Goal: Information Seeking & Learning: Learn about a topic

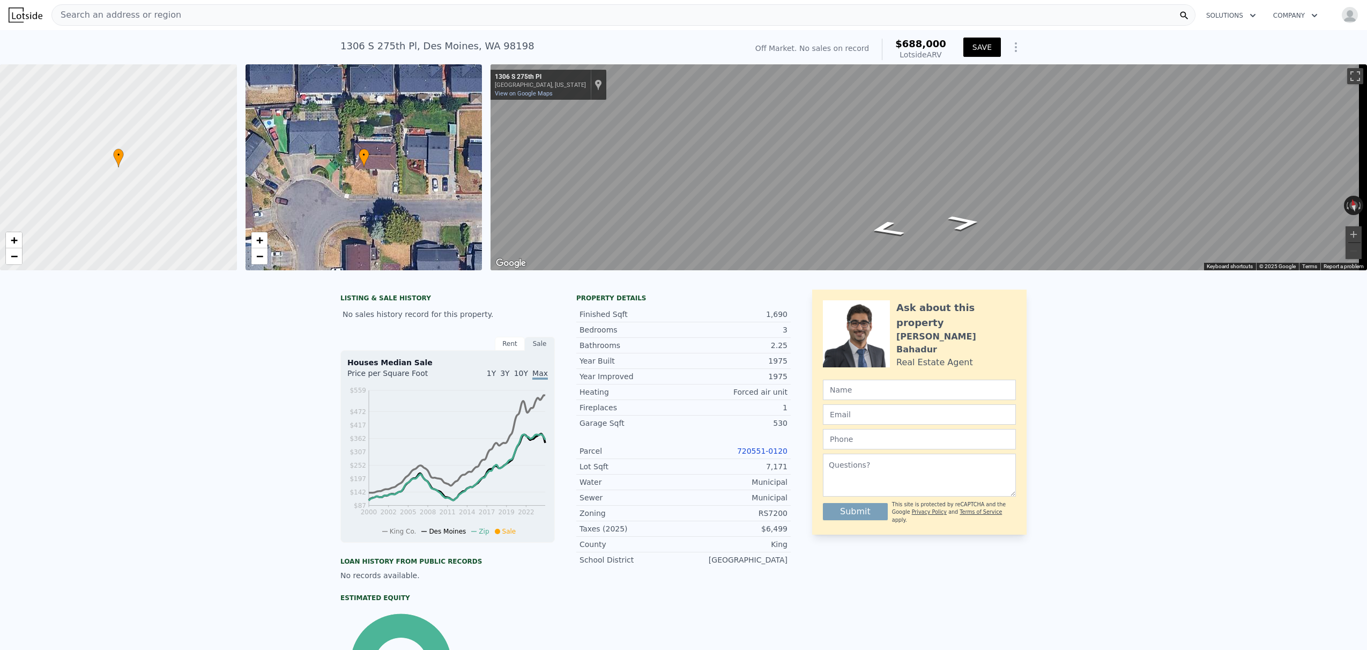
click at [900, 53] on button "SAVE" at bounding box center [982, 47] width 38 height 19
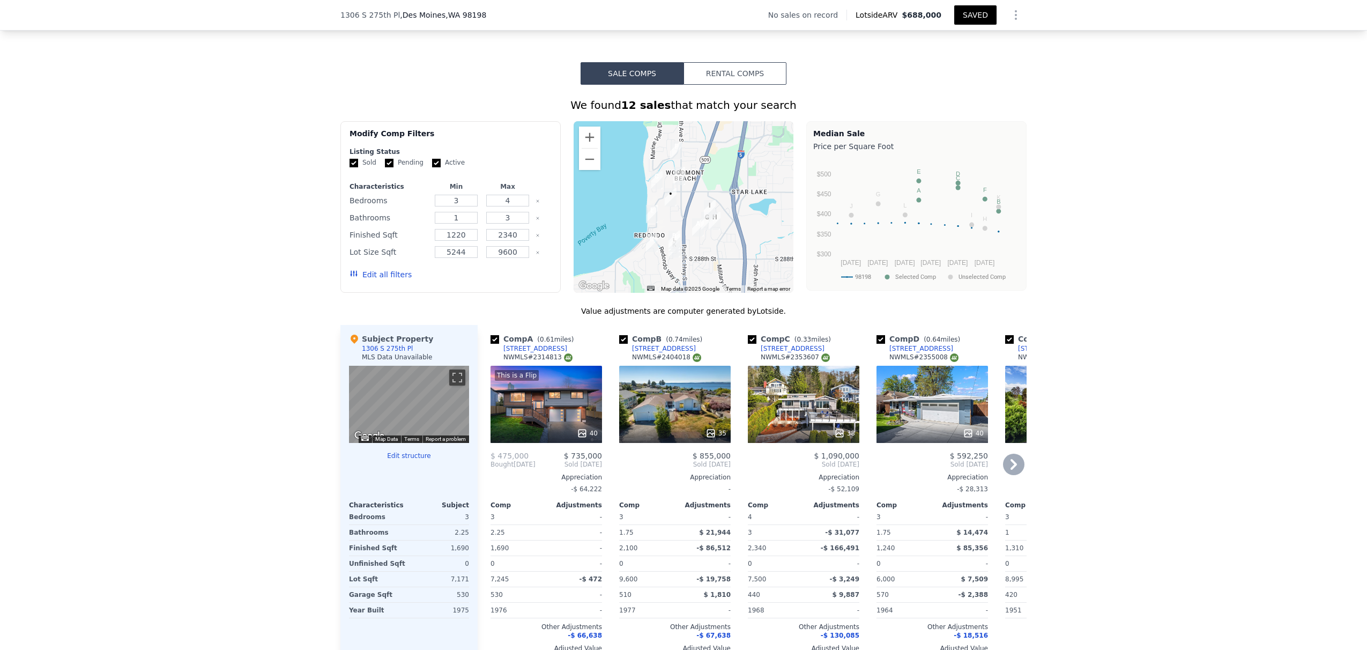
scroll to position [779, 0]
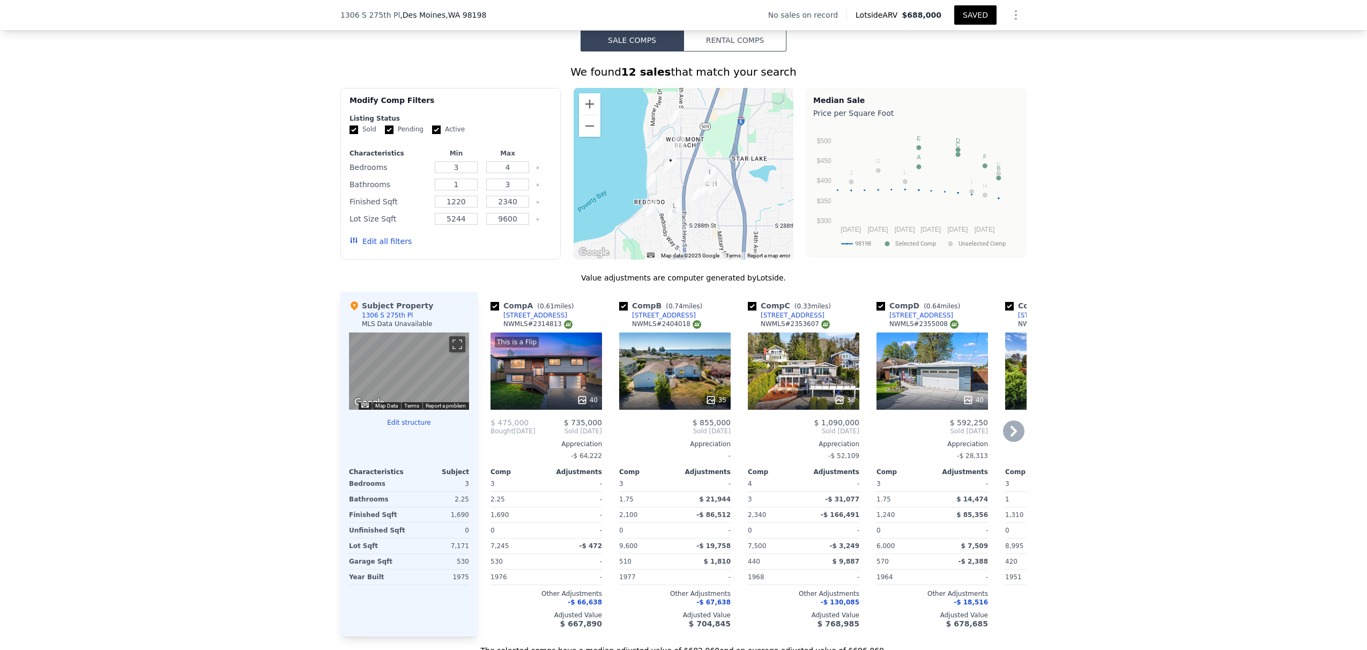
click at [900, 435] on icon at bounding box center [1013, 430] width 21 height 21
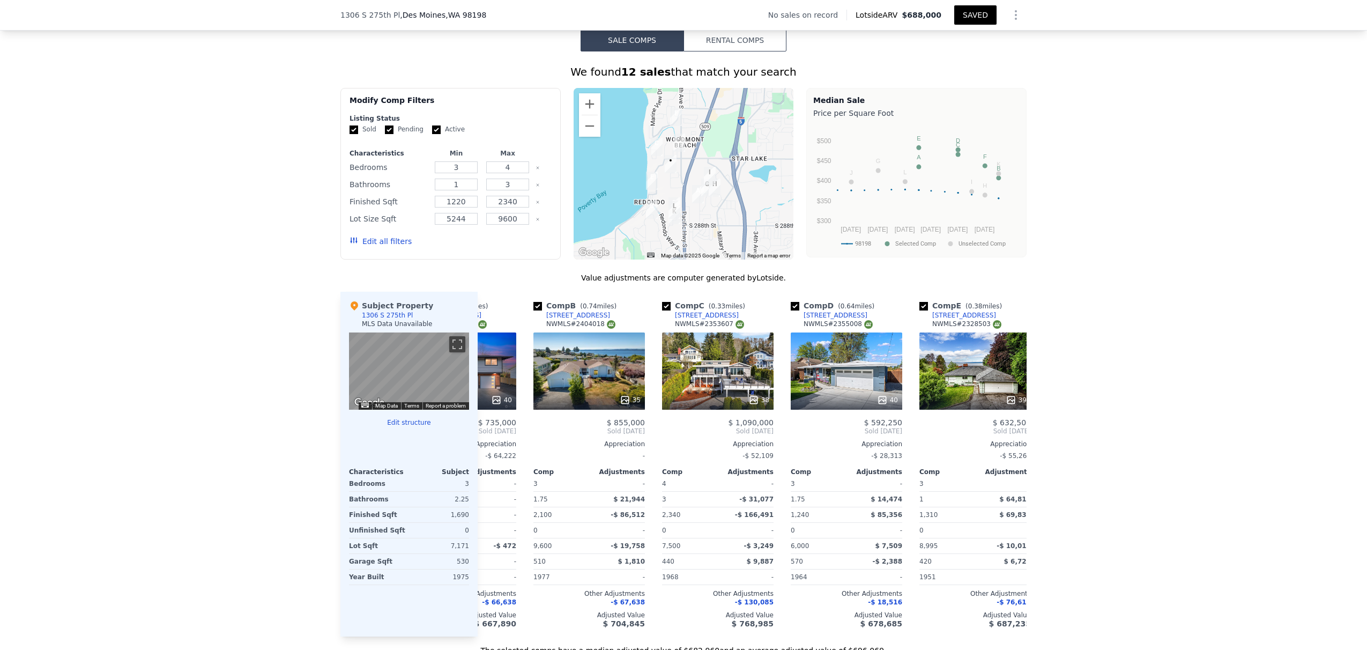
scroll to position [0, 257]
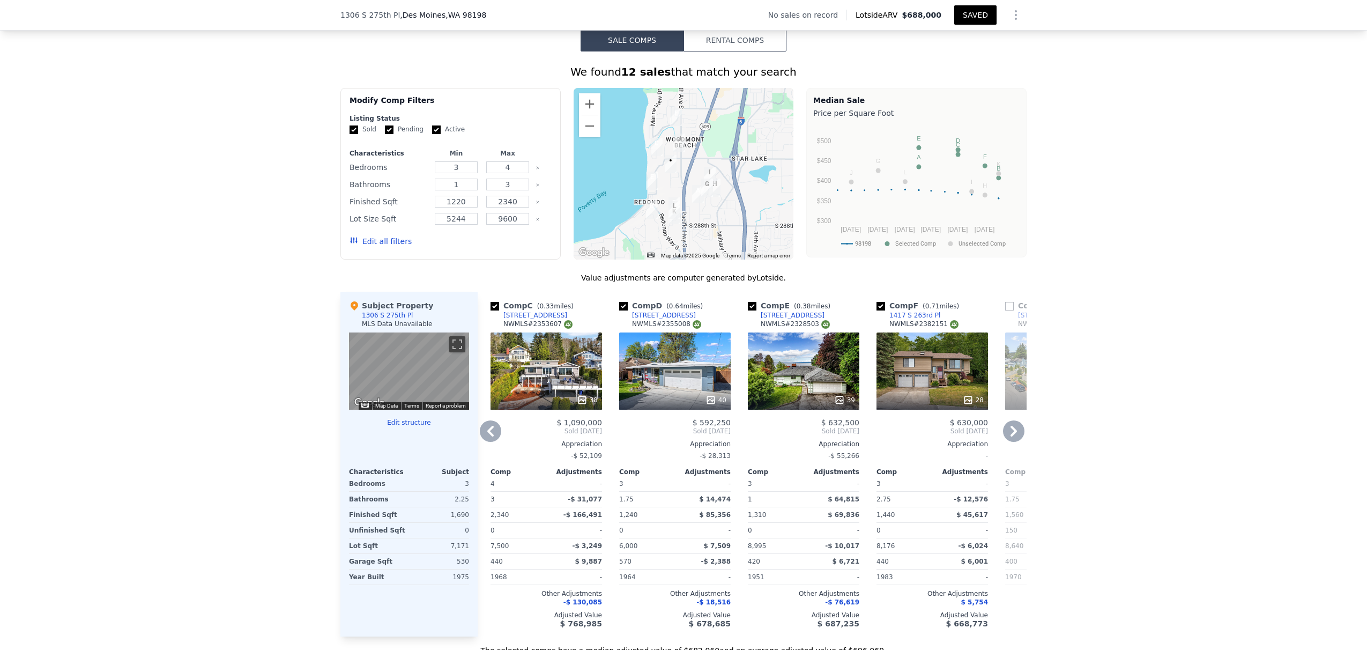
click at [900, 440] on icon at bounding box center [1013, 430] width 21 height 21
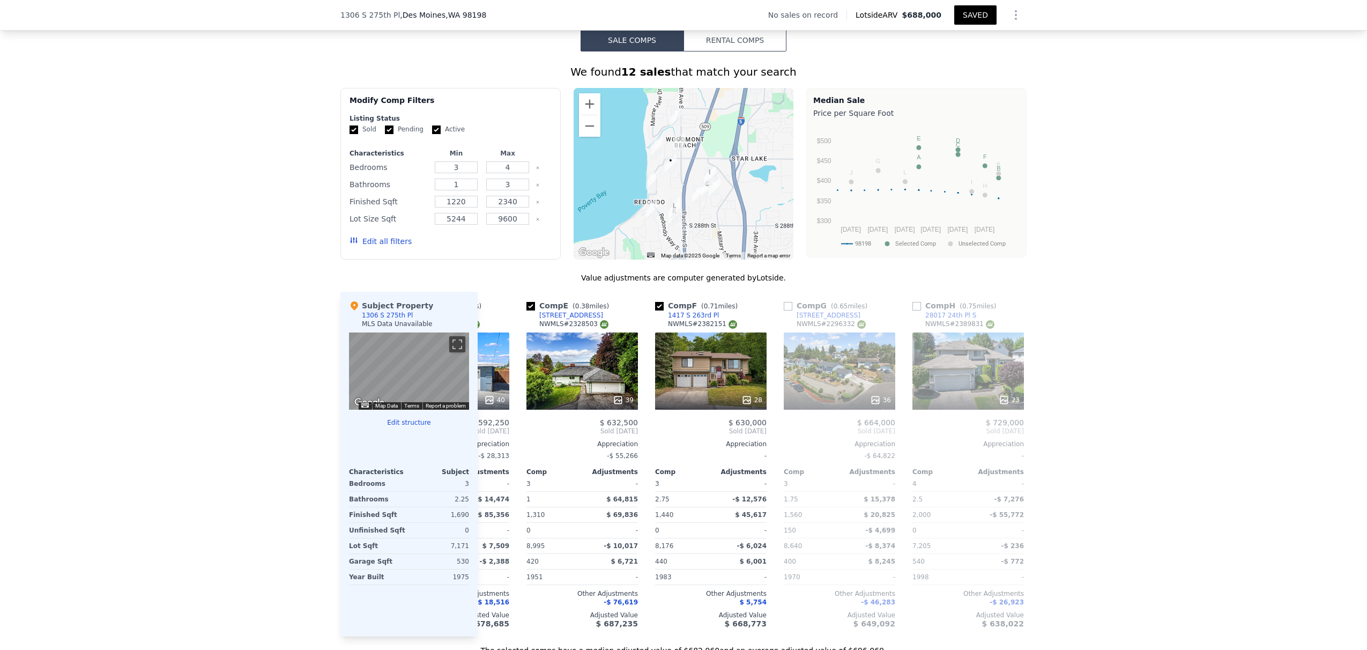
scroll to position [0, 515]
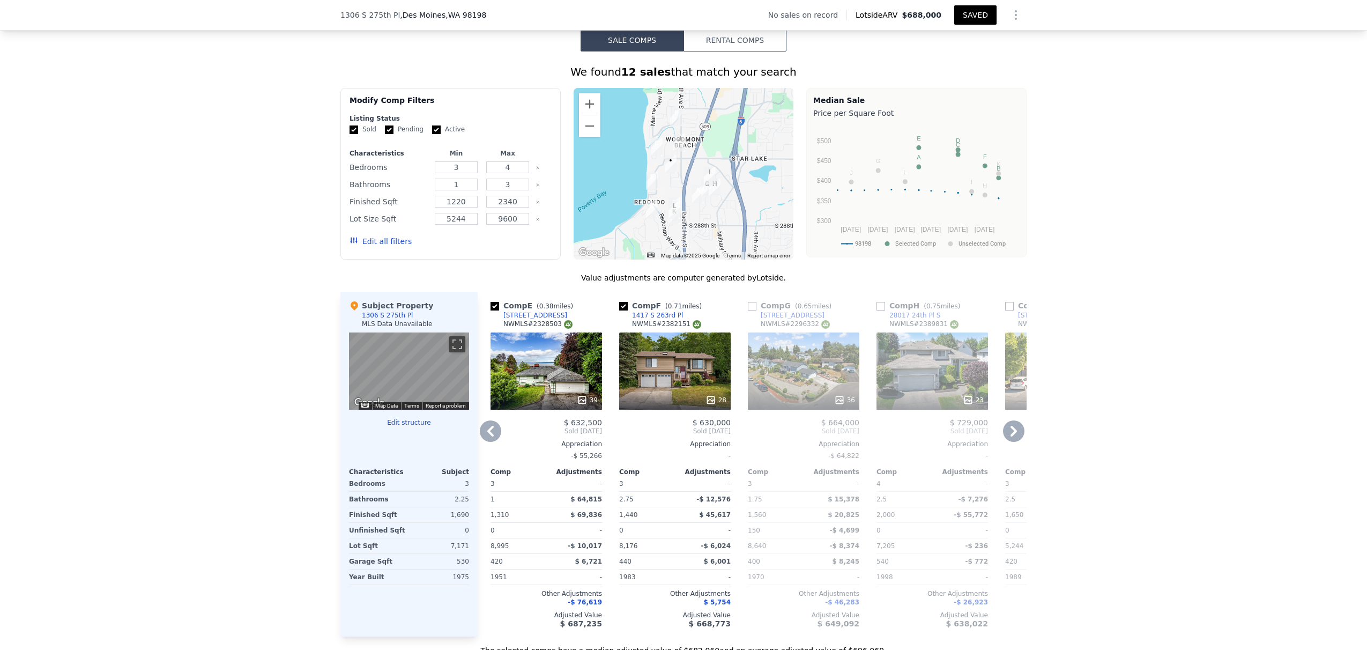
click at [495, 438] on icon at bounding box center [490, 430] width 21 height 21
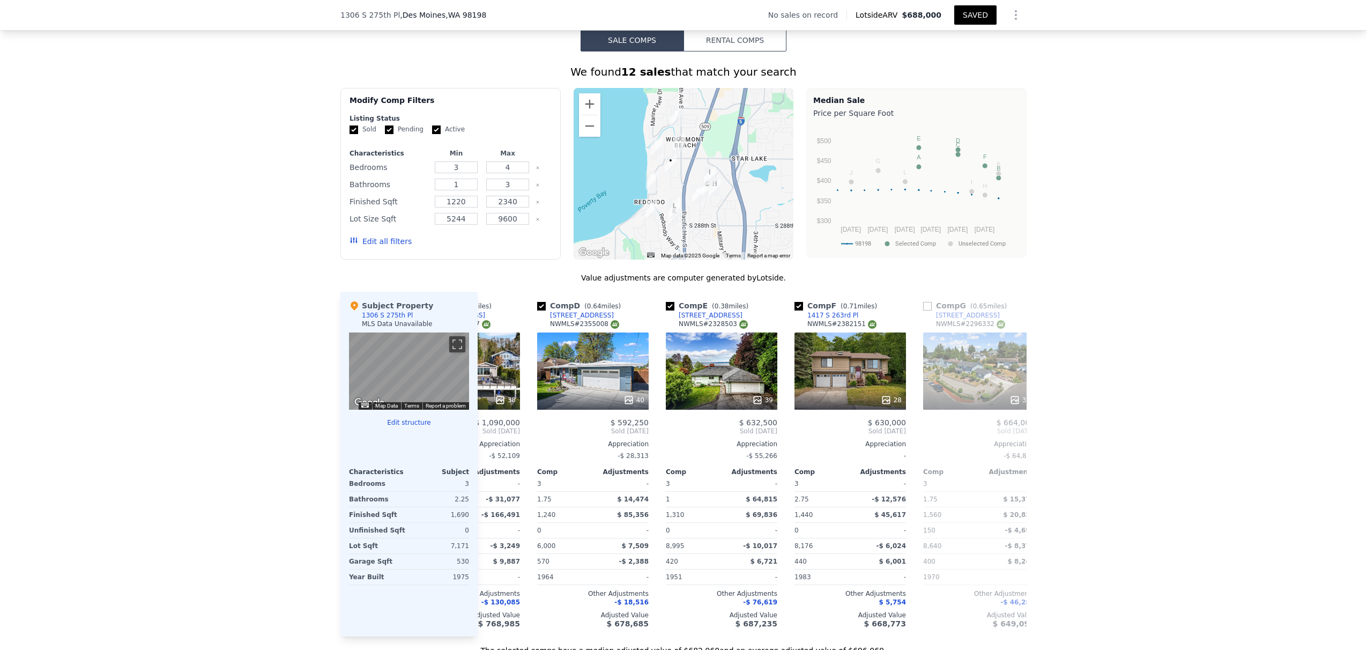
scroll to position [0, 257]
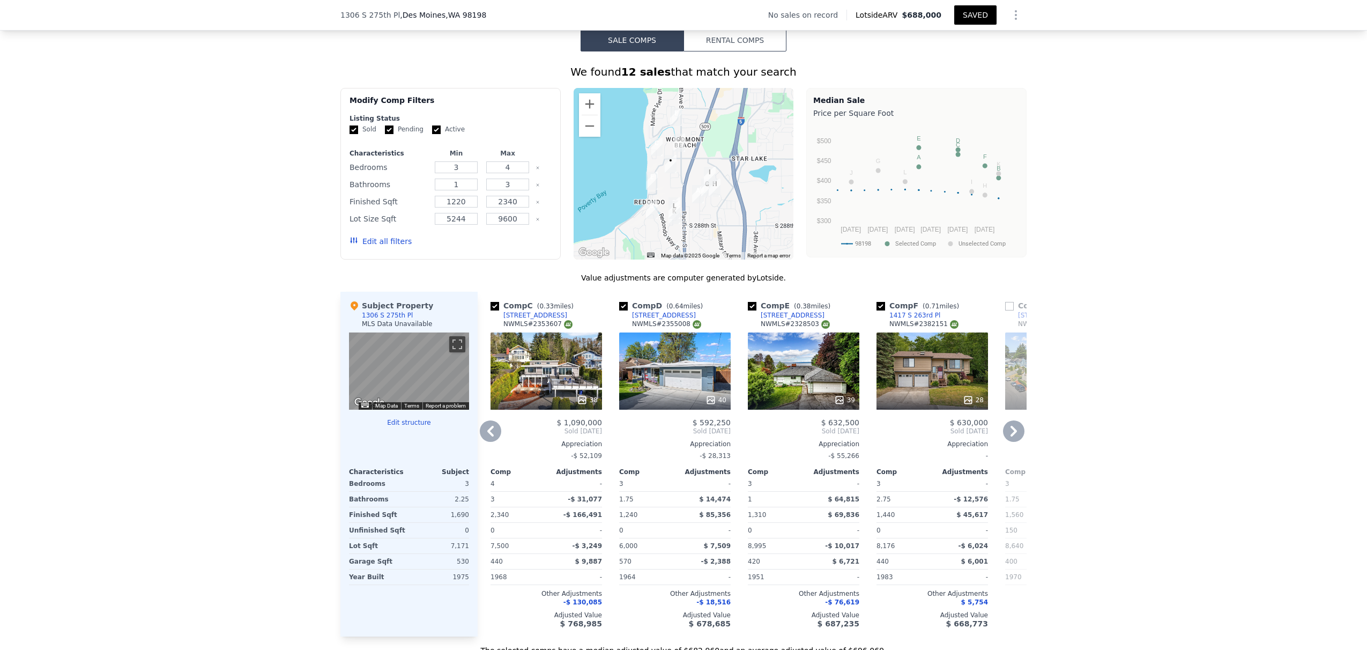
click at [488, 442] on icon at bounding box center [490, 430] width 21 height 21
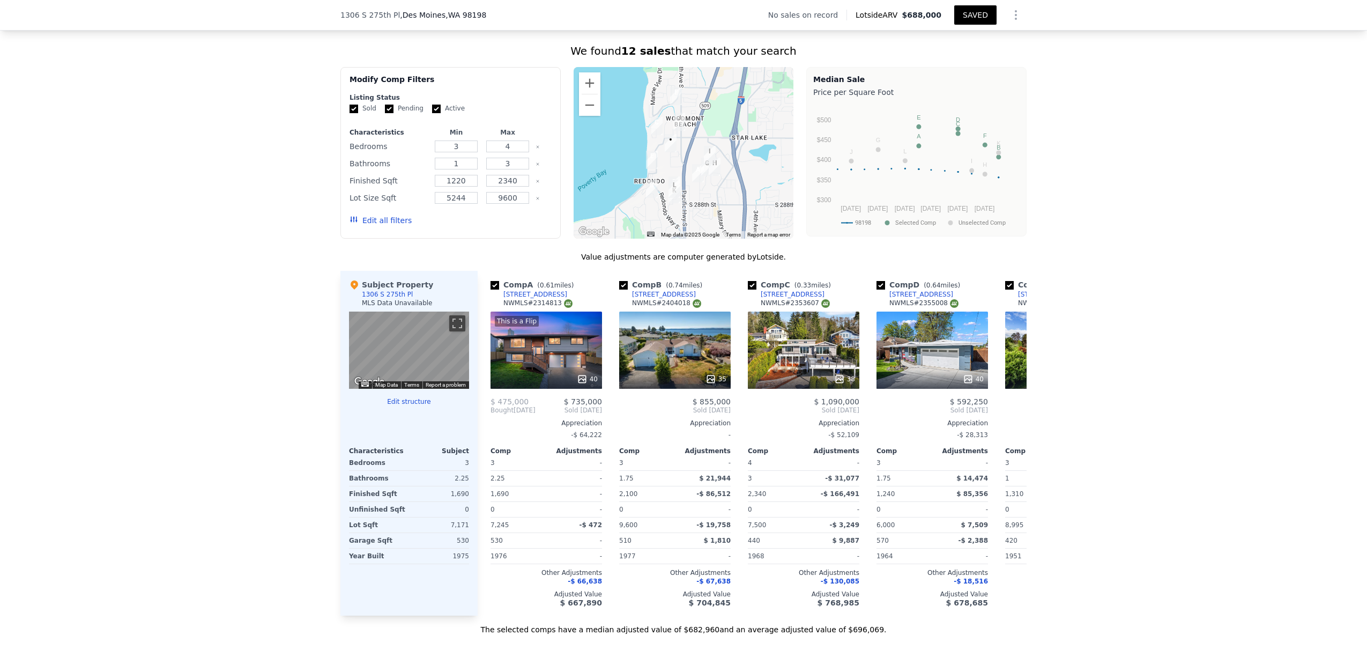
scroll to position [0, 21]
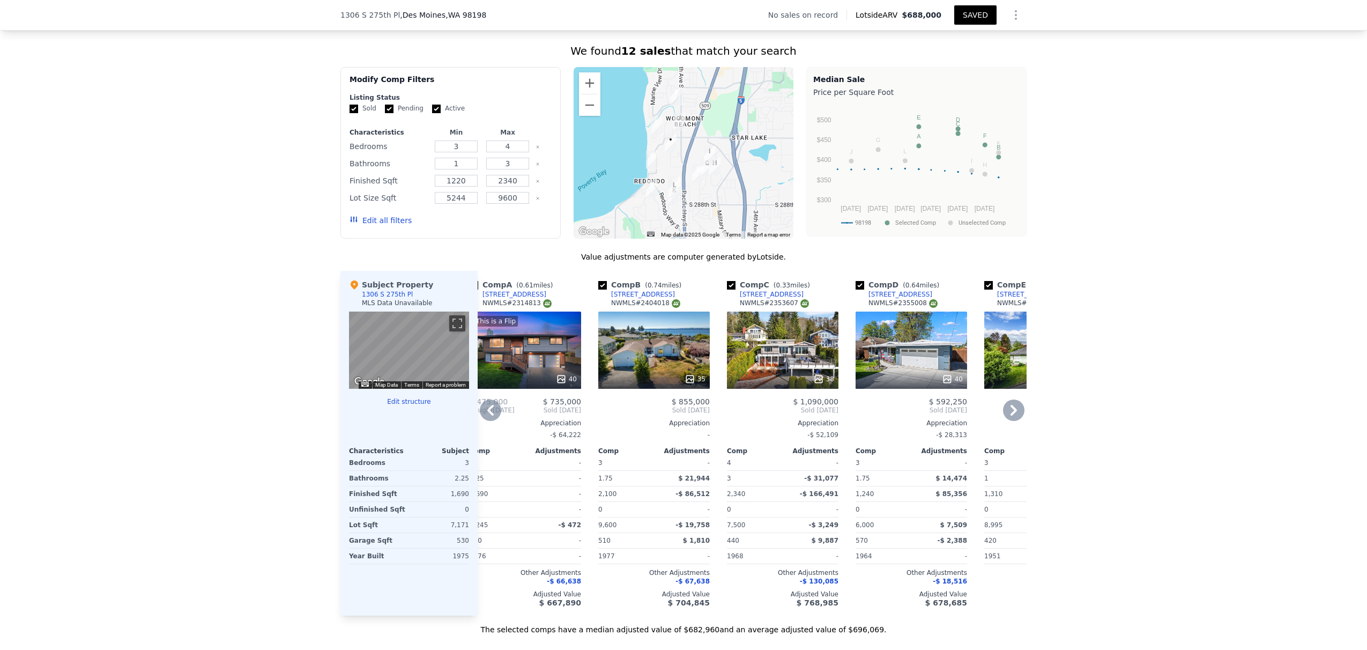
click at [645, 370] on div "35" at bounding box center [653, 349] width 111 height 77
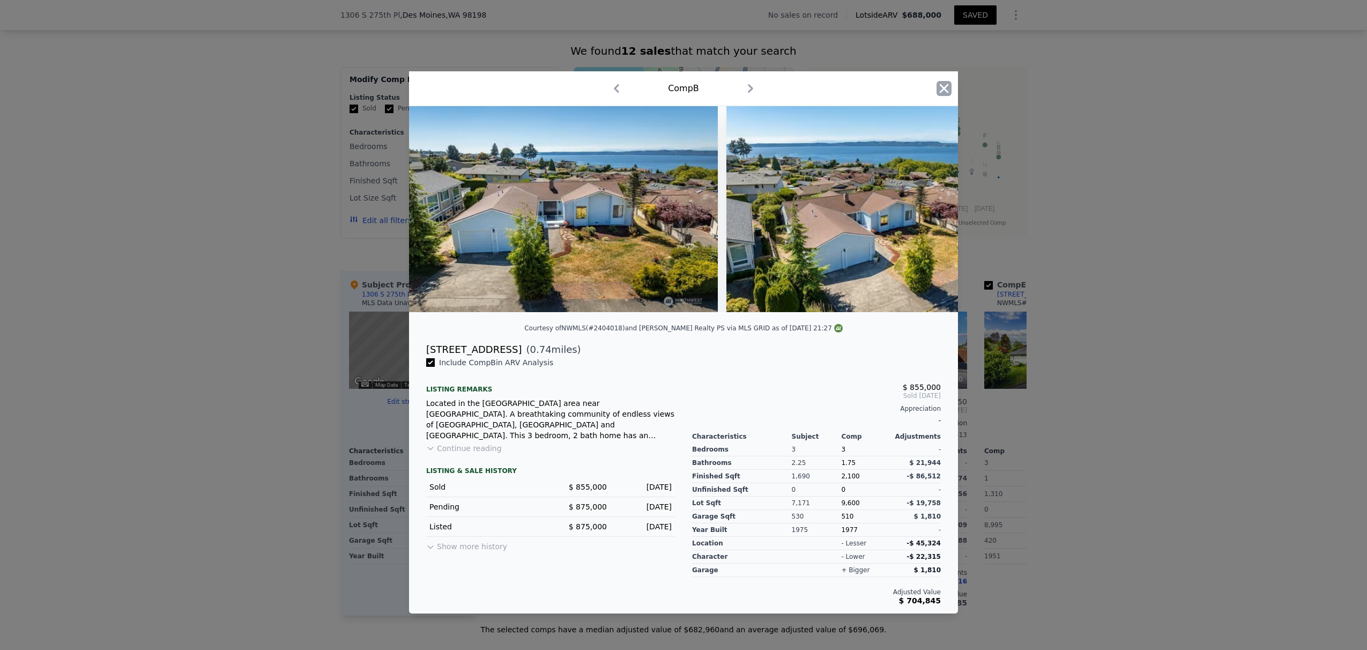
click at [900, 84] on icon "button" at bounding box center [944, 88] width 9 height 9
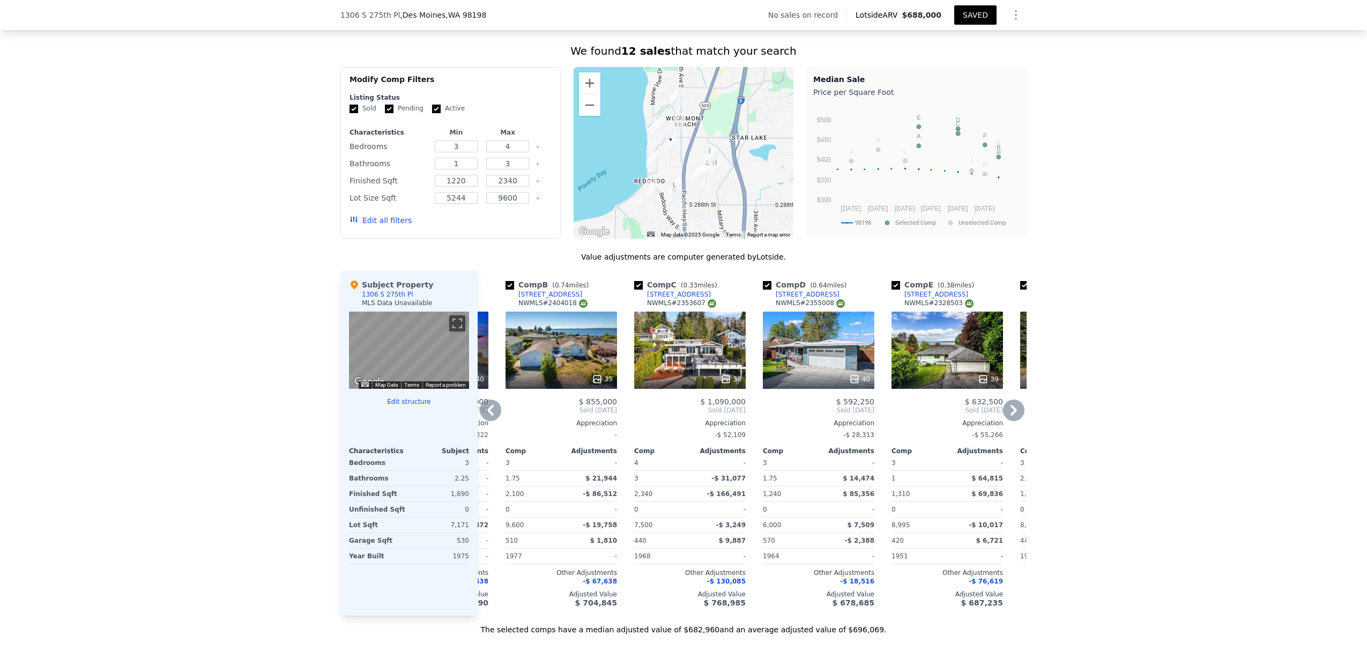
scroll to position [0, 130]
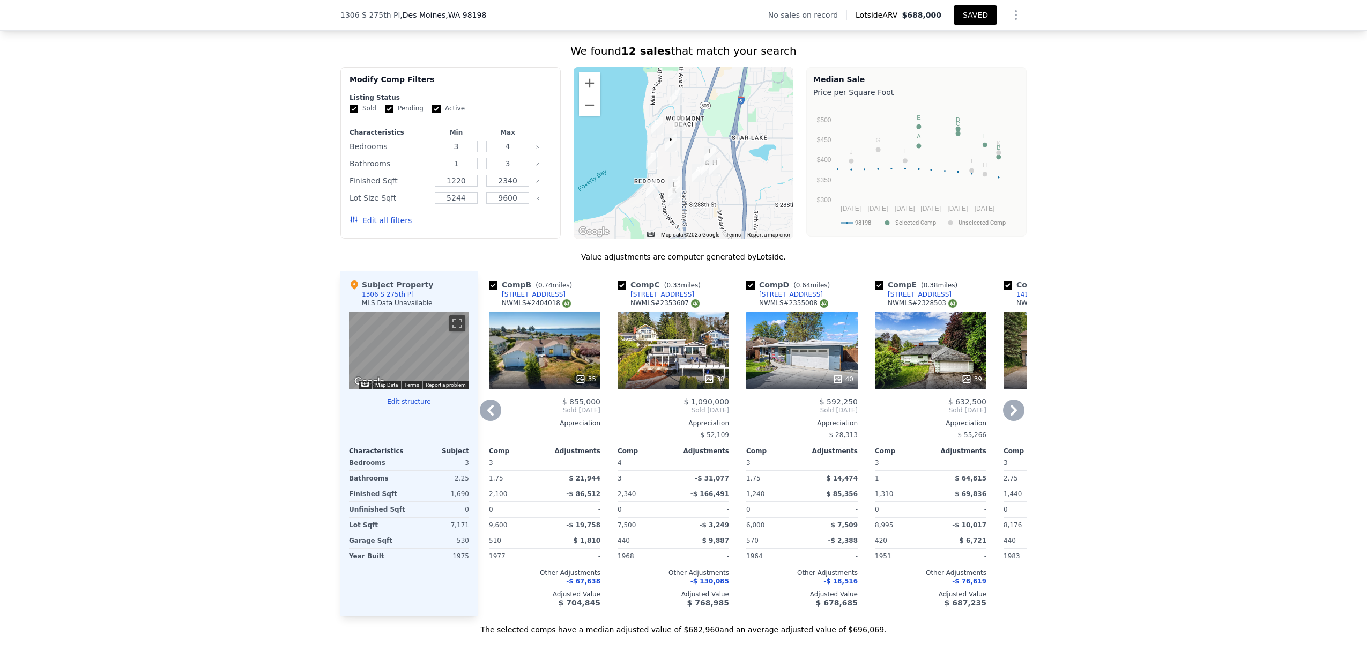
click at [619, 289] on input "checkbox" at bounding box center [621, 285] width 9 height 9
checkbox input "false"
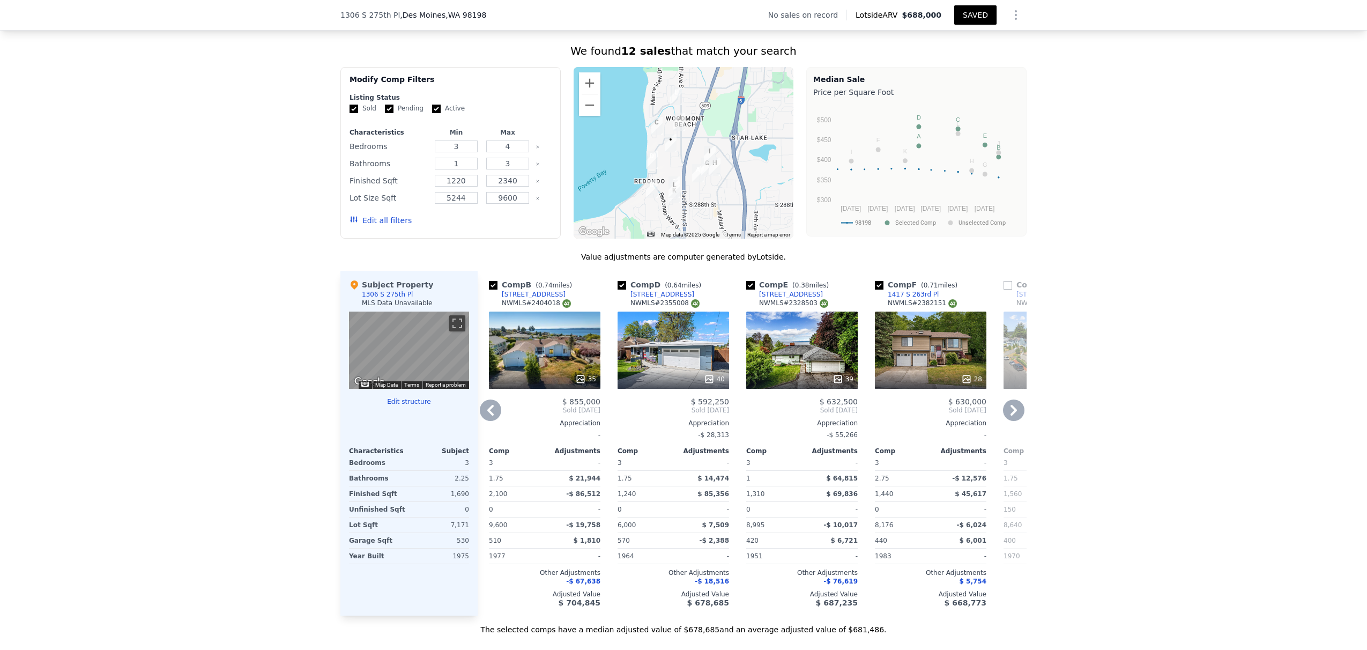
click at [675, 362] on div "40" at bounding box center [672, 349] width 111 height 77
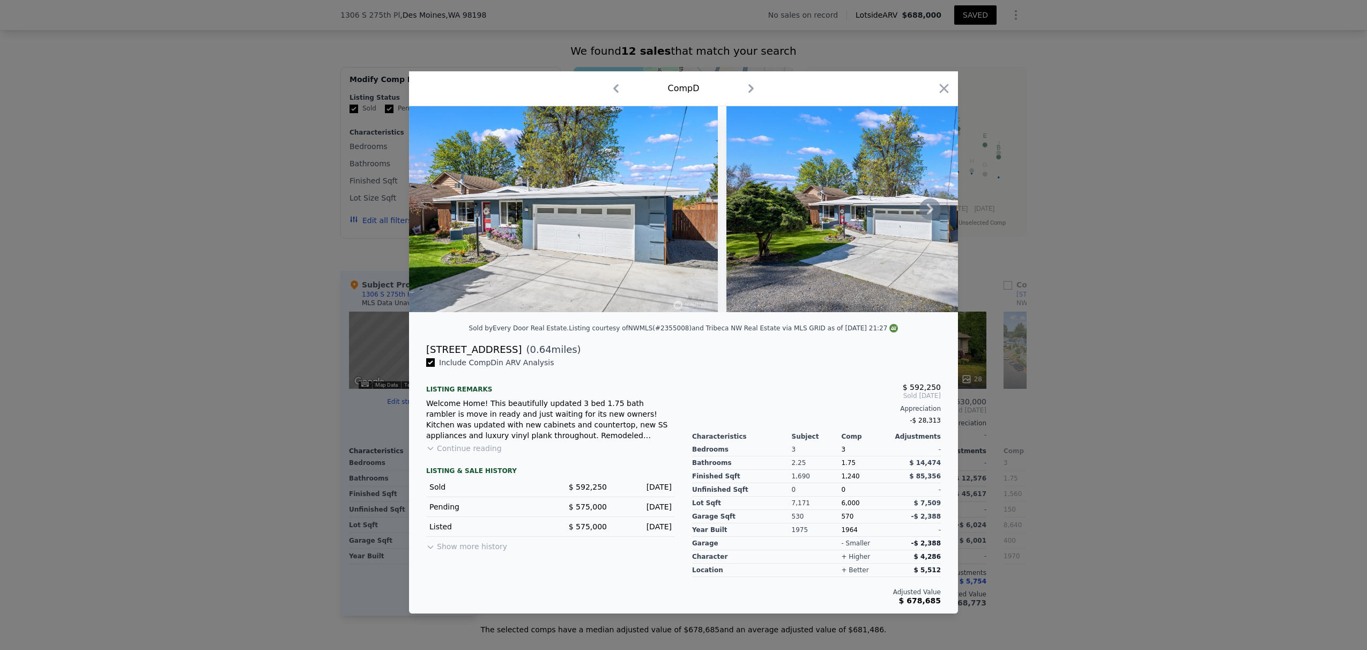
click at [900, 206] on icon at bounding box center [930, 209] width 6 height 11
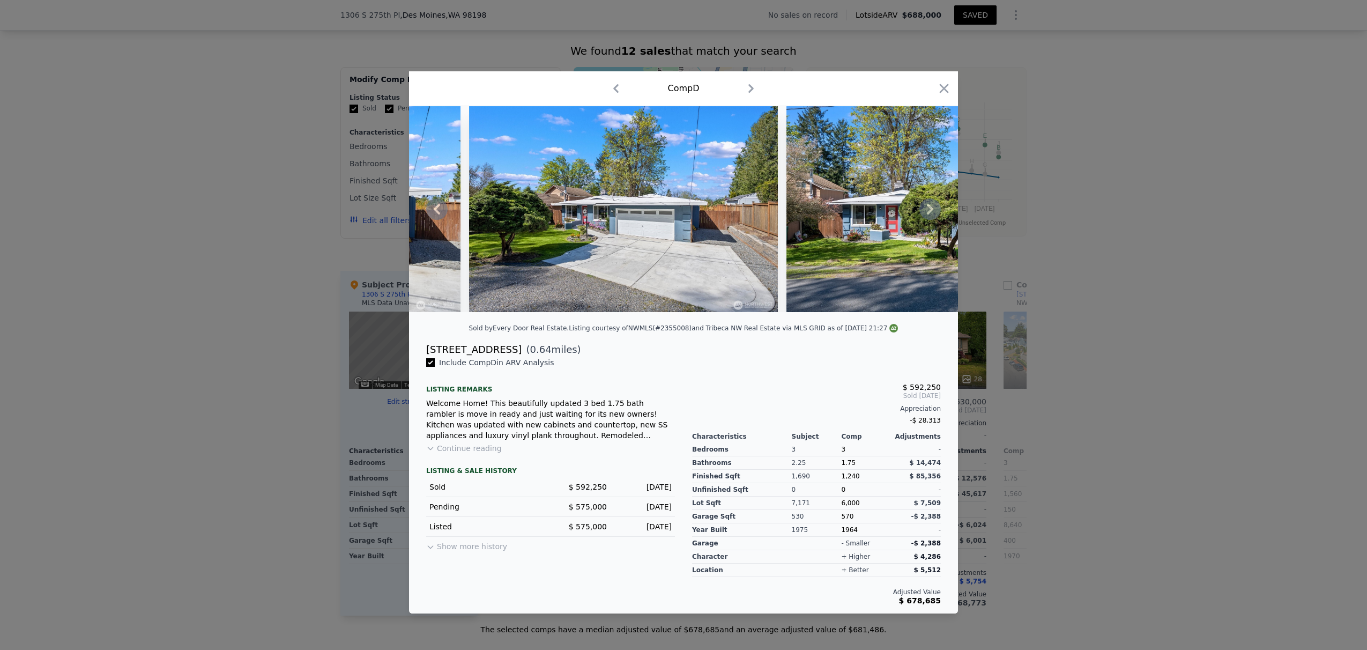
click at [900, 206] on icon at bounding box center [930, 209] width 6 height 11
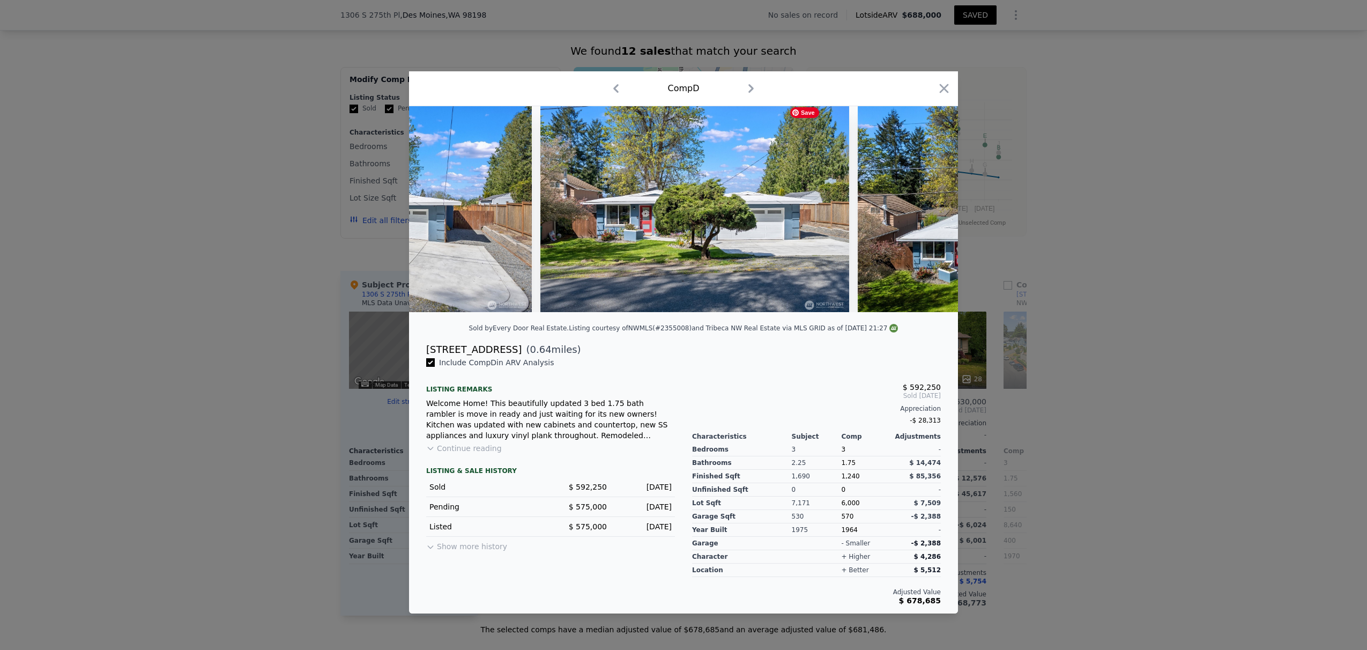
scroll to position [0, 515]
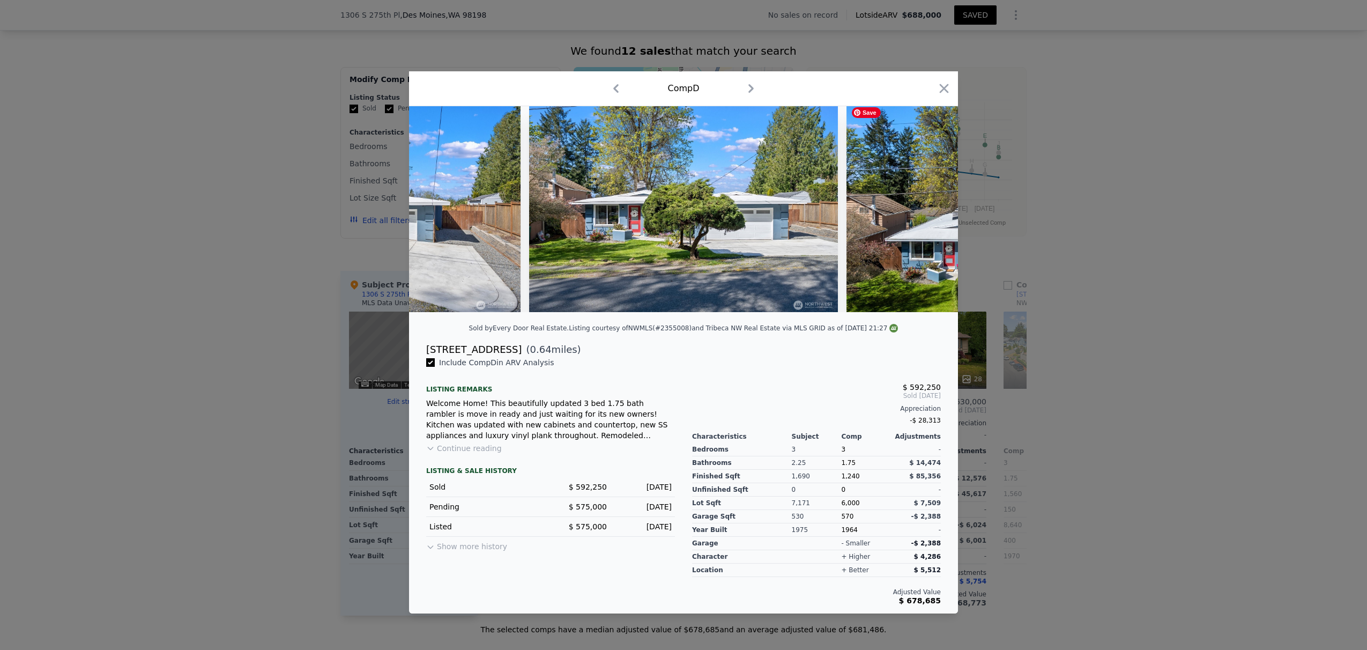
click at [900, 206] on div at bounding box center [683, 209] width 549 height 206
click at [900, 206] on icon at bounding box center [930, 209] width 6 height 11
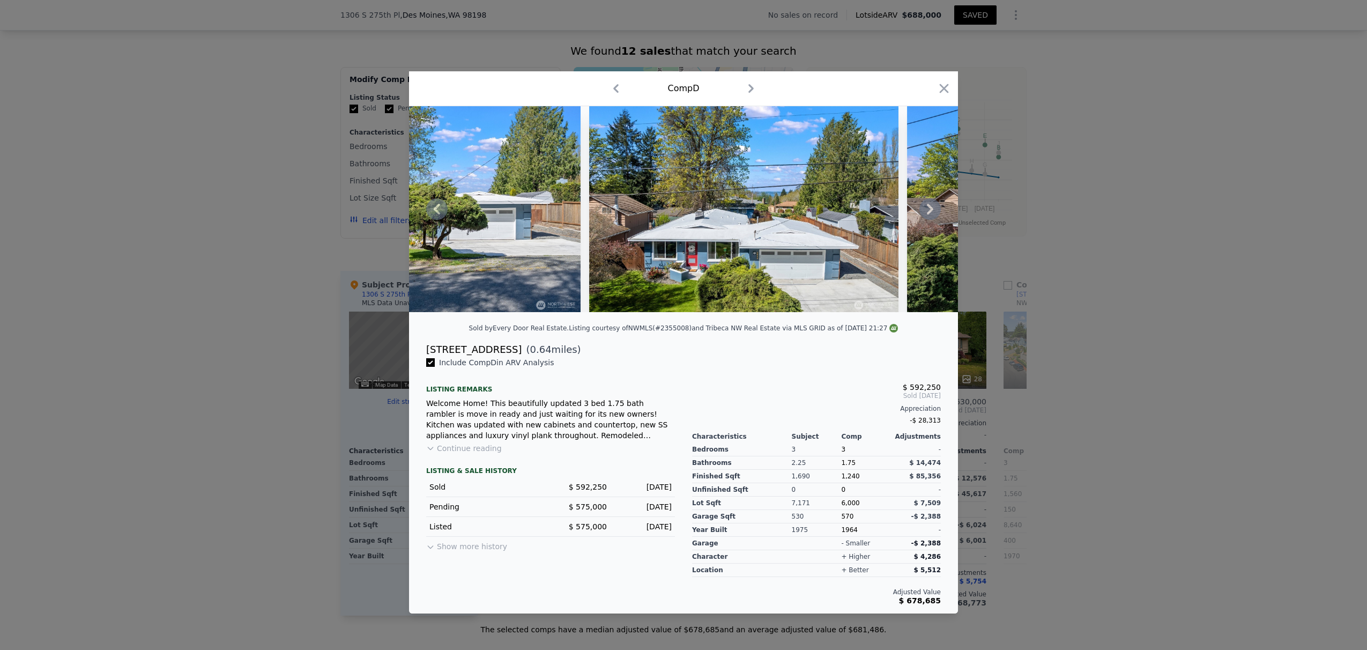
click at [900, 206] on icon at bounding box center [930, 209] width 6 height 11
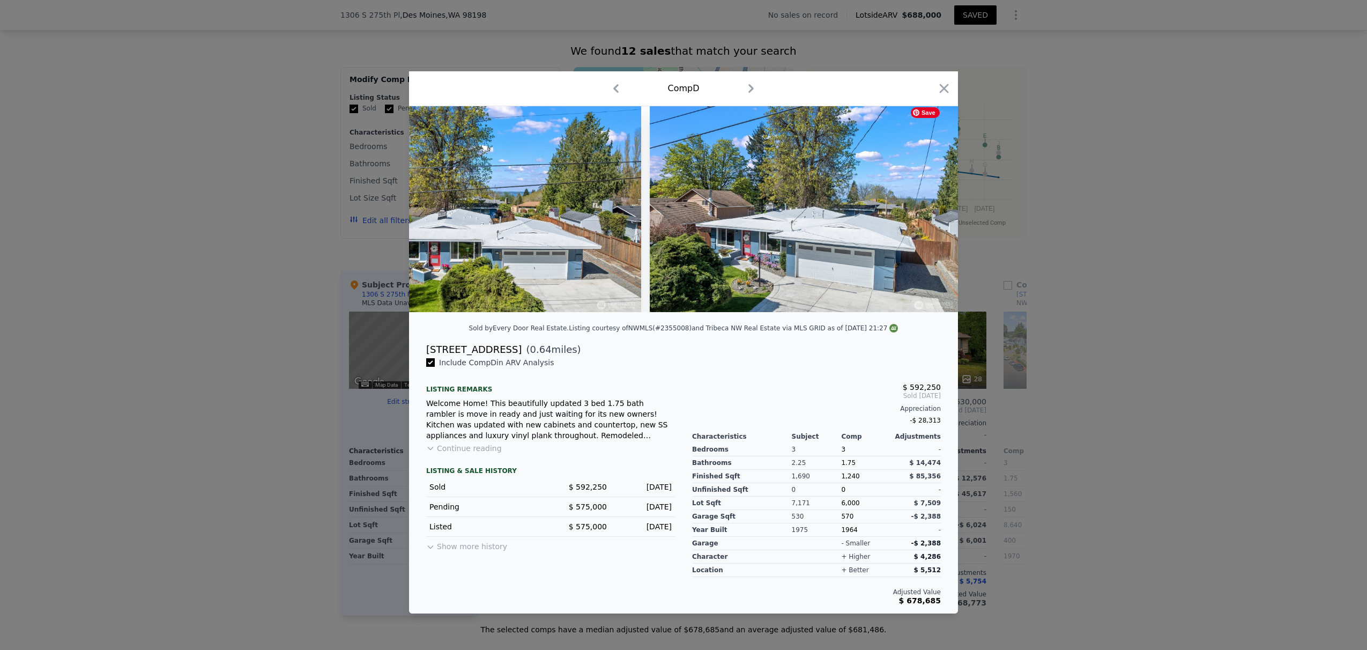
click at [900, 206] on img at bounding box center [804, 209] width 309 height 206
click at [900, 206] on icon at bounding box center [930, 209] width 6 height 11
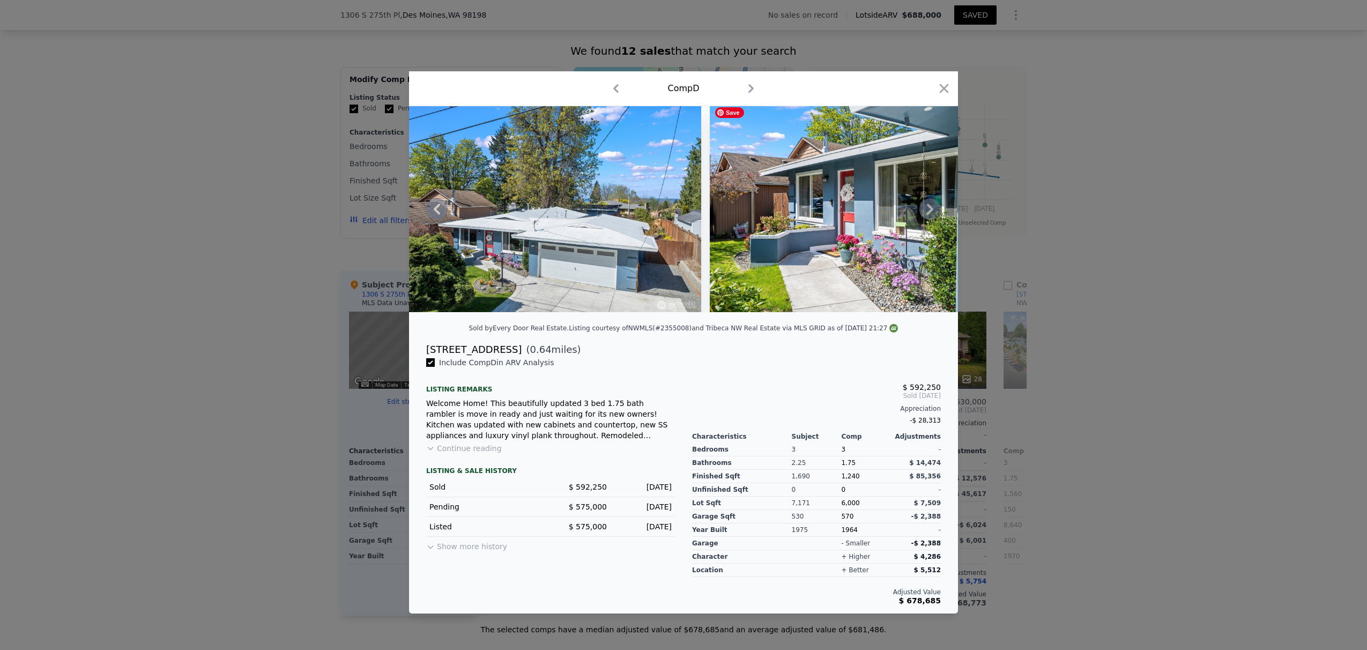
click at [900, 206] on icon at bounding box center [930, 209] width 6 height 11
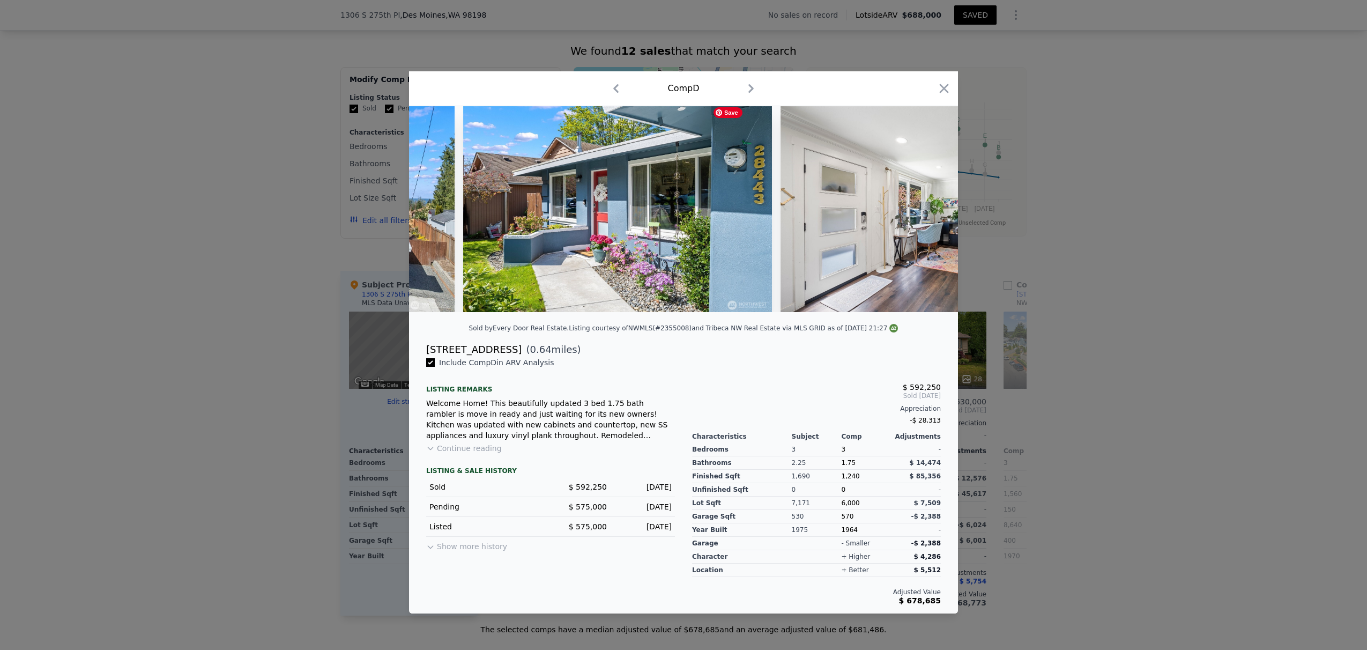
scroll to position [0, 1544]
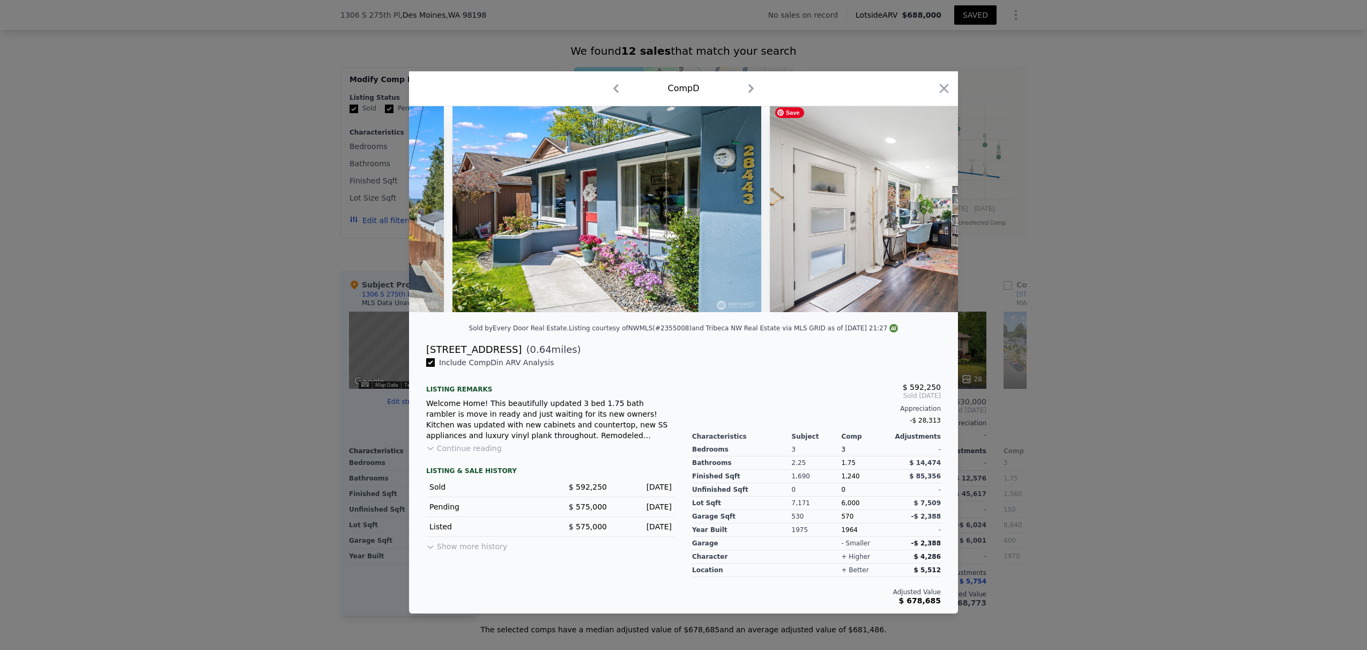
click at [900, 206] on div at bounding box center [683, 209] width 549 height 206
click at [900, 206] on icon at bounding box center [930, 209] width 6 height 11
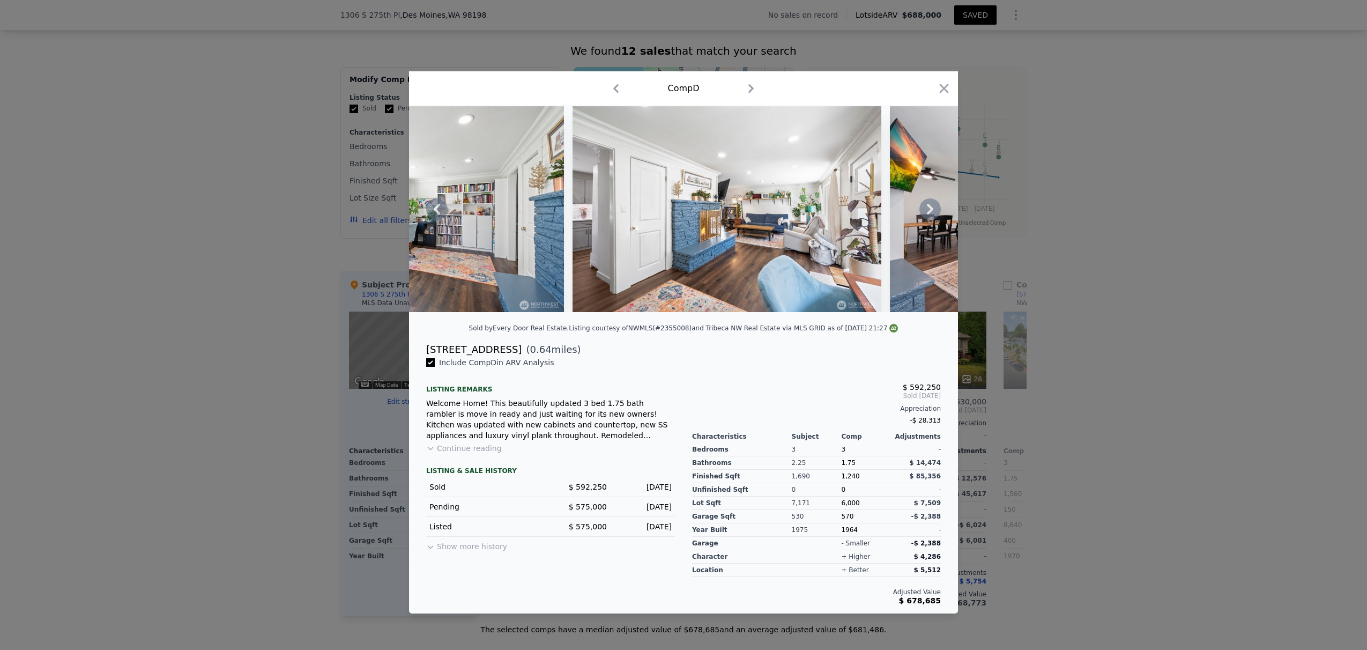
click at [900, 206] on icon at bounding box center [930, 209] width 6 height 11
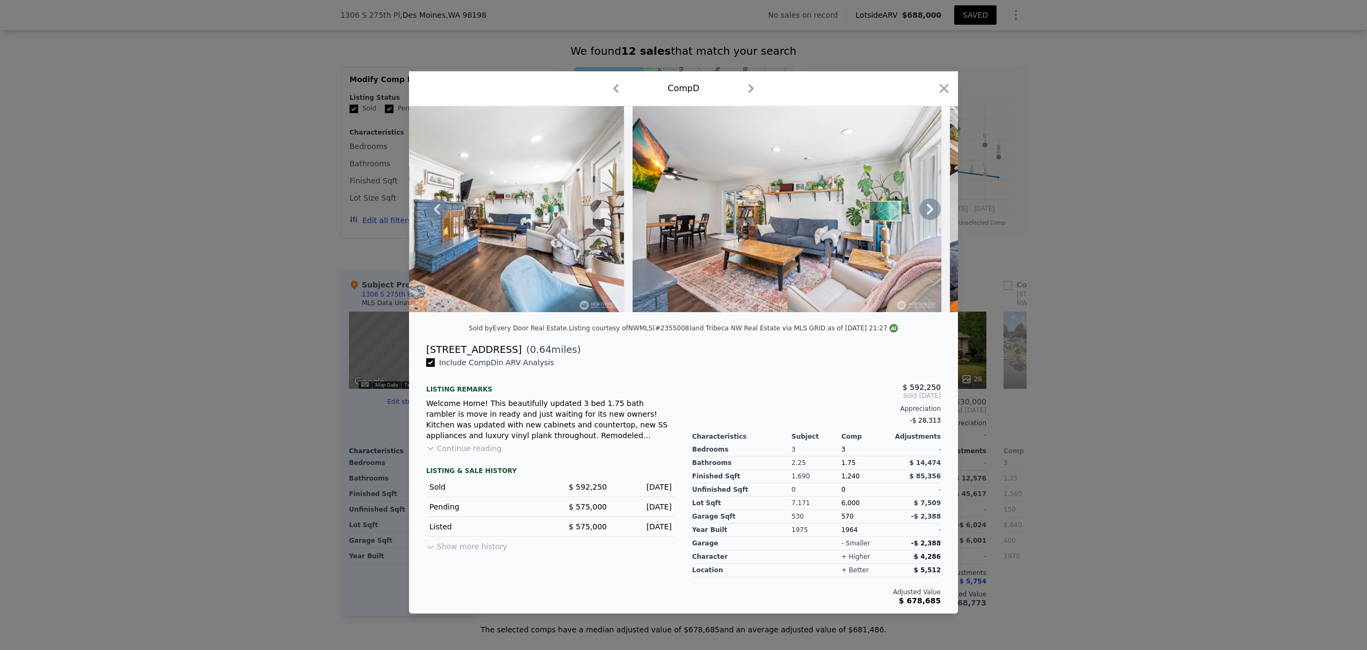
click at [900, 206] on icon at bounding box center [930, 209] width 6 height 11
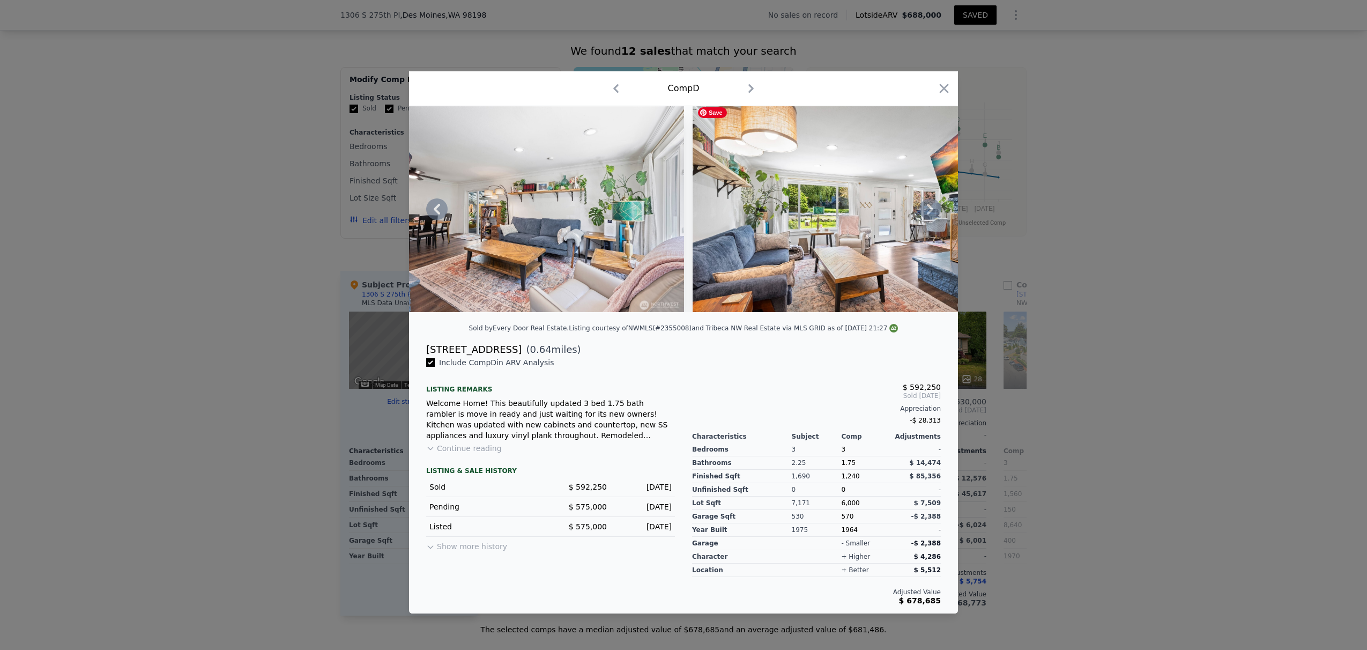
click at [900, 206] on icon at bounding box center [930, 209] width 6 height 11
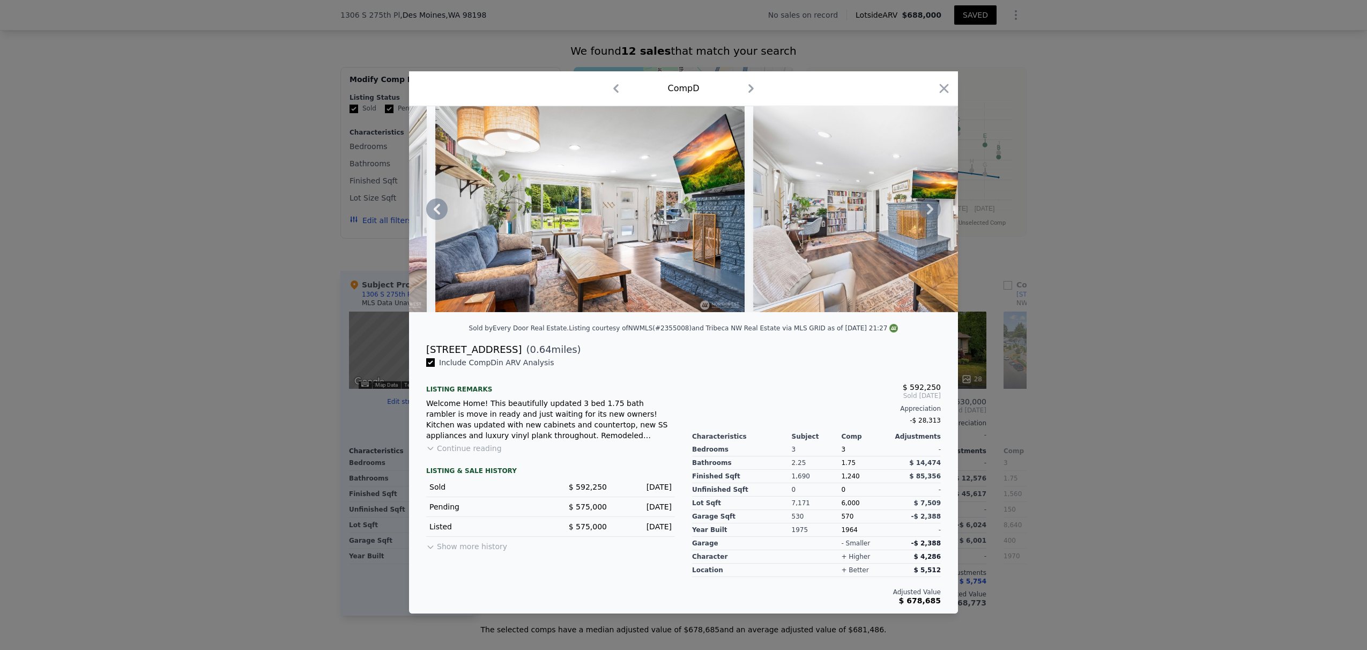
click at [900, 206] on icon at bounding box center [930, 209] width 6 height 11
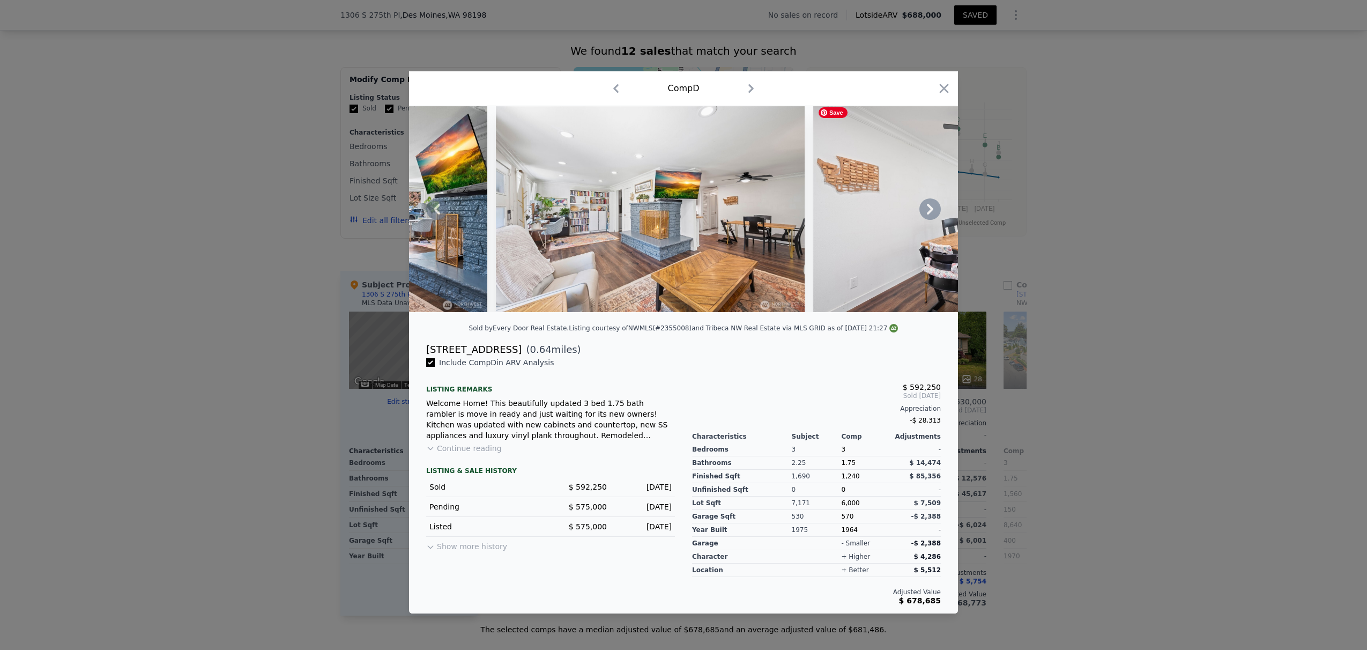
click at [900, 206] on icon at bounding box center [930, 209] width 6 height 11
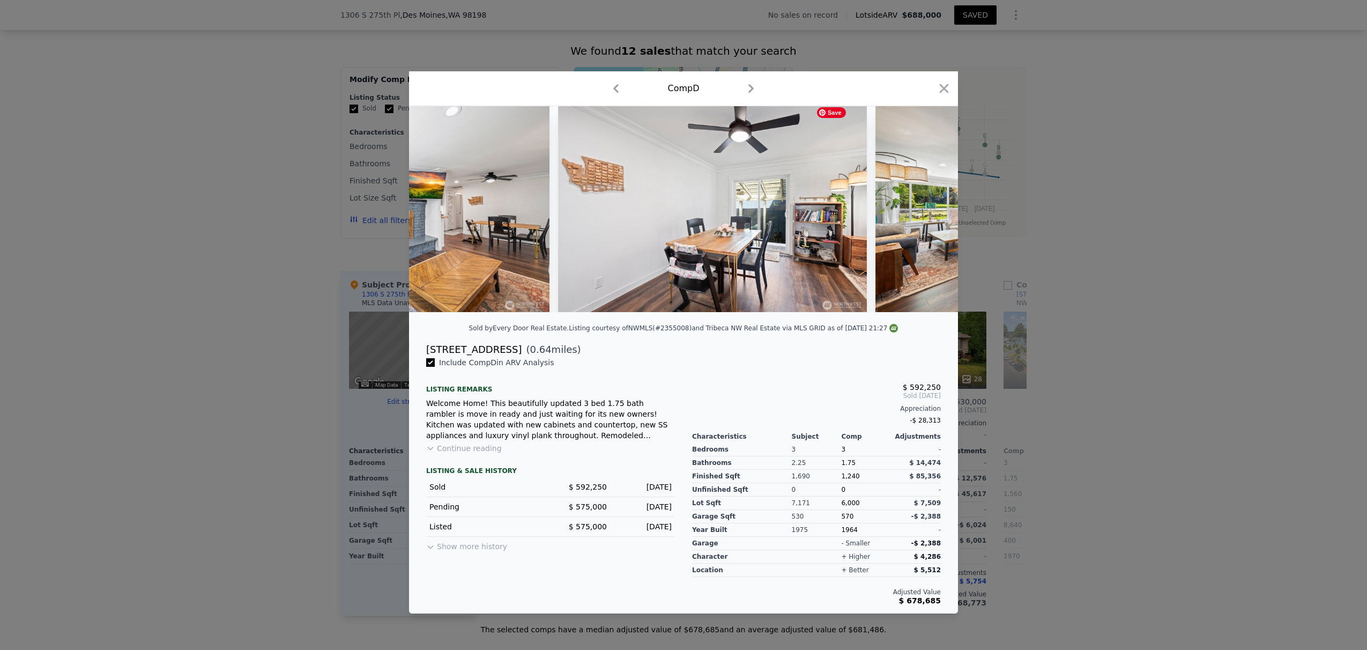
scroll to position [0, 3345]
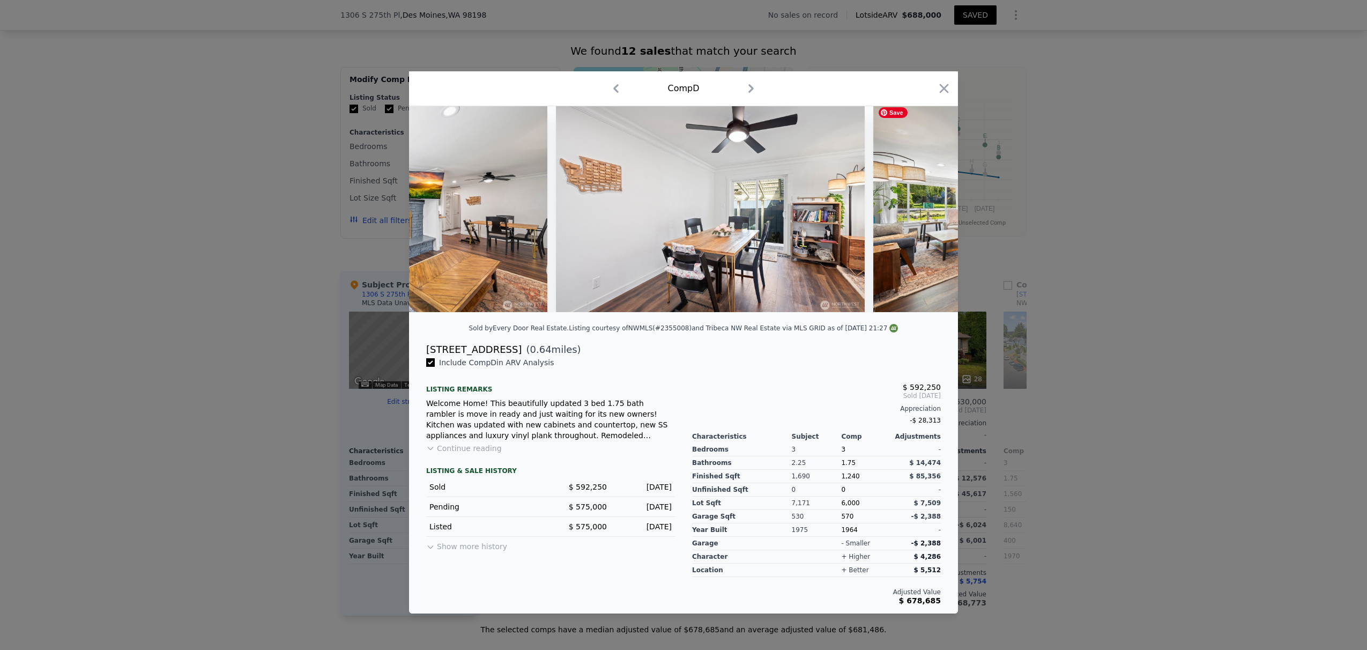
click at [900, 206] on div at bounding box center [683, 209] width 549 height 206
click at [900, 81] on icon "button" at bounding box center [943, 88] width 15 height 15
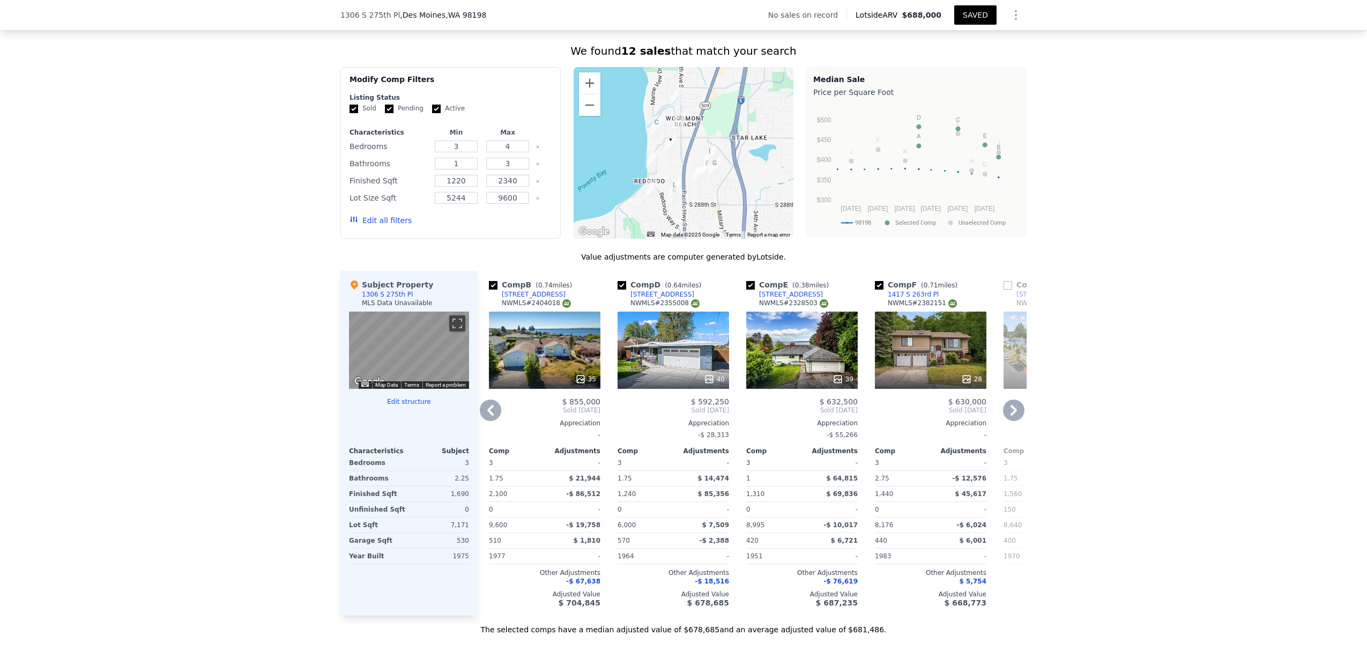
click at [900, 418] on icon at bounding box center [1013, 409] width 21 height 21
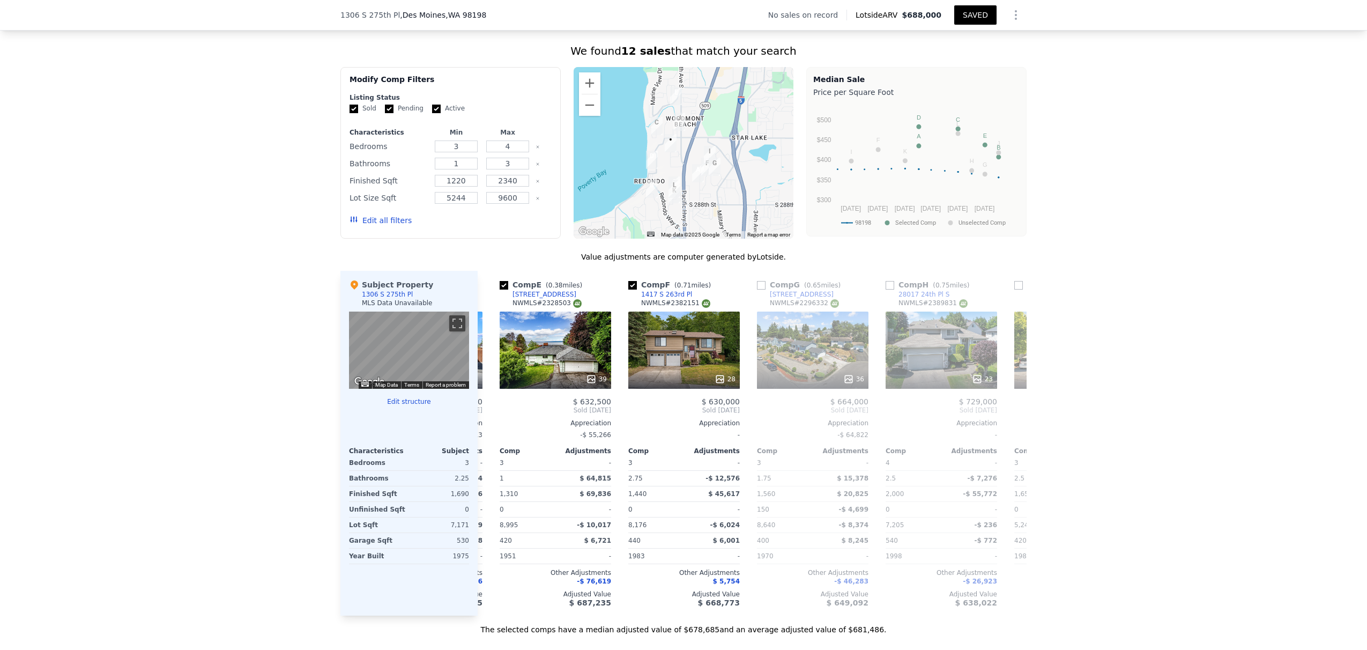
scroll to position [0, 388]
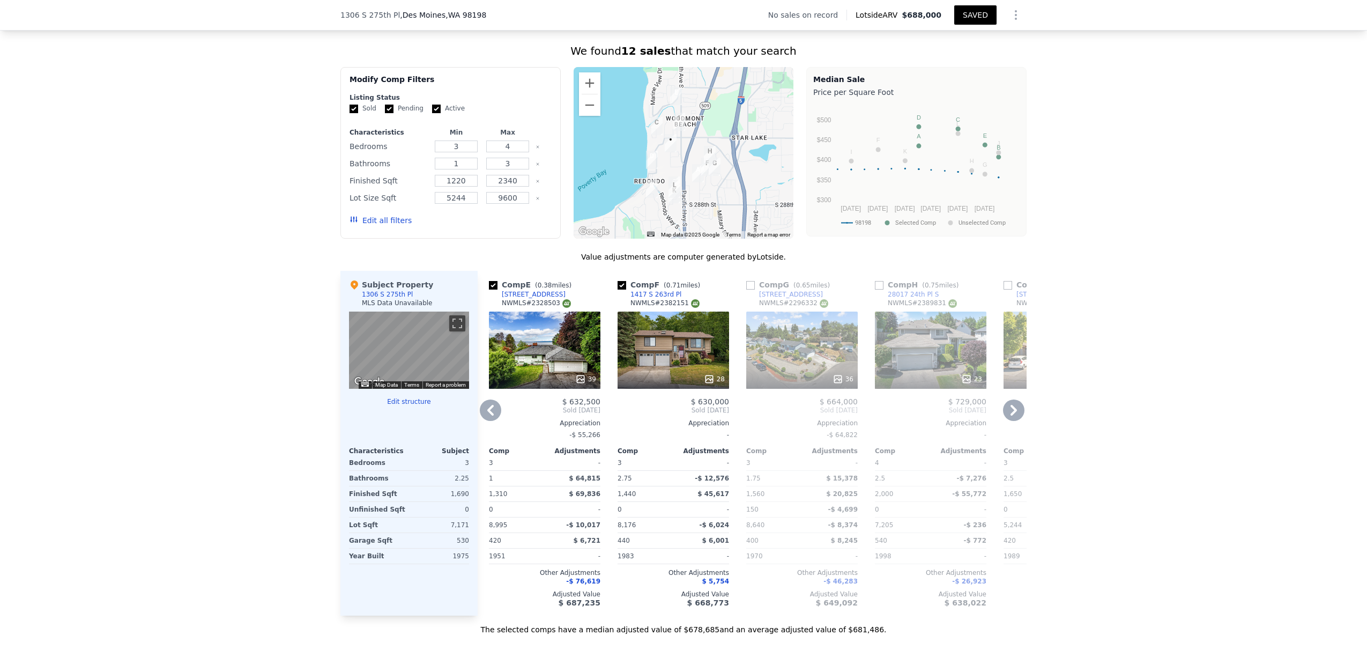
click at [487, 415] on icon at bounding box center [490, 410] width 6 height 11
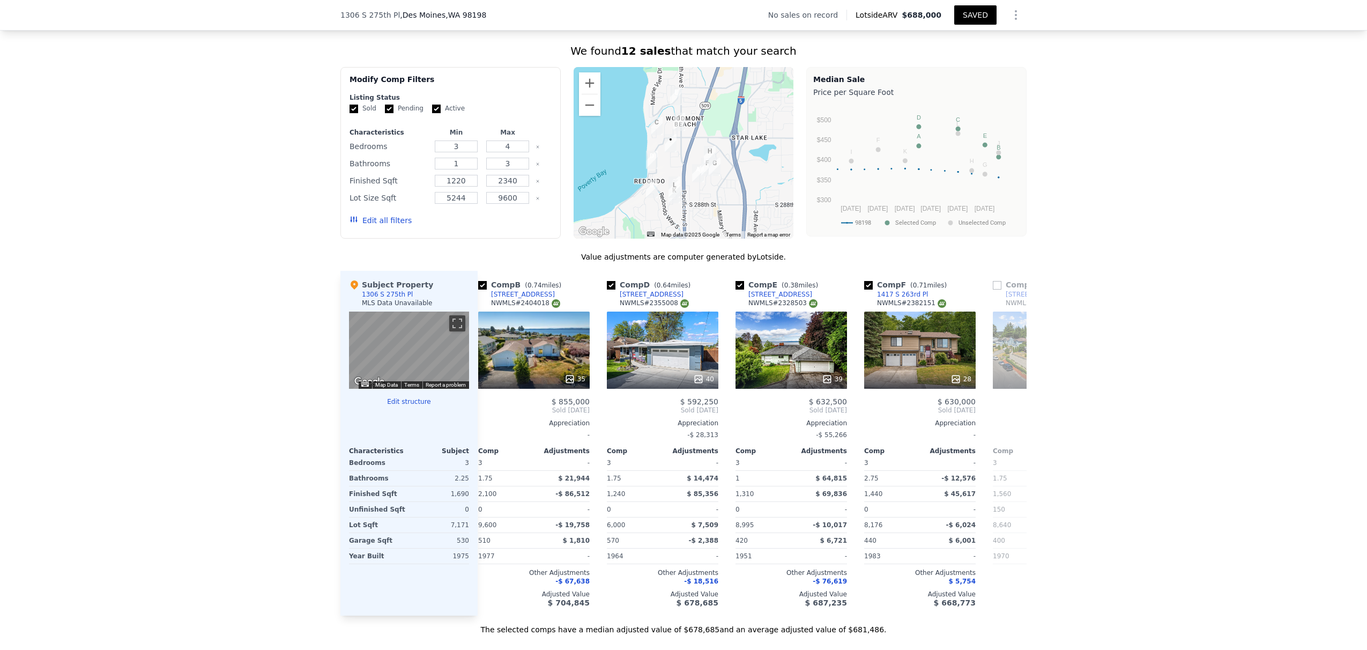
scroll to position [0, 130]
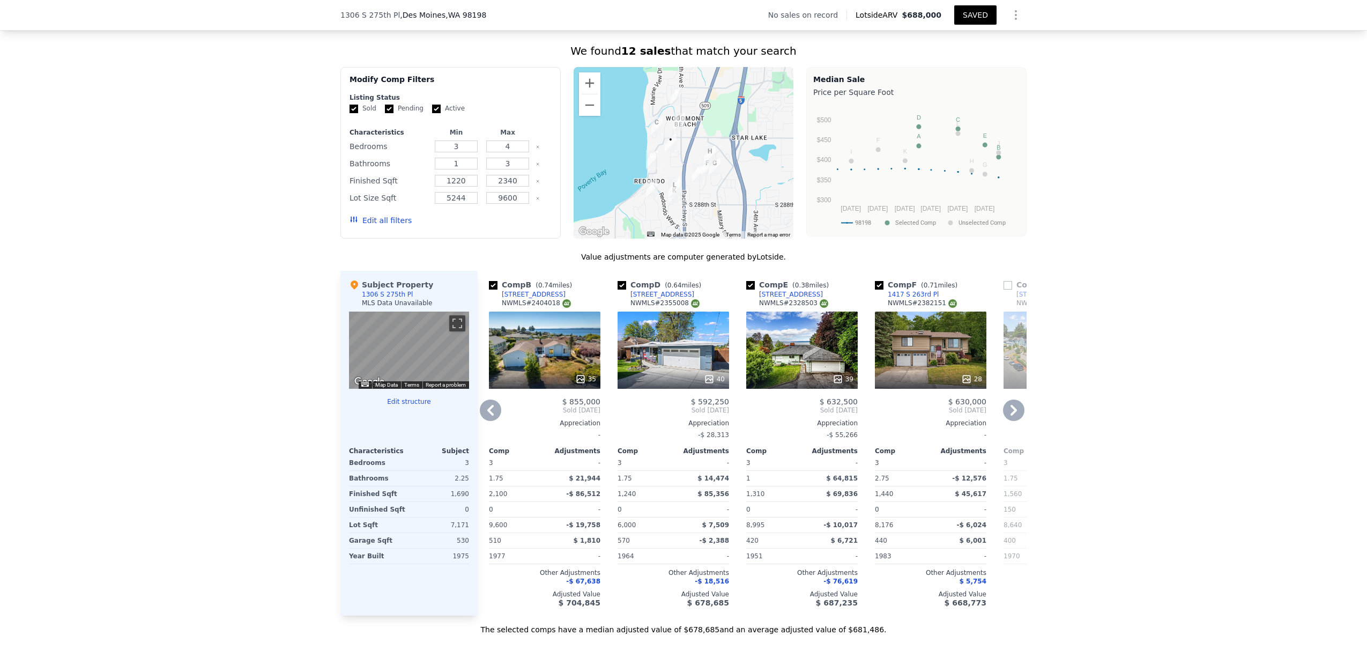
click at [491, 415] on icon at bounding box center [490, 409] width 21 height 21
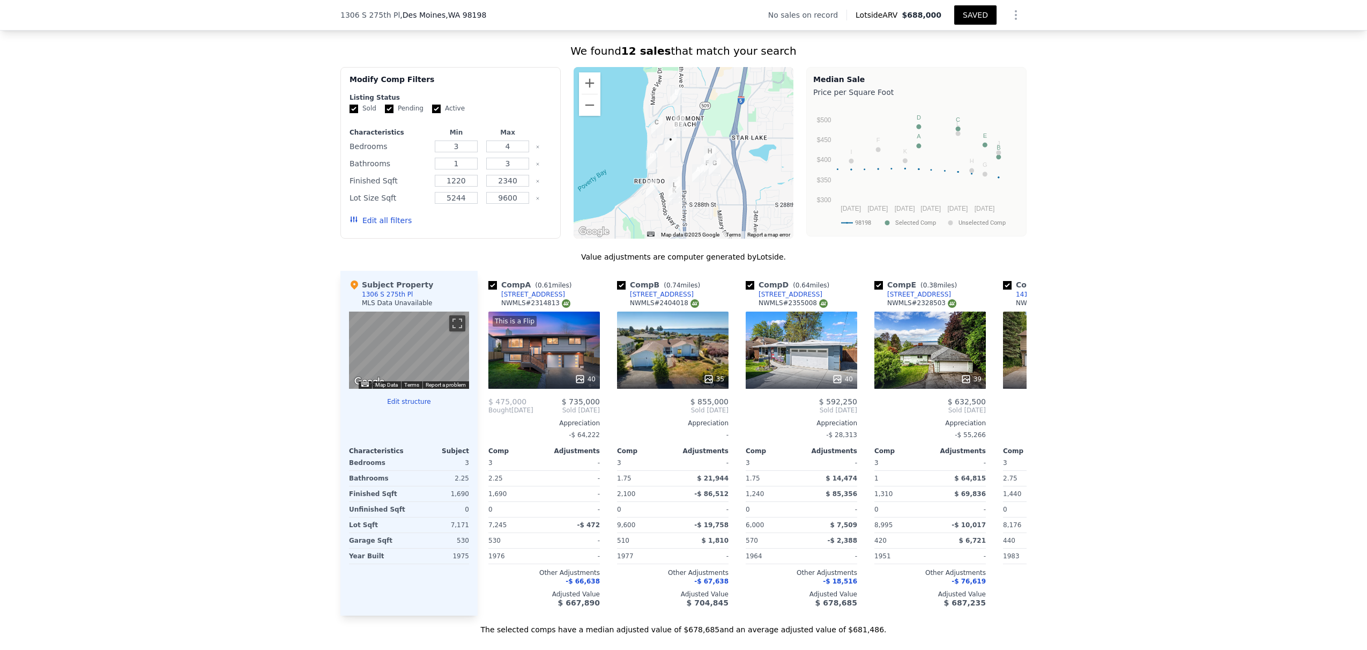
scroll to position [0, 0]
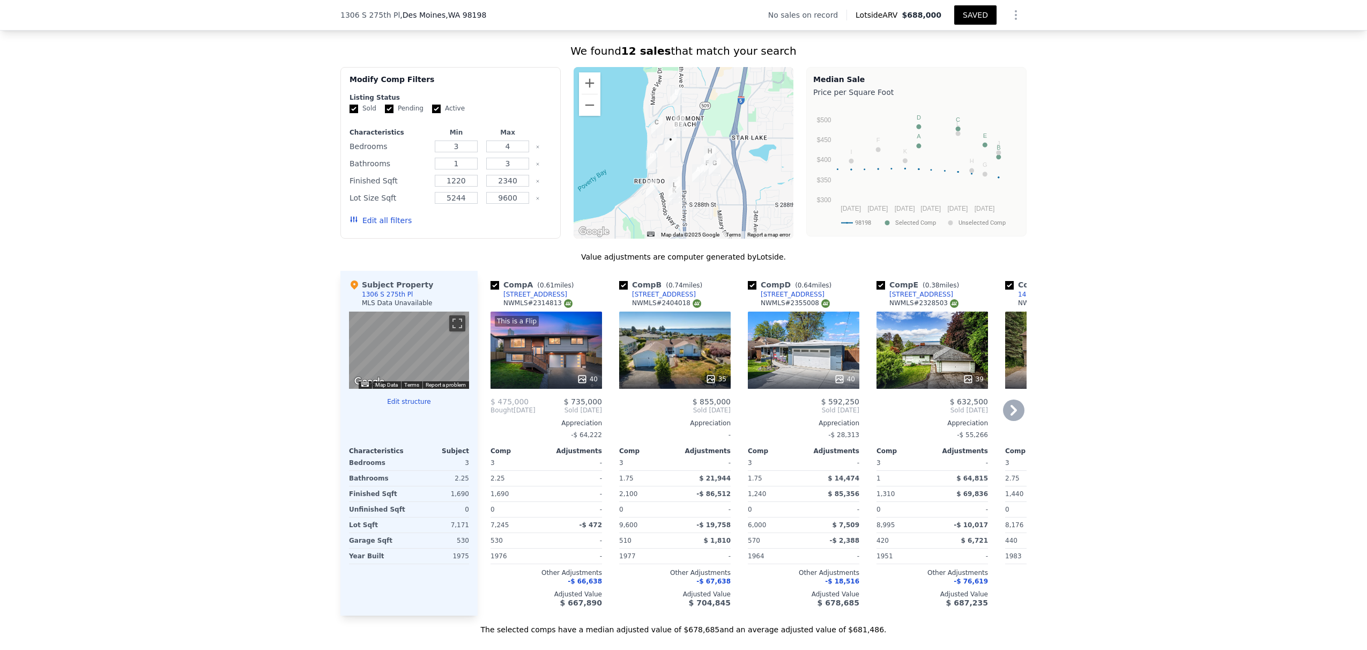
click at [541, 368] on div "This is a Flip 40" at bounding box center [545, 349] width 111 height 77
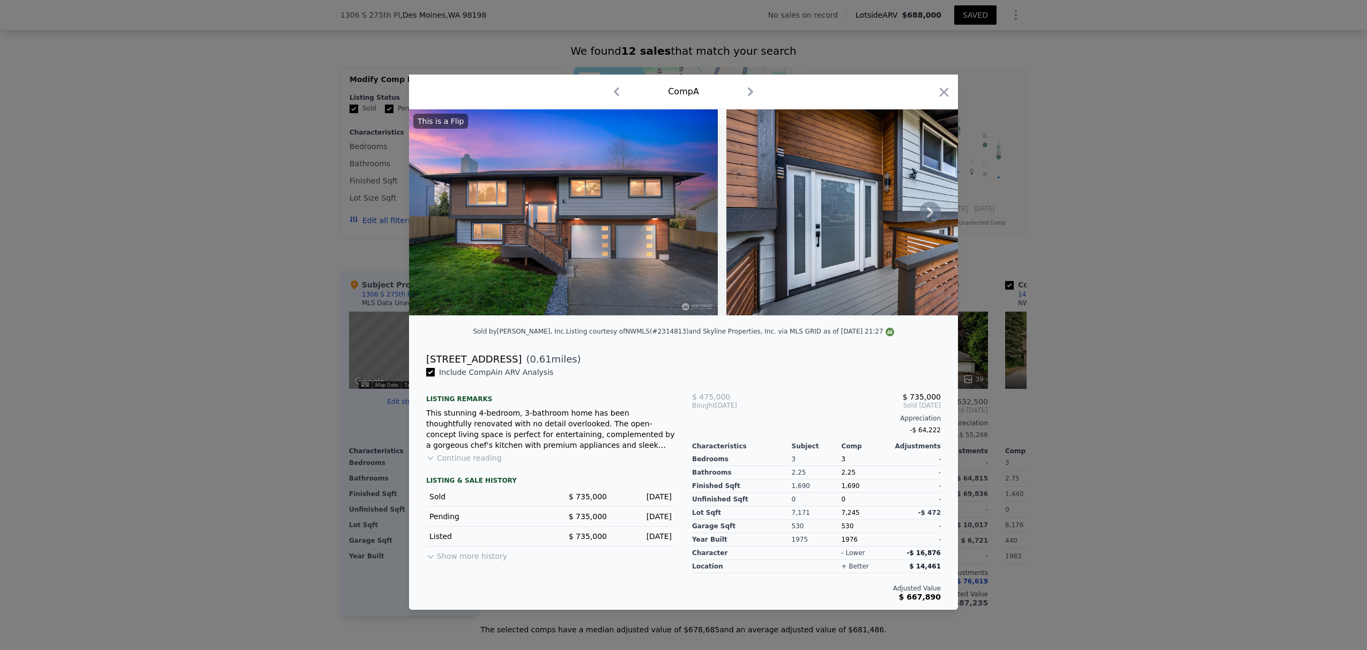
click at [900, 214] on icon at bounding box center [929, 212] width 21 height 21
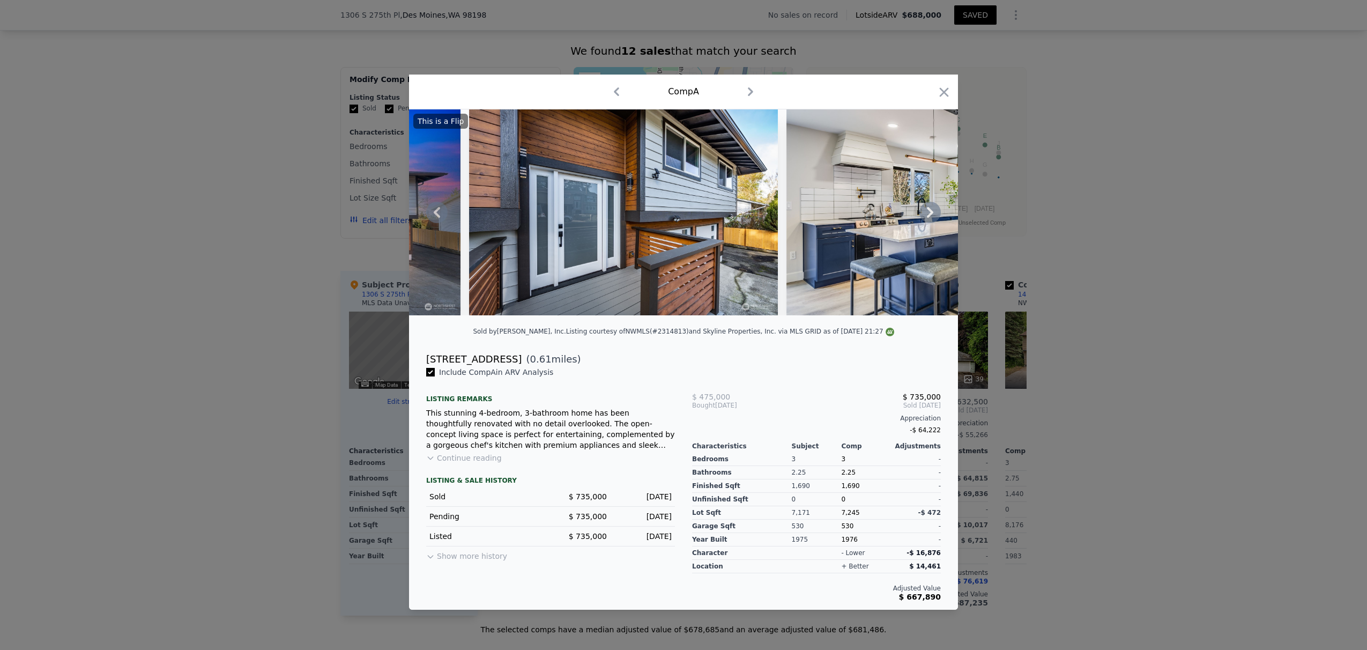
click at [900, 214] on icon at bounding box center [929, 212] width 21 height 21
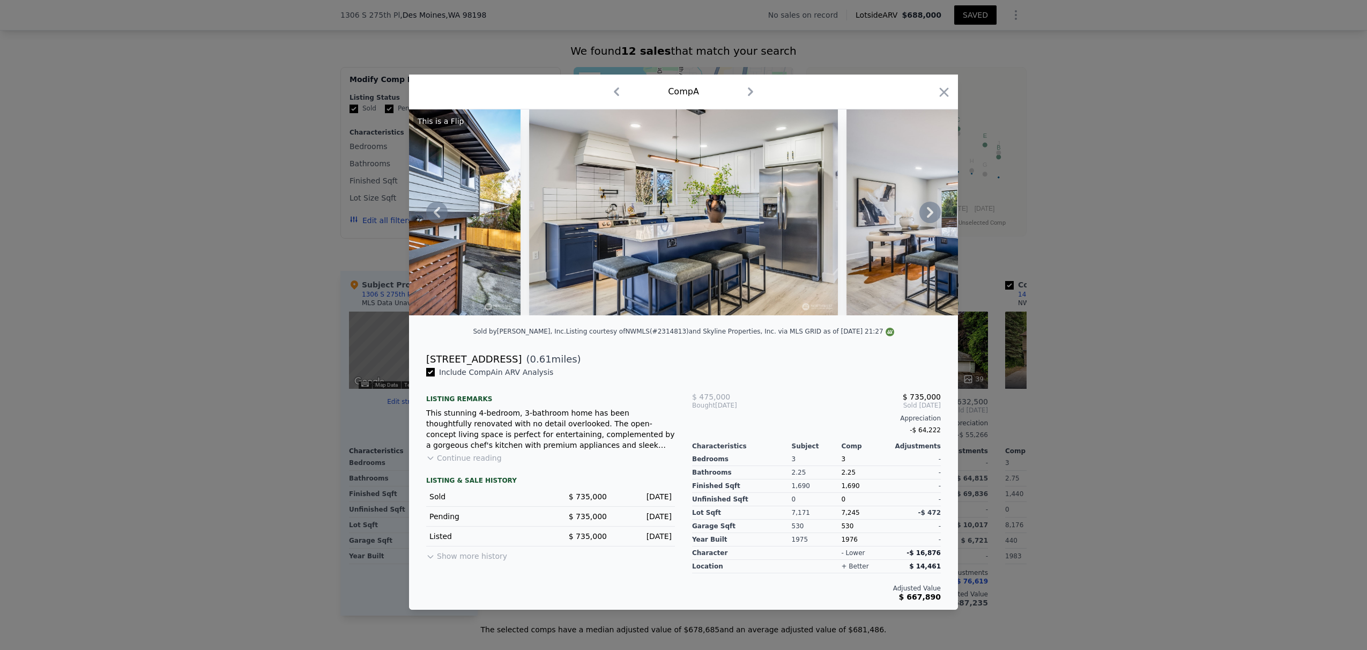
click at [900, 214] on icon at bounding box center [929, 212] width 21 height 21
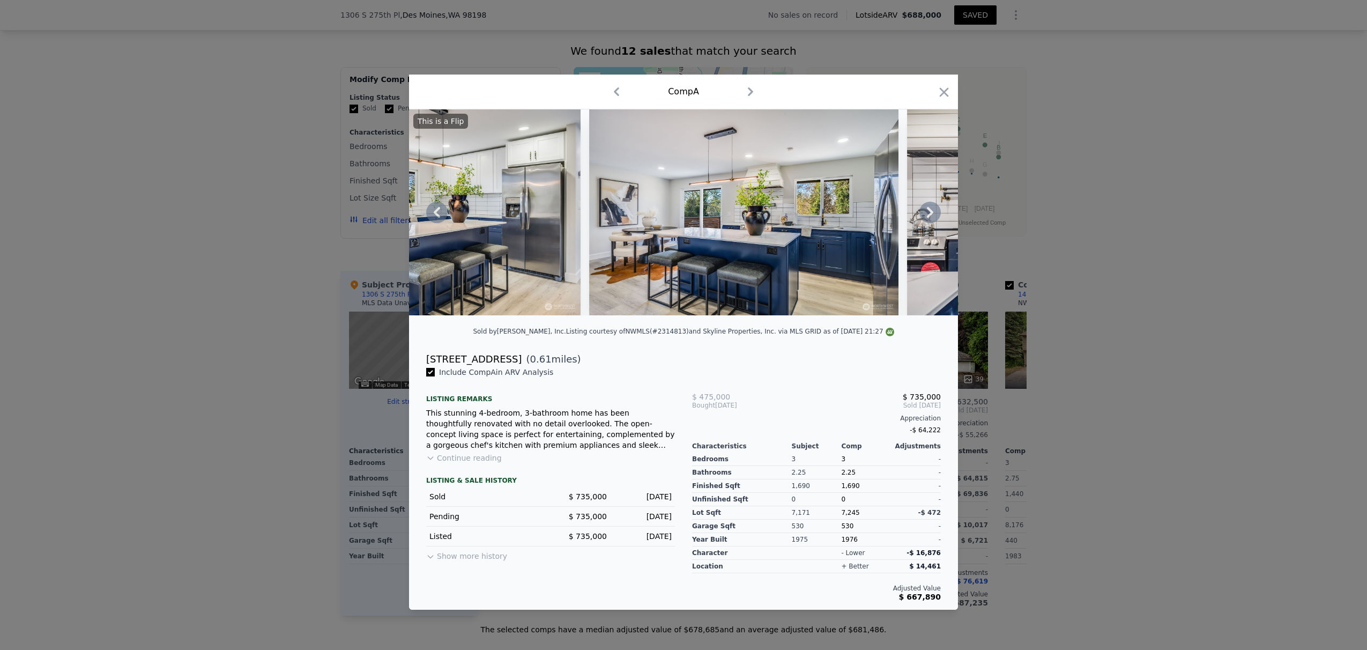
click at [900, 214] on icon at bounding box center [929, 212] width 21 height 21
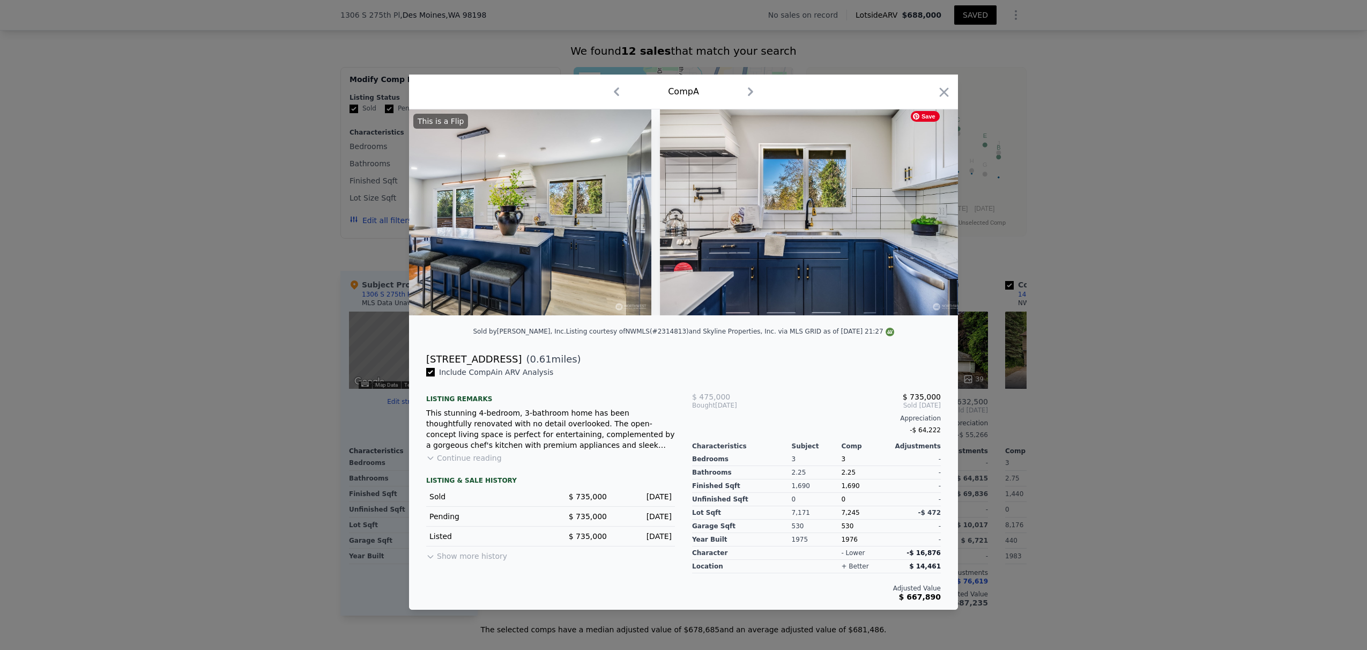
scroll to position [0, 1029]
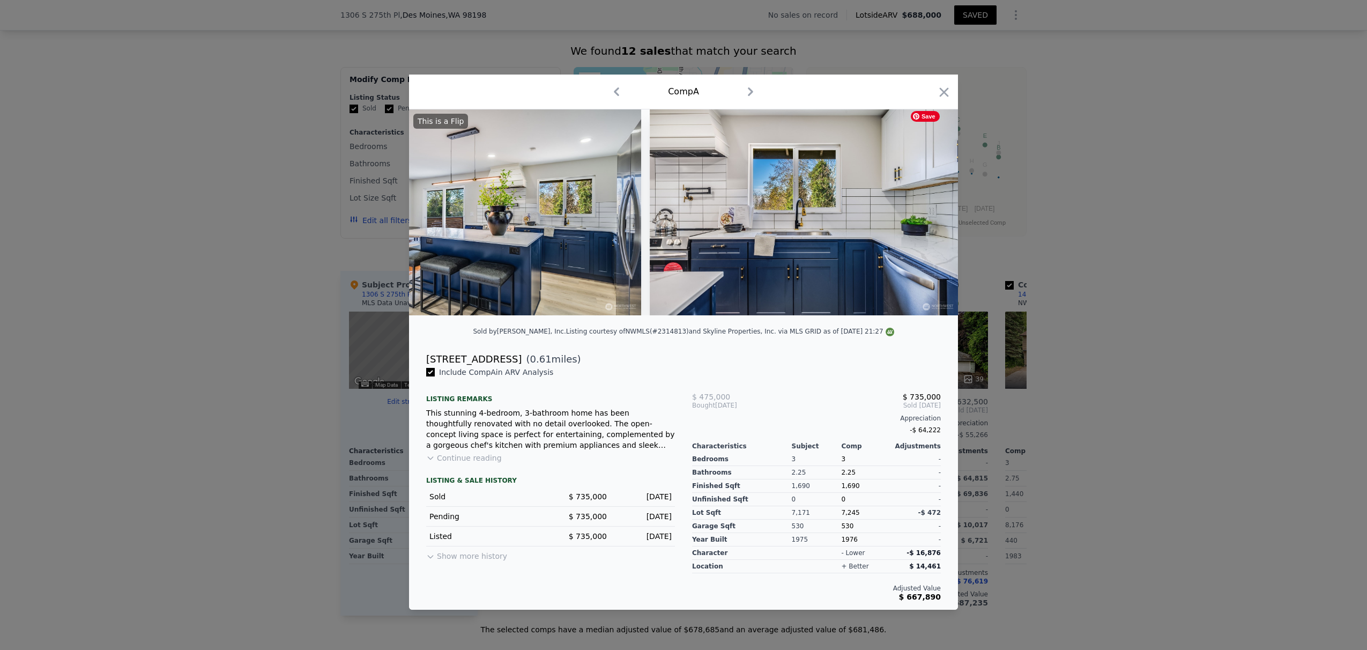
click at [900, 214] on div "This is a Flip" at bounding box center [683, 212] width 549 height 206
click at [900, 213] on icon at bounding box center [929, 212] width 21 height 21
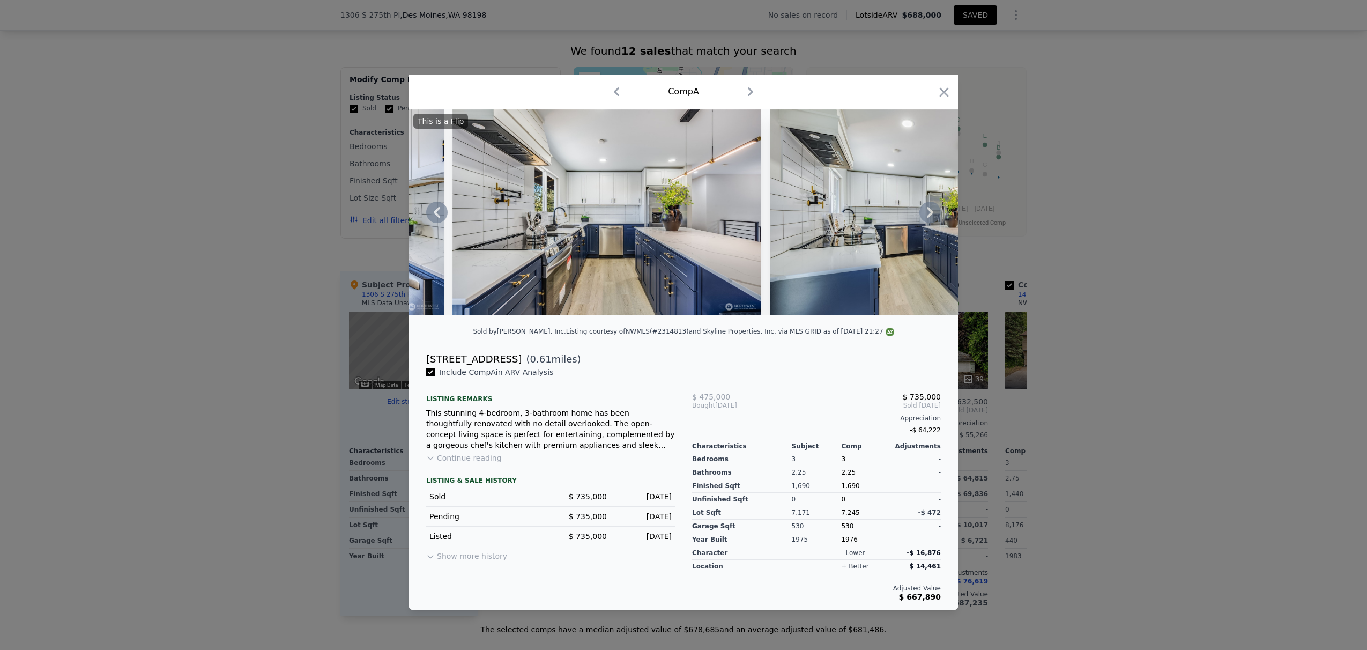
click at [900, 213] on icon at bounding box center [929, 212] width 21 height 21
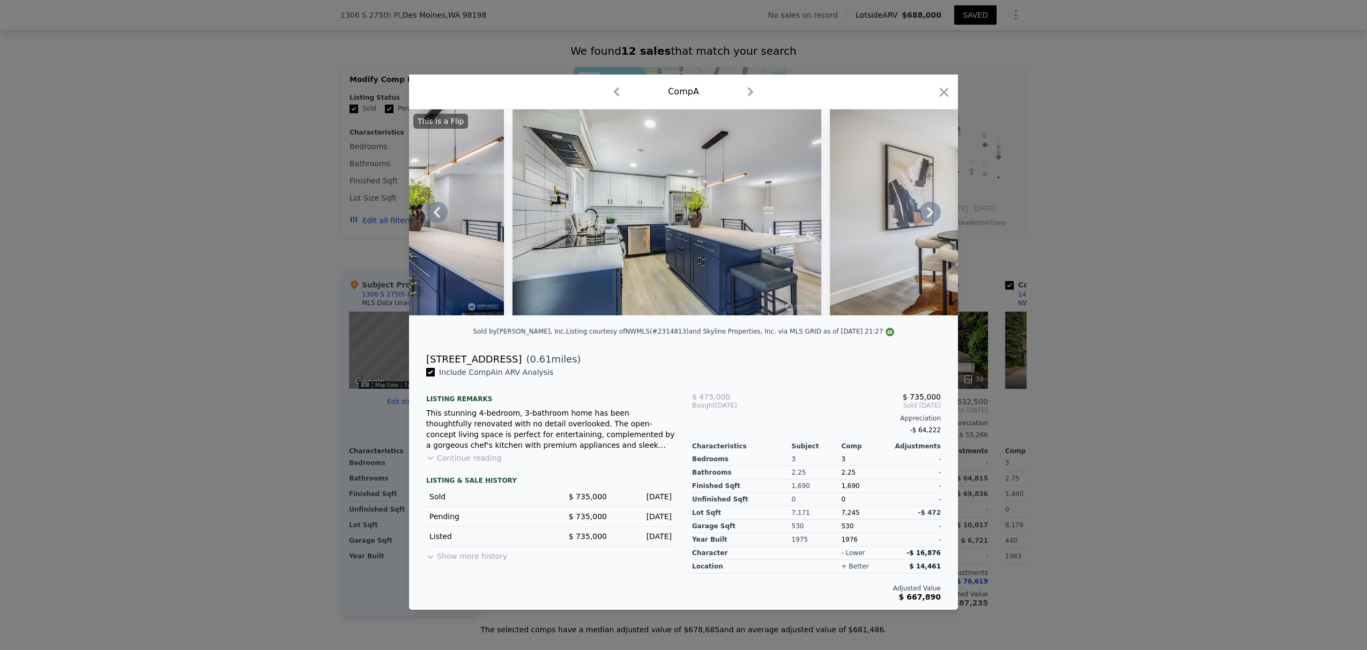
click at [900, 213] on icon at bounding box center [929, 212] width 21 height 21
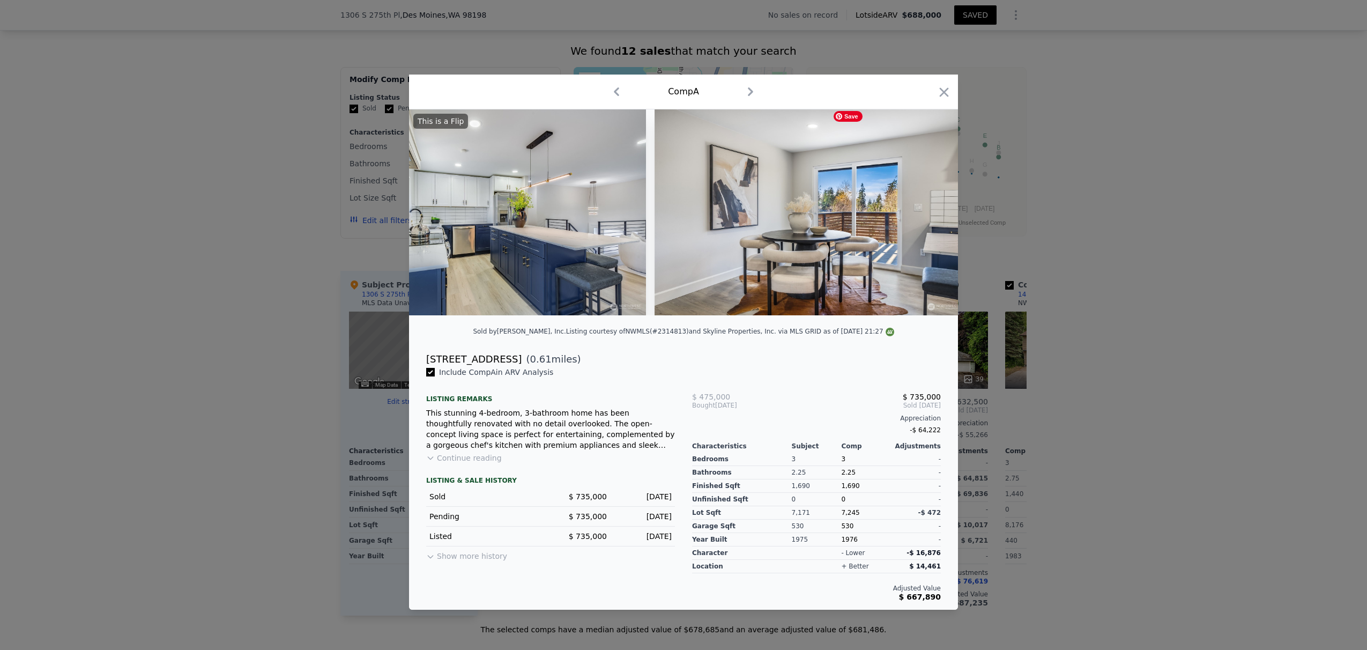
scroll to position [0, 2058]
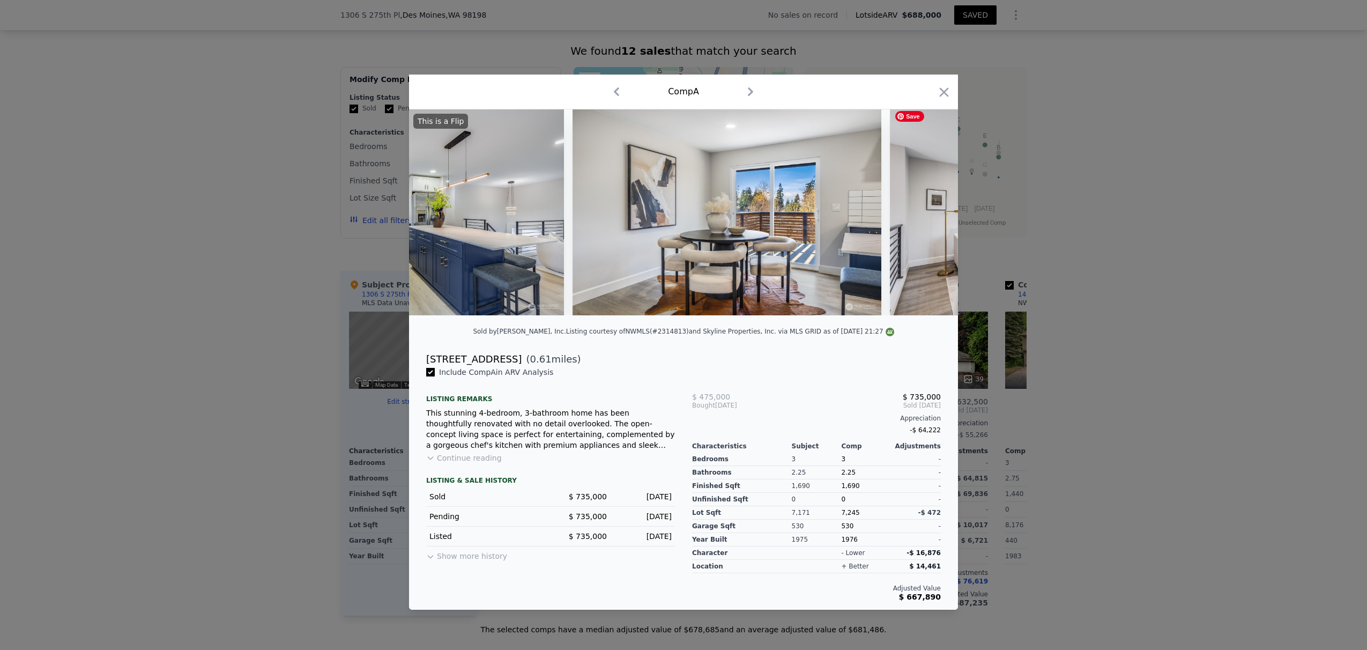
click at [900, 213] on div "This is a Flip" at bounding box center [683, 212] width 549 height 206
click at [900, 213] on icon at bounding box center [929, 212] width 21 height 21
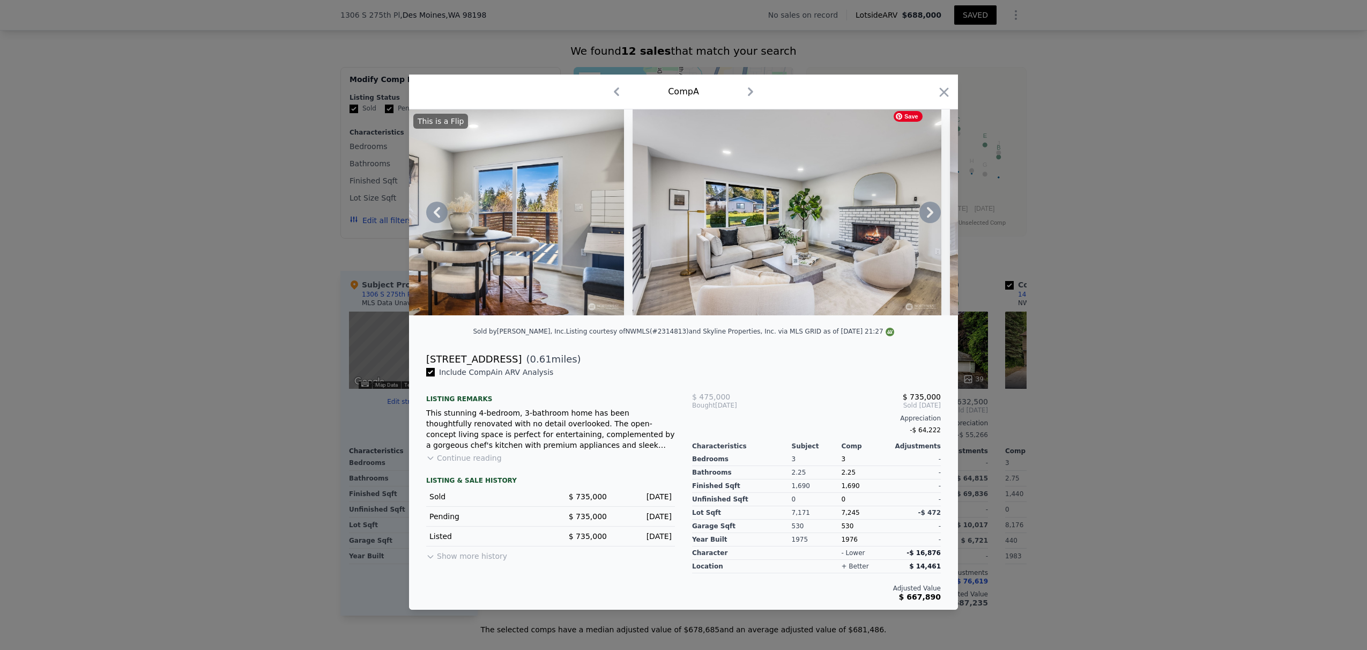
click at [900, 213] on icon at bounding box center [929, 212] width 21 height 21
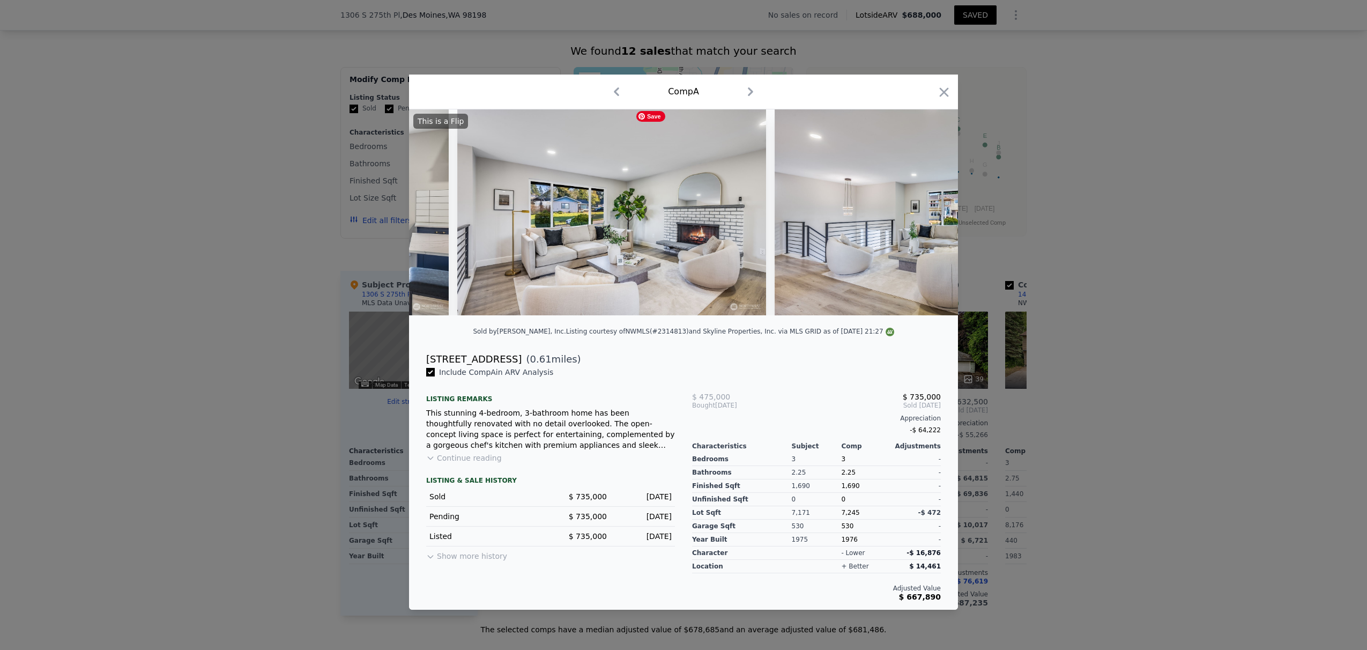
scroll to position [0, 2573]
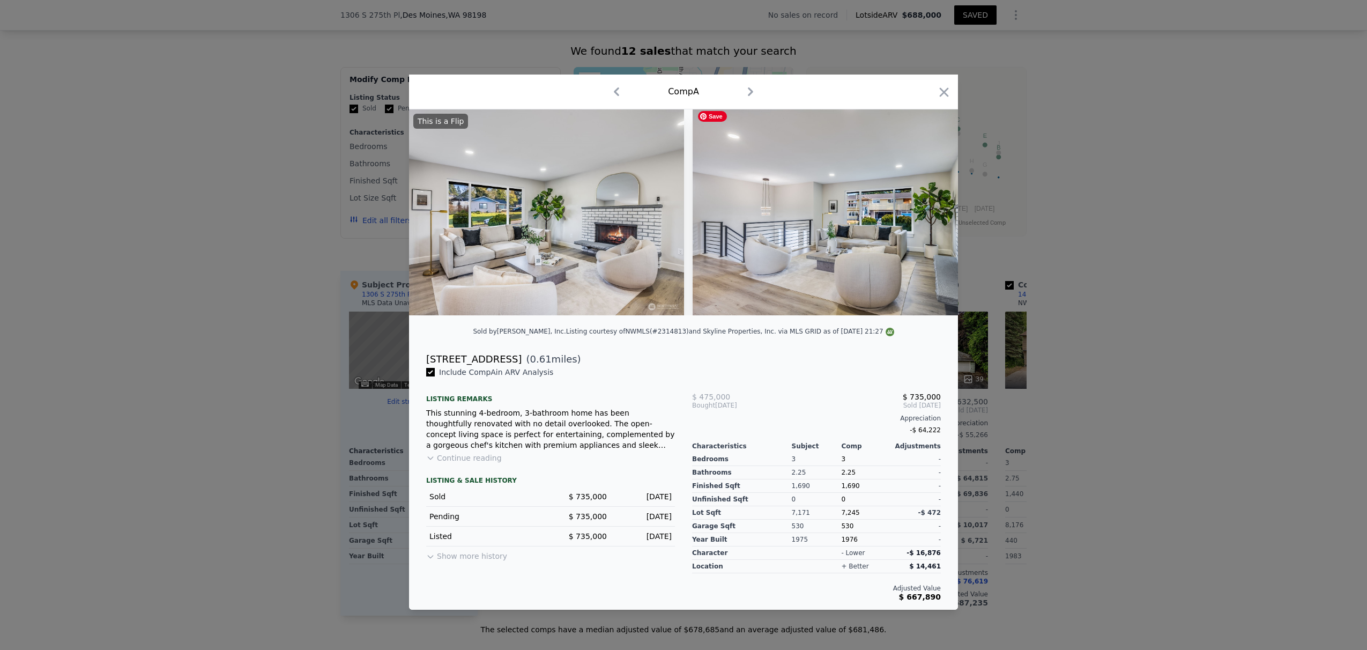
click at [900, 213] on div "This is a Flip" at bounding box center [683, 212] width 549 height 206
click at [900, 213] on icon at bounding box center [929, 212] width 21 height 21
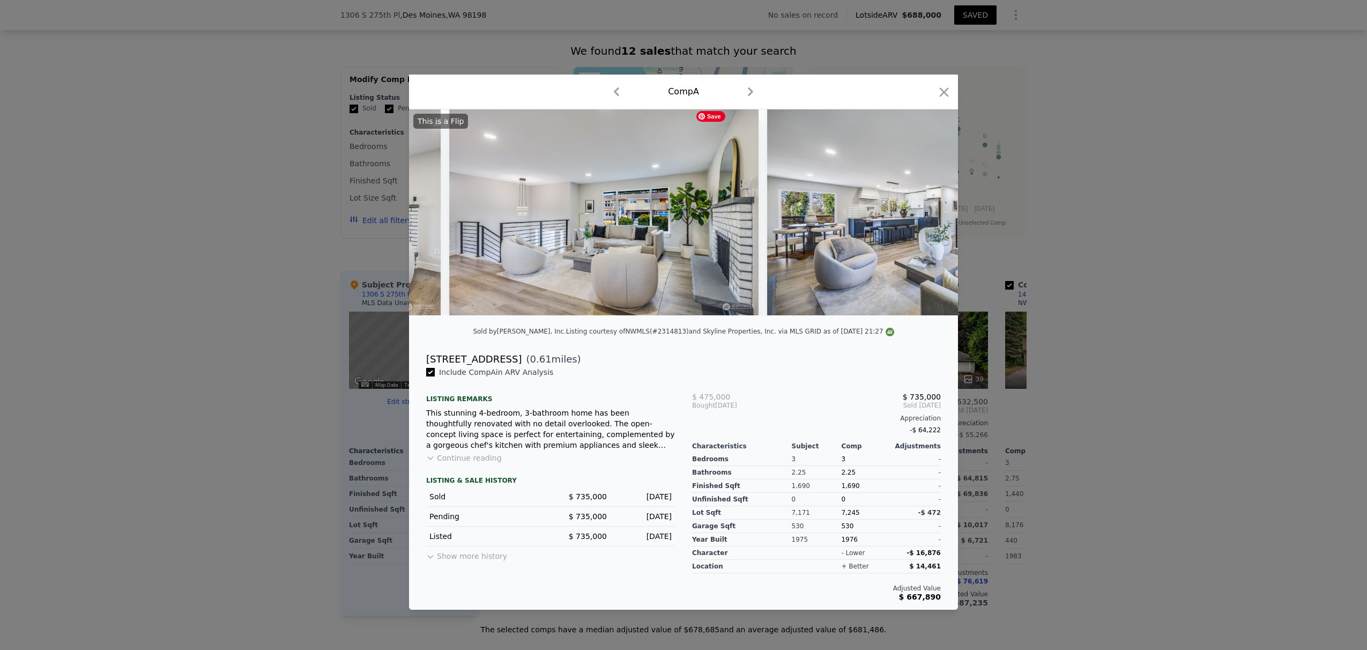
scroll to position [0, 2830]
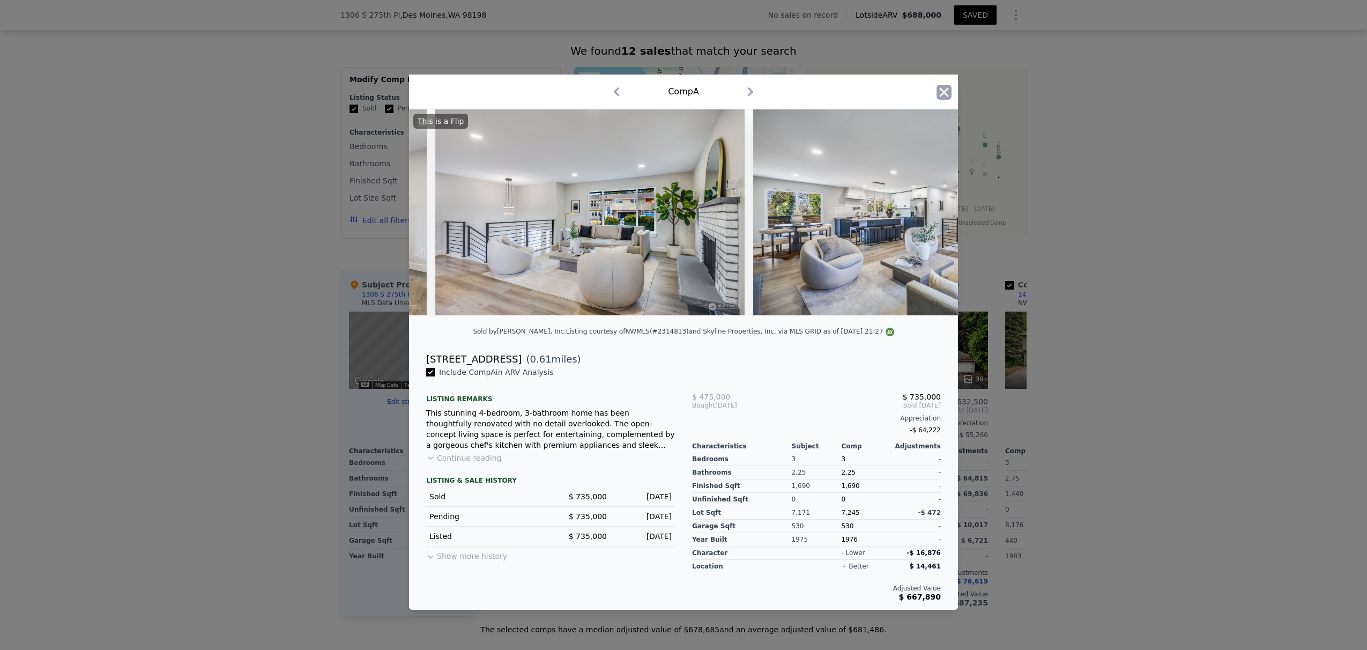
click at [900, 86] on icon "button" at bounding box center [943, 92] width 15 height 15
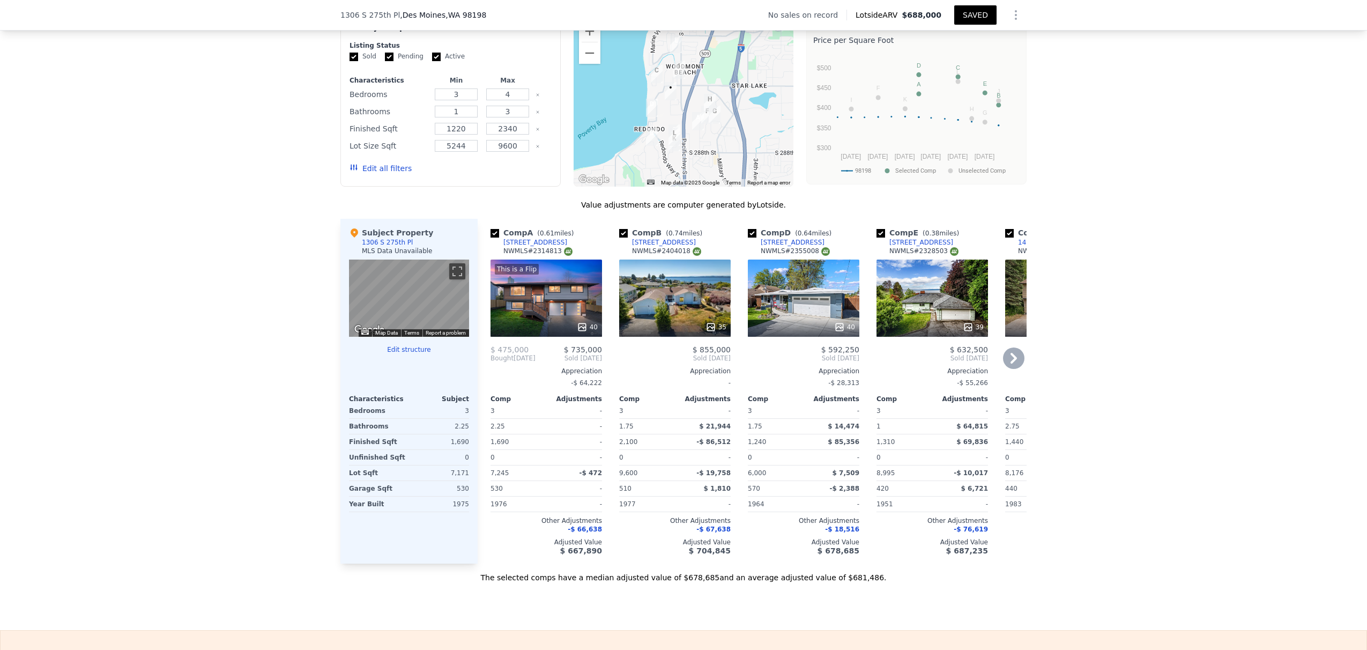
scroll to position [845, 0]
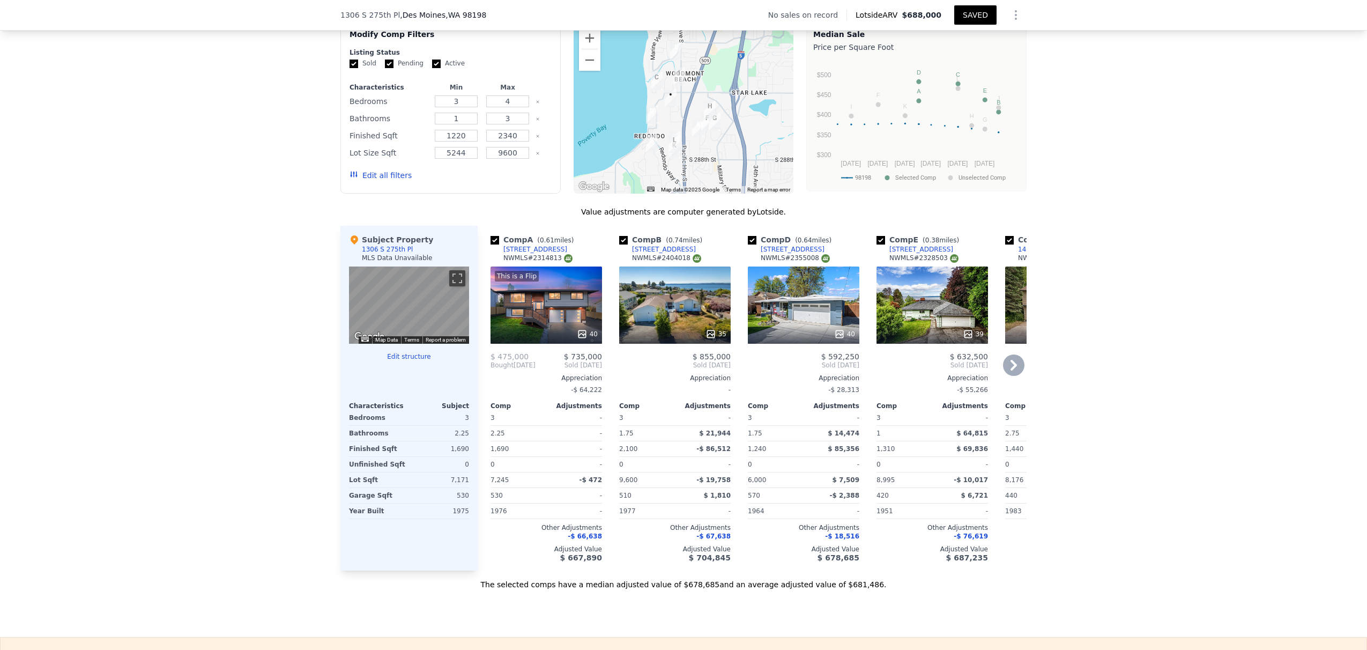
click at [669, 332] on div at bounding box center [674, 333] width 111 height 19
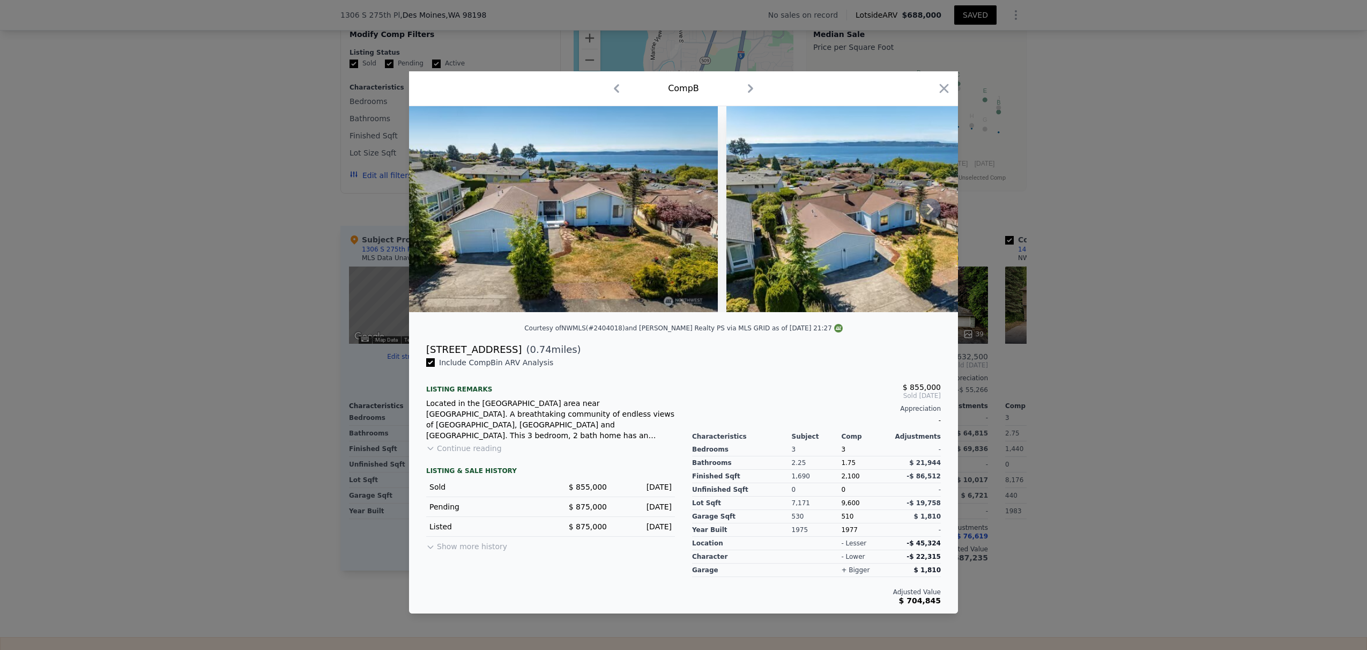
click at [900, 211] on icon at bounding box center [929, 208] width 21 height 21
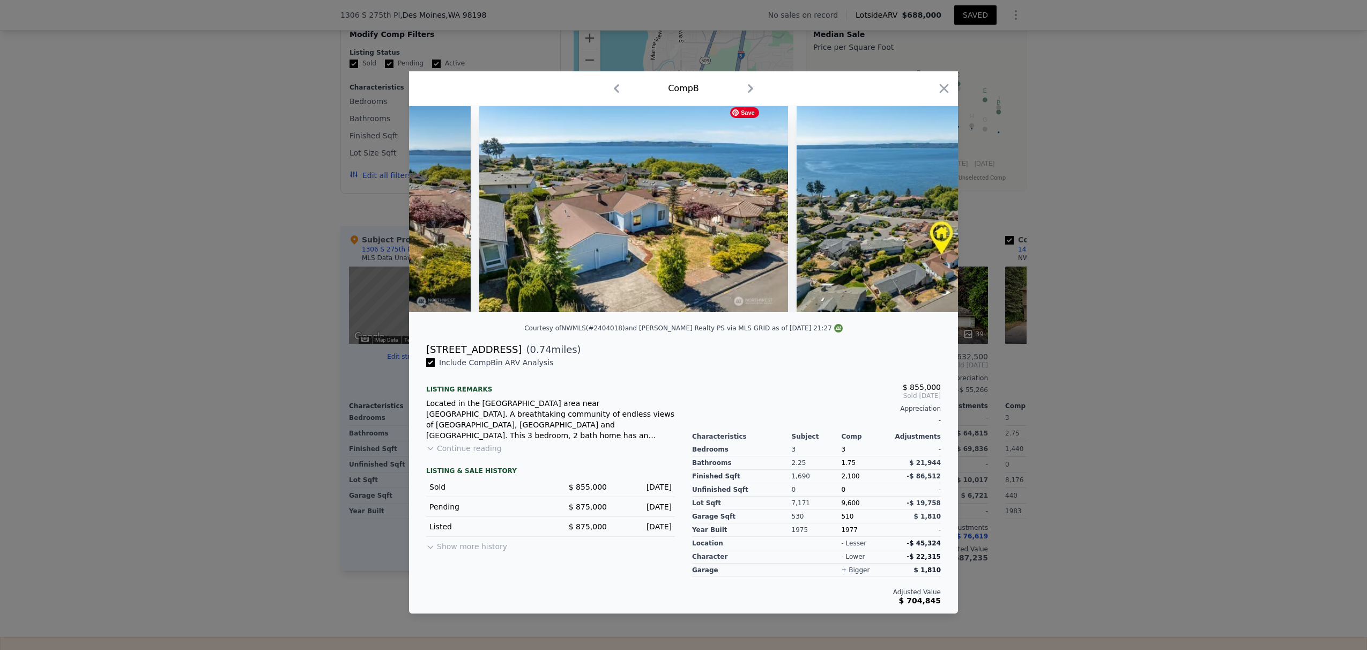
scroll to position [0, 257]
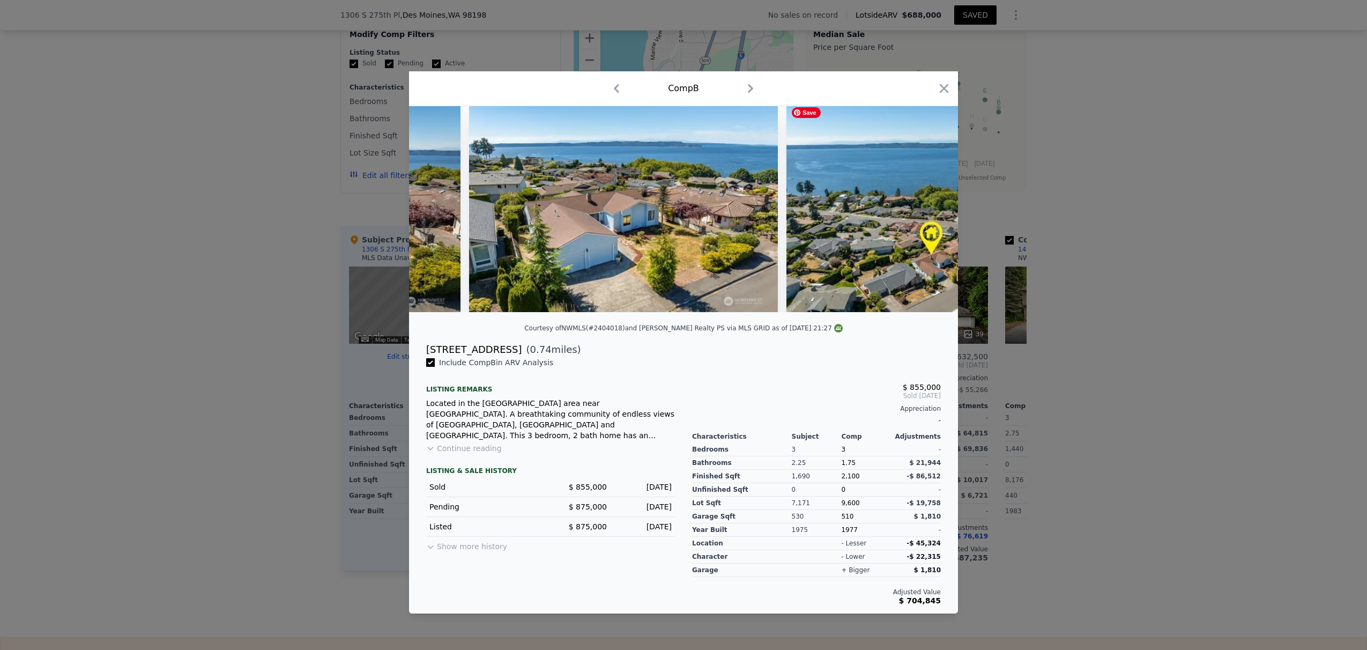
click at [900, 211] on div at bounding box center [683, 209] width 549 height 206
click at [900, 206] on icon at bounding box center [930, 209] width 6 height 11
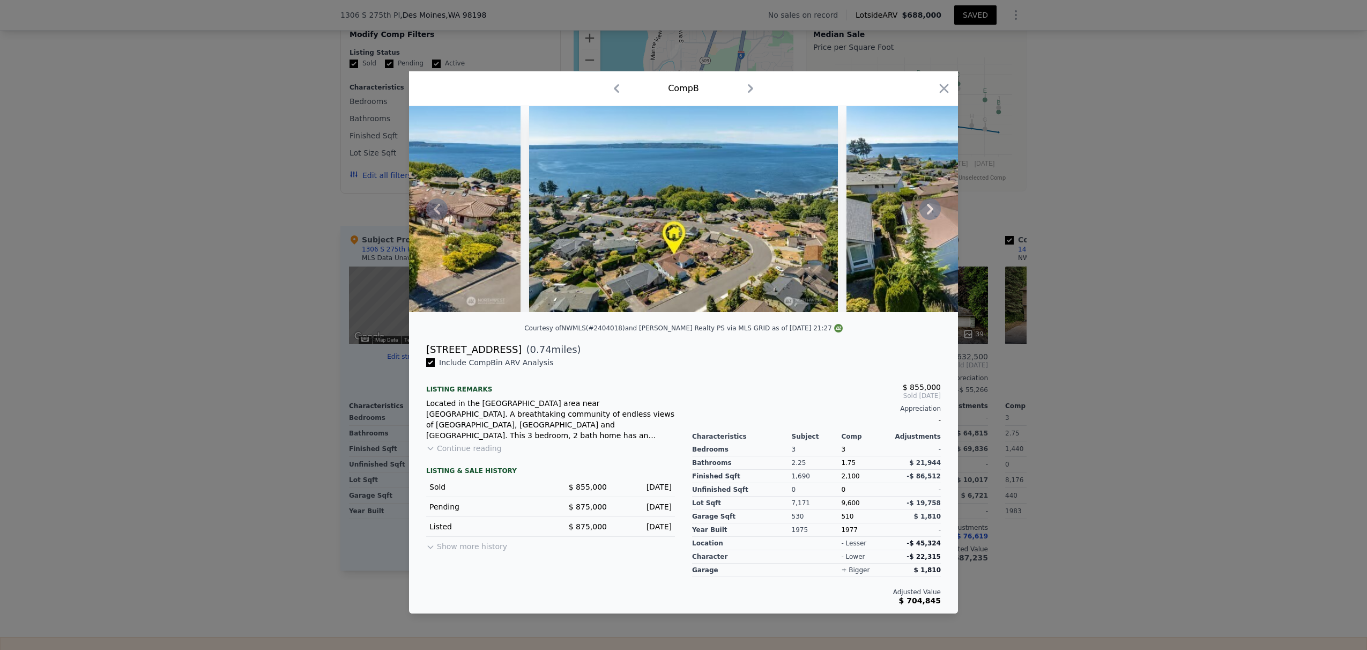
click at [900, 206] on icon at bounding box center [930, 209] width 6 height 11
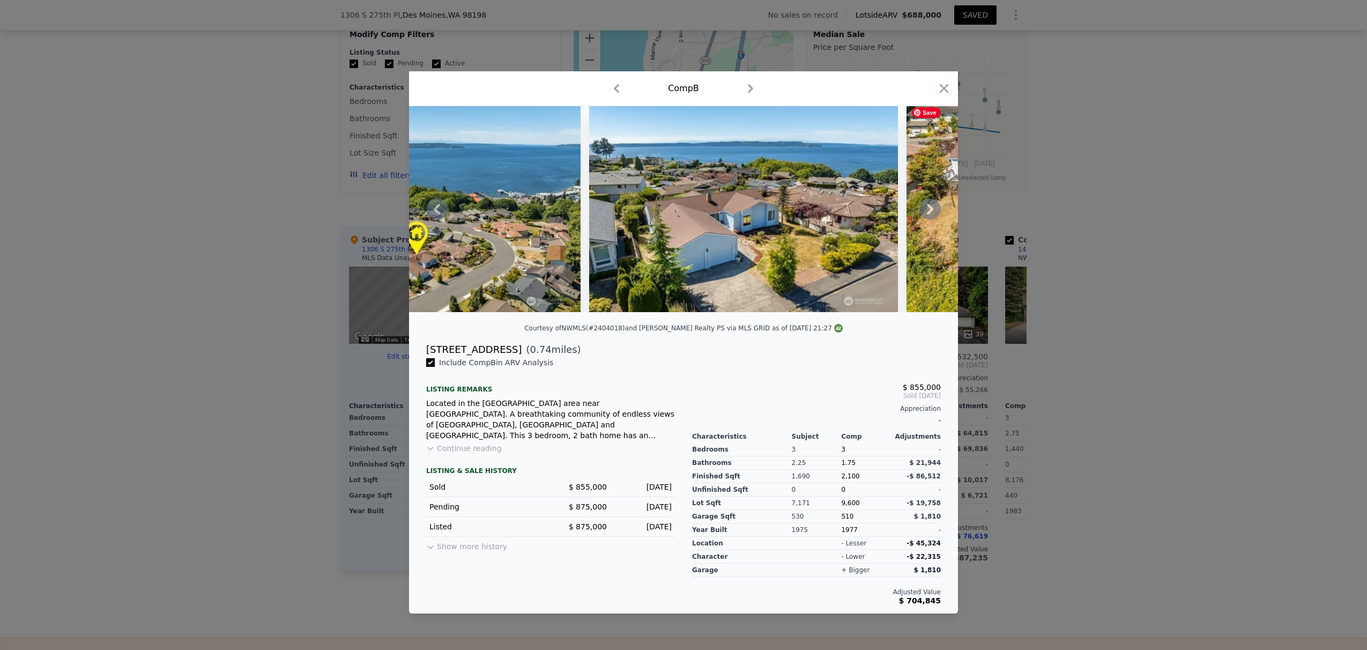
click at [900, 206] on icon at bounding box center [930, 209] width 6 height 11
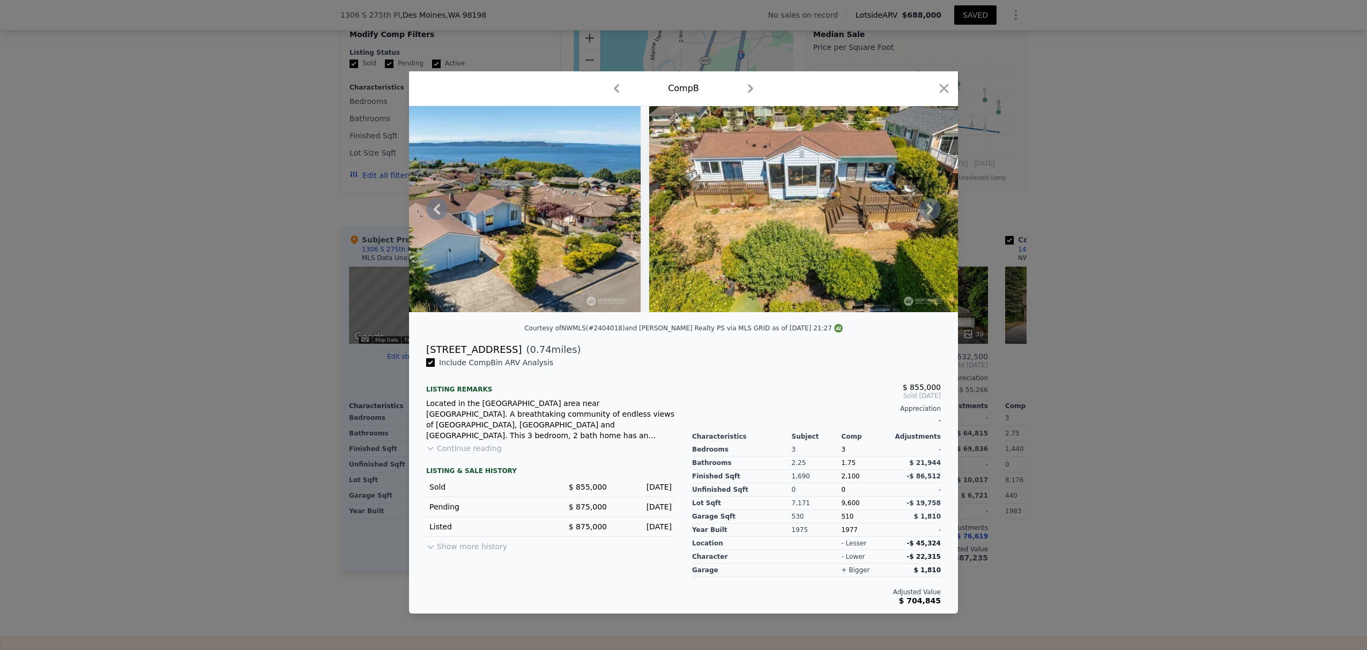
click at [900, 206] on icon at bounding box center [930, 209] width 6 height 11
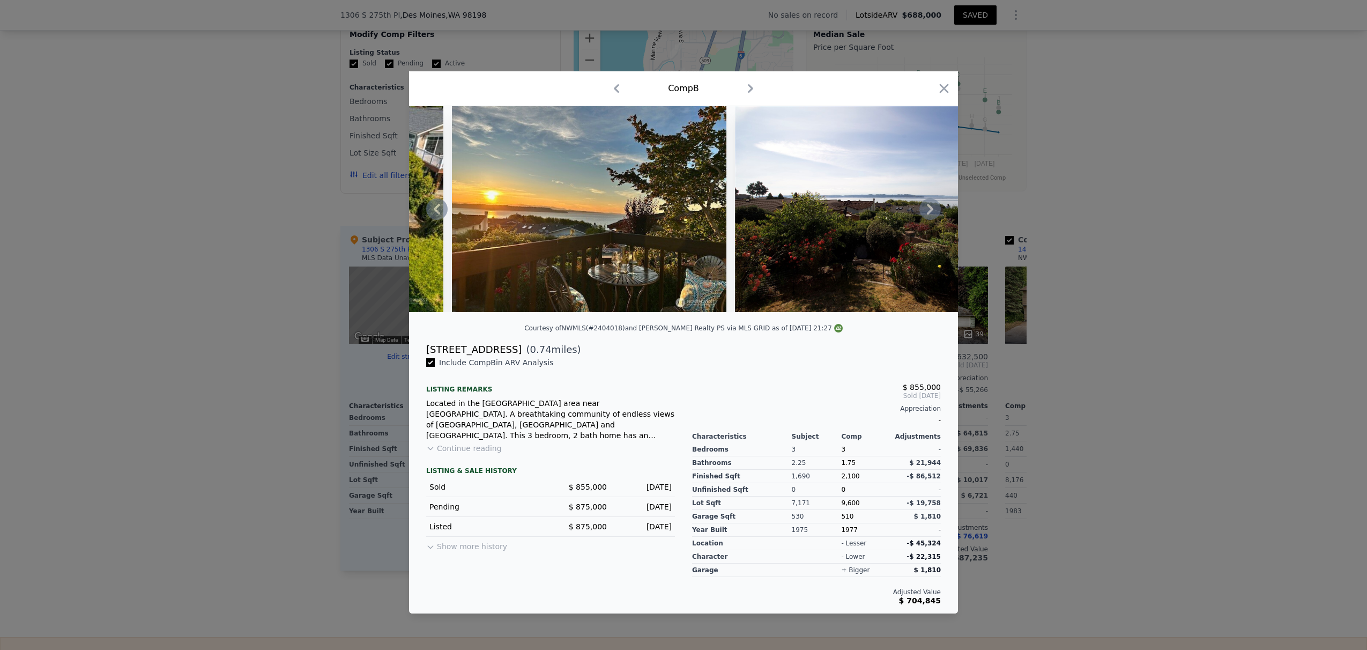
click at [900, 206] on icon at bounding box center [930, 209] width 6 height 11
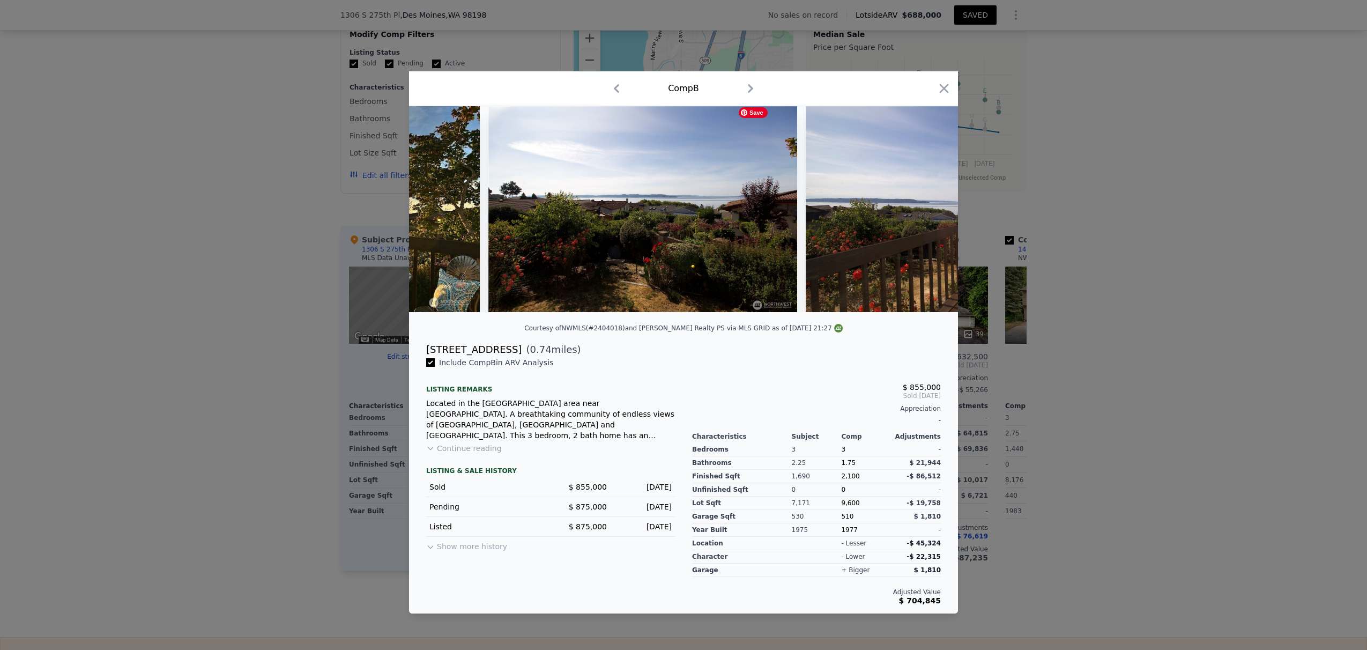
scroll to position [0, 1801]
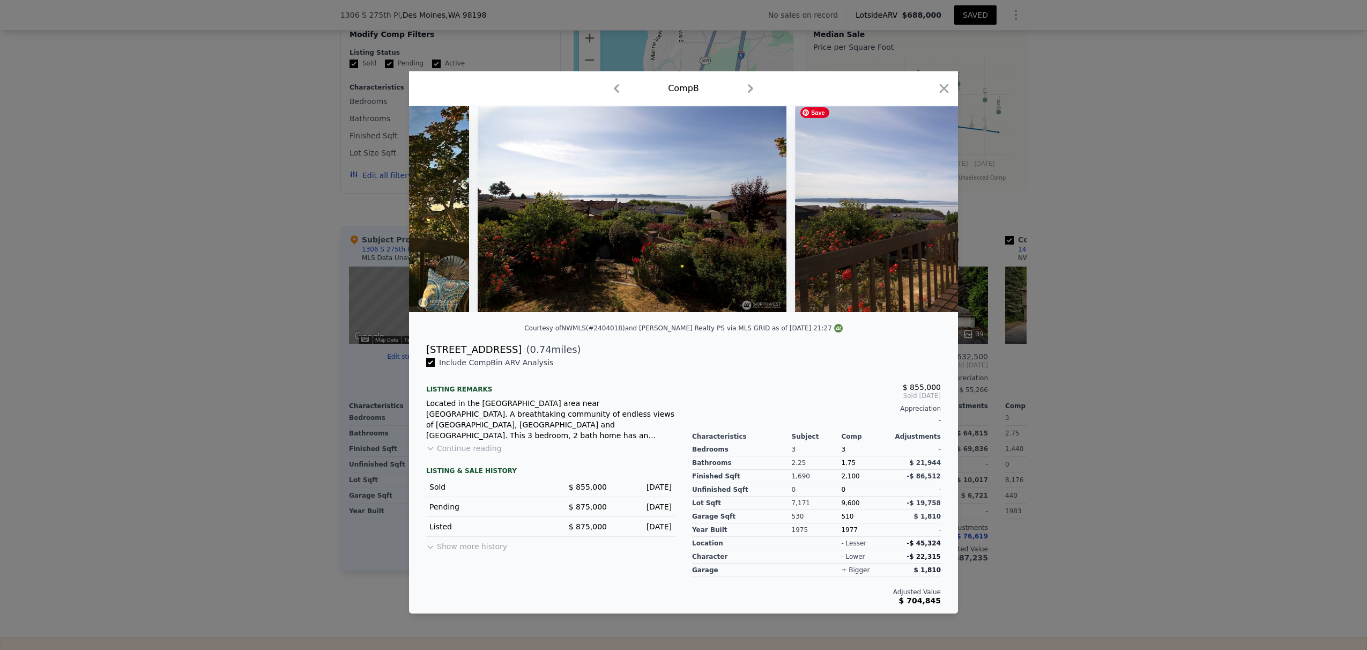
click at [900, 206] on img at bounding box center [949, 209] width 309 height 206
click at [900, 206] on icon at bounding box center [930, 209] width 6 height 11
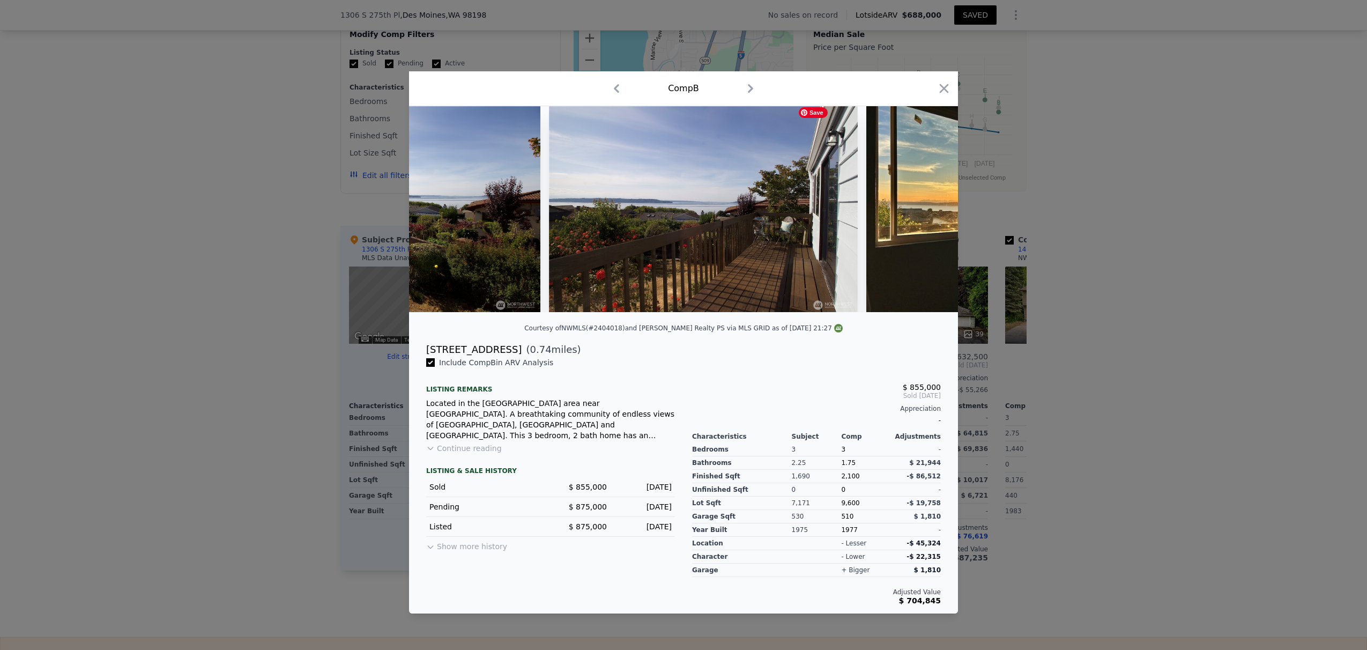
scroll to position [0, 2058]
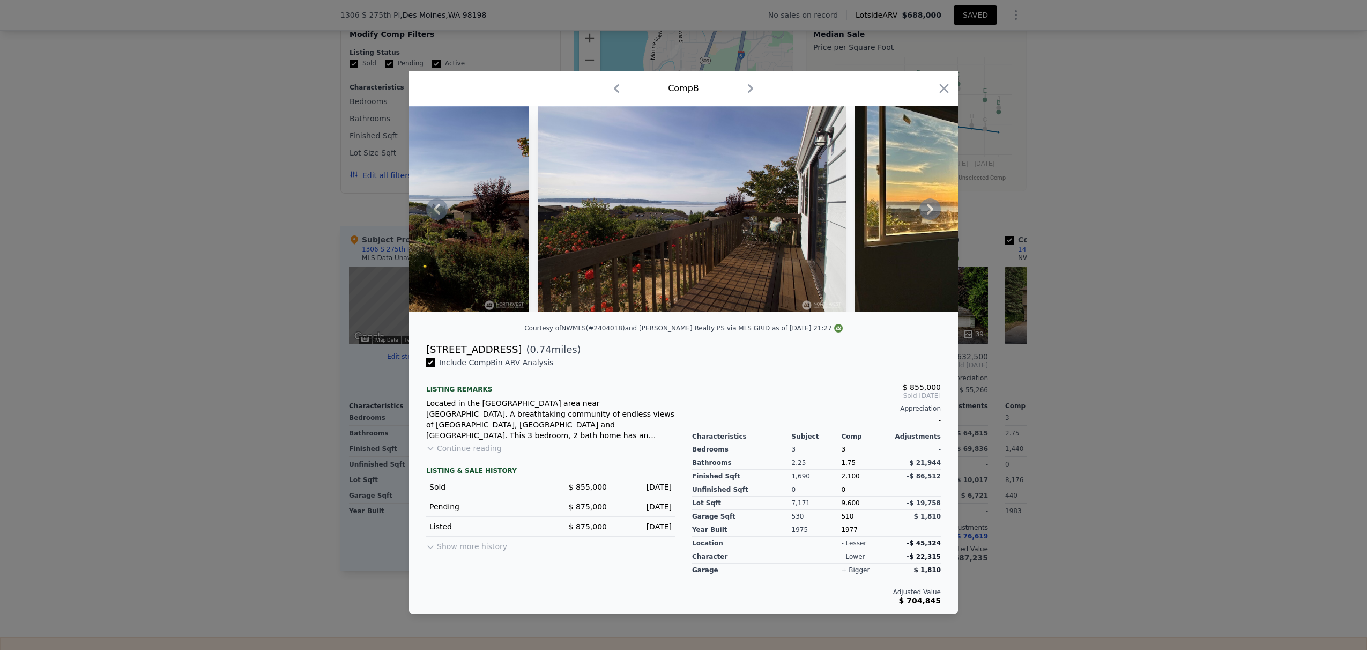
click at [900, 206] on icon at bounding box center [930, 209] width 6 height 11
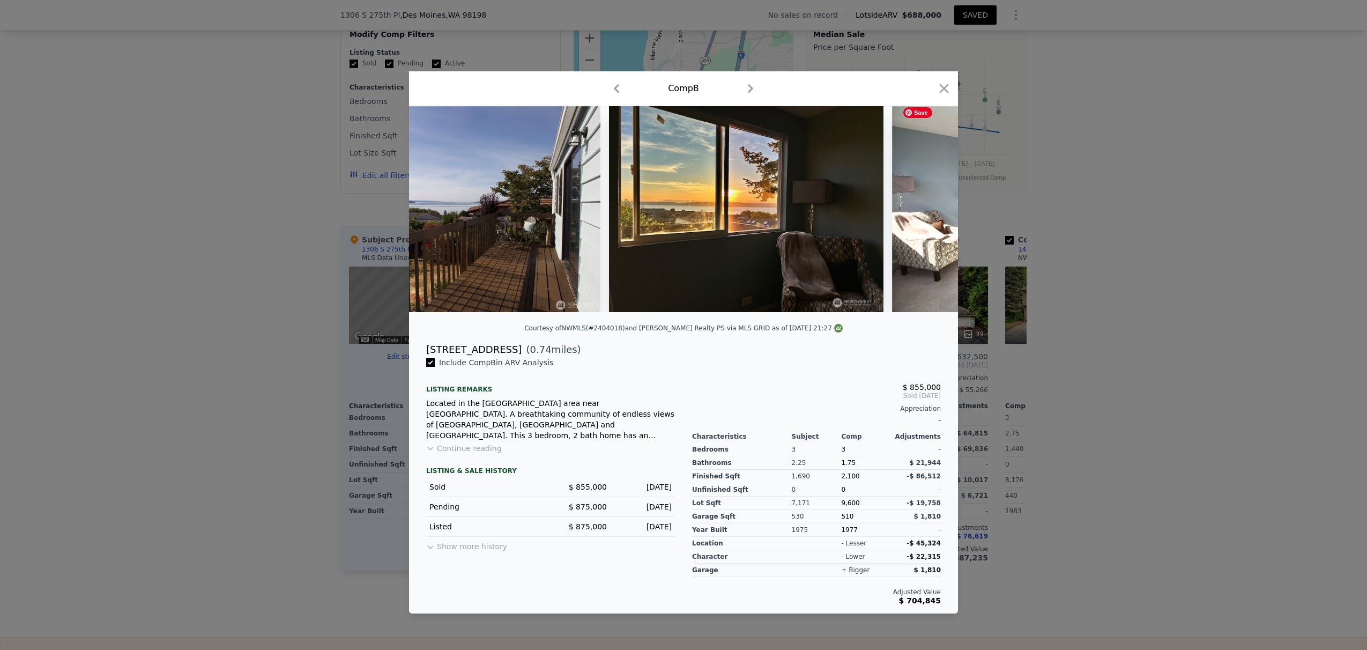
scroll to position [0, 2316]
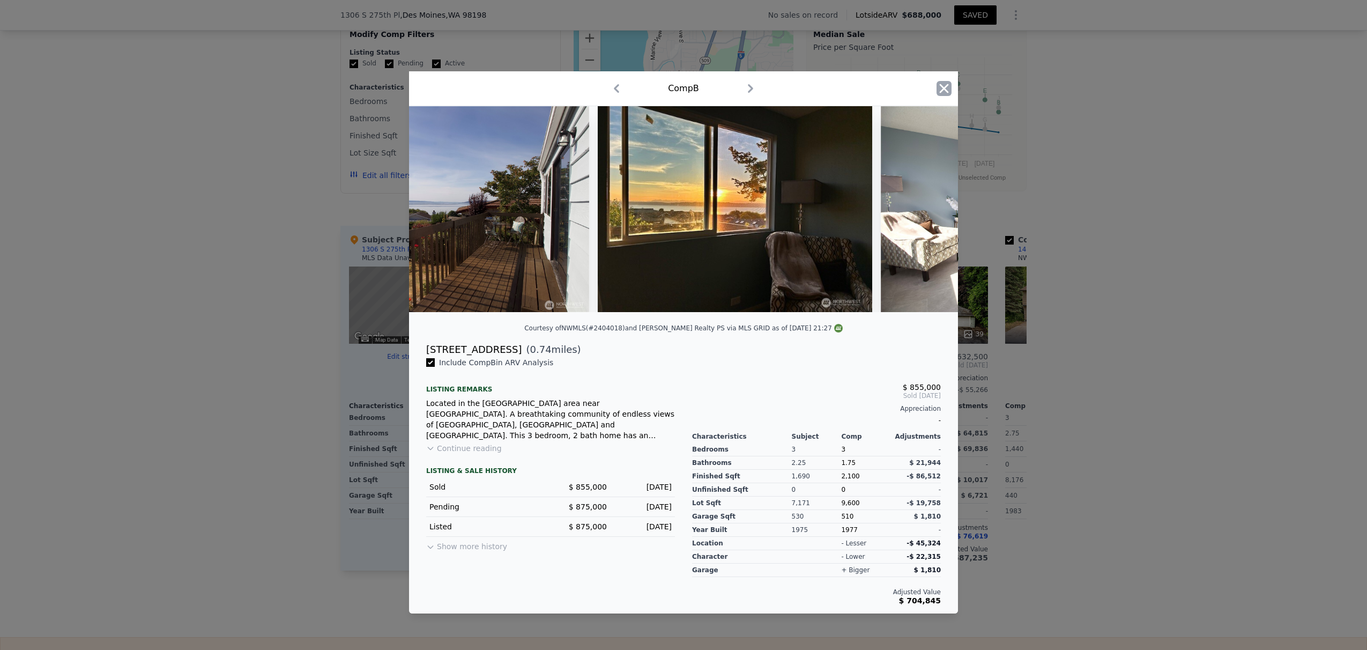
click at [900, 84] on icon "button" at bounding box center [944, 88] width 9 height 9
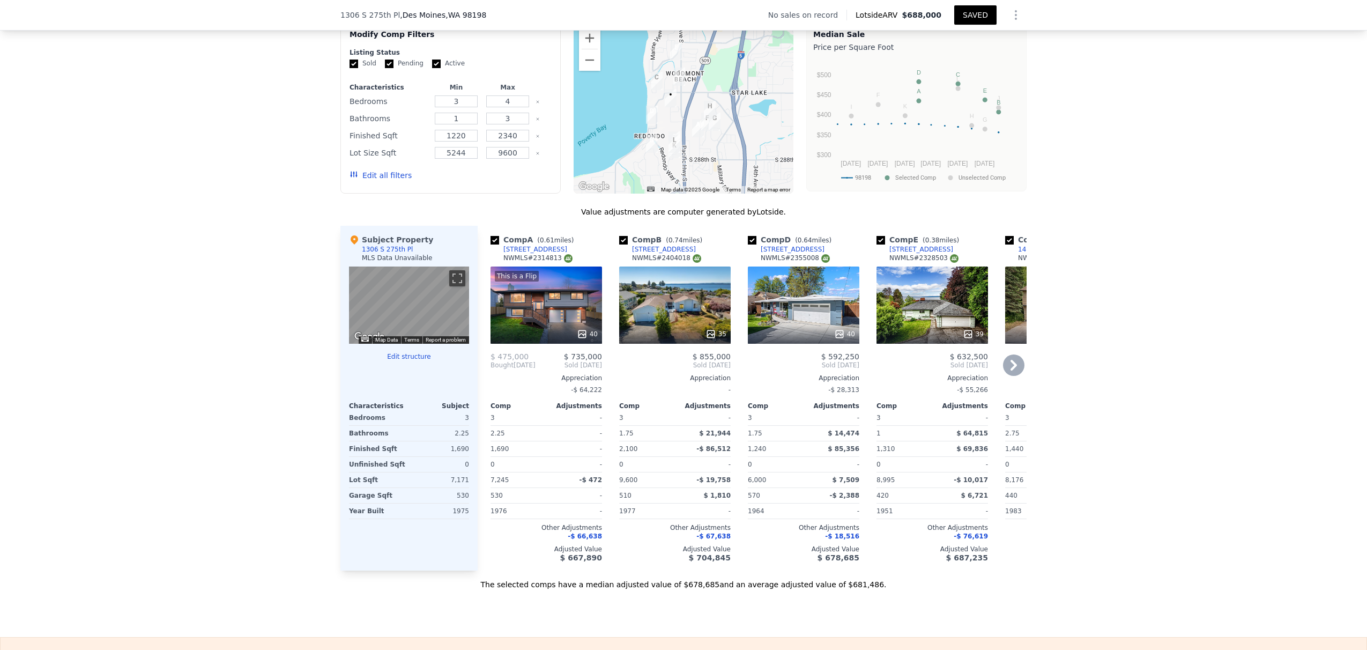
click at [621, 244] on input "checkbox" at bounding box center [623, 240] width 9 height 9
checkbox input "false"
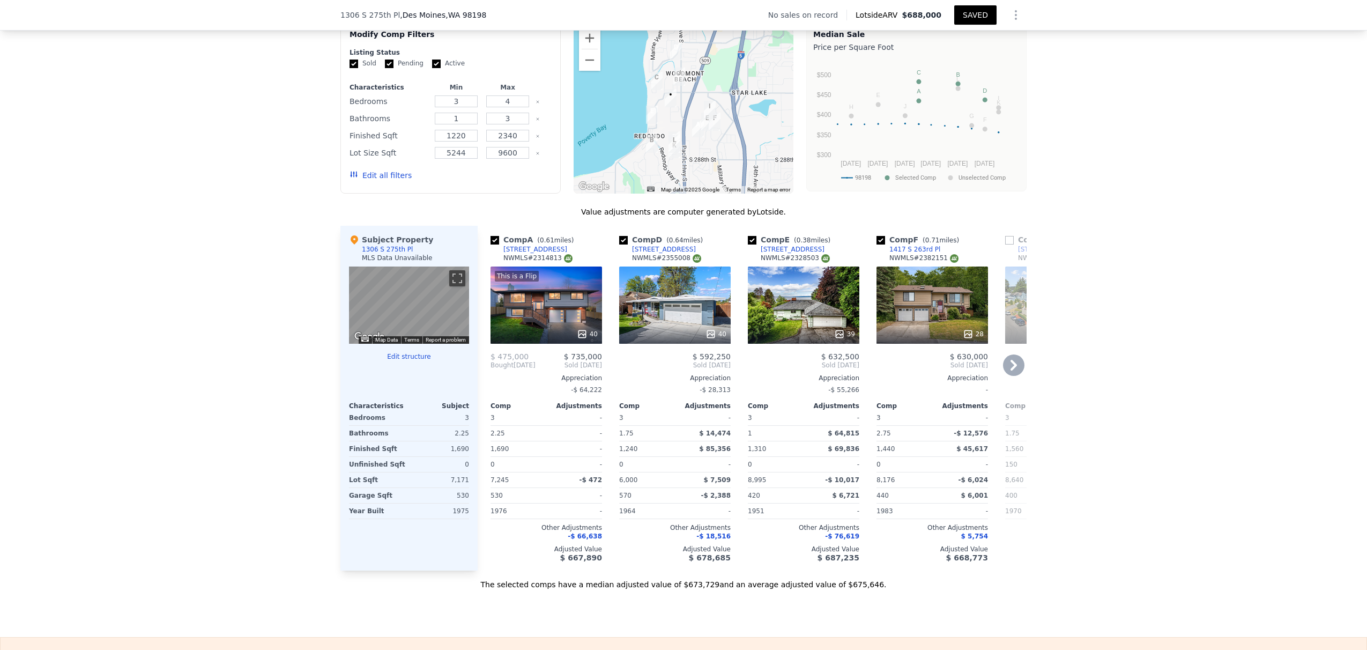
click at [684, 308] on div "40" at bounding box center [674, 304] width 111 height 77
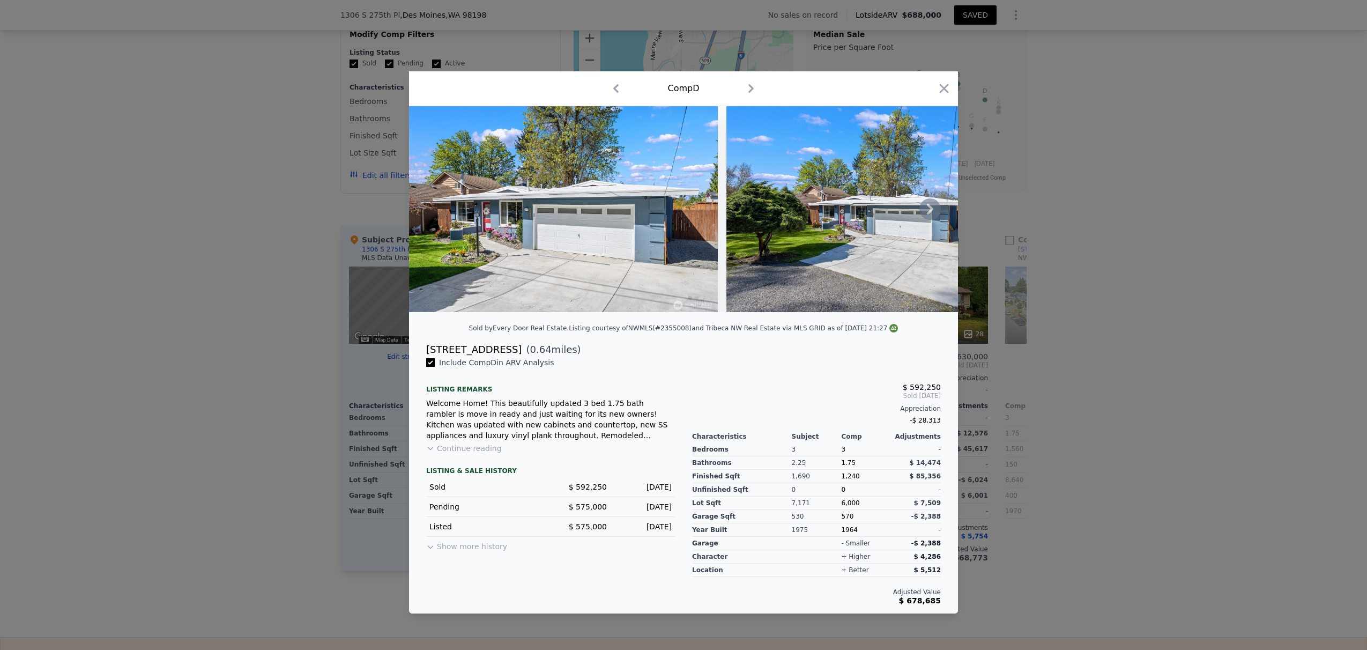
click at [900, 211] on icon at bounding box center [929, 208] width 21 height 21
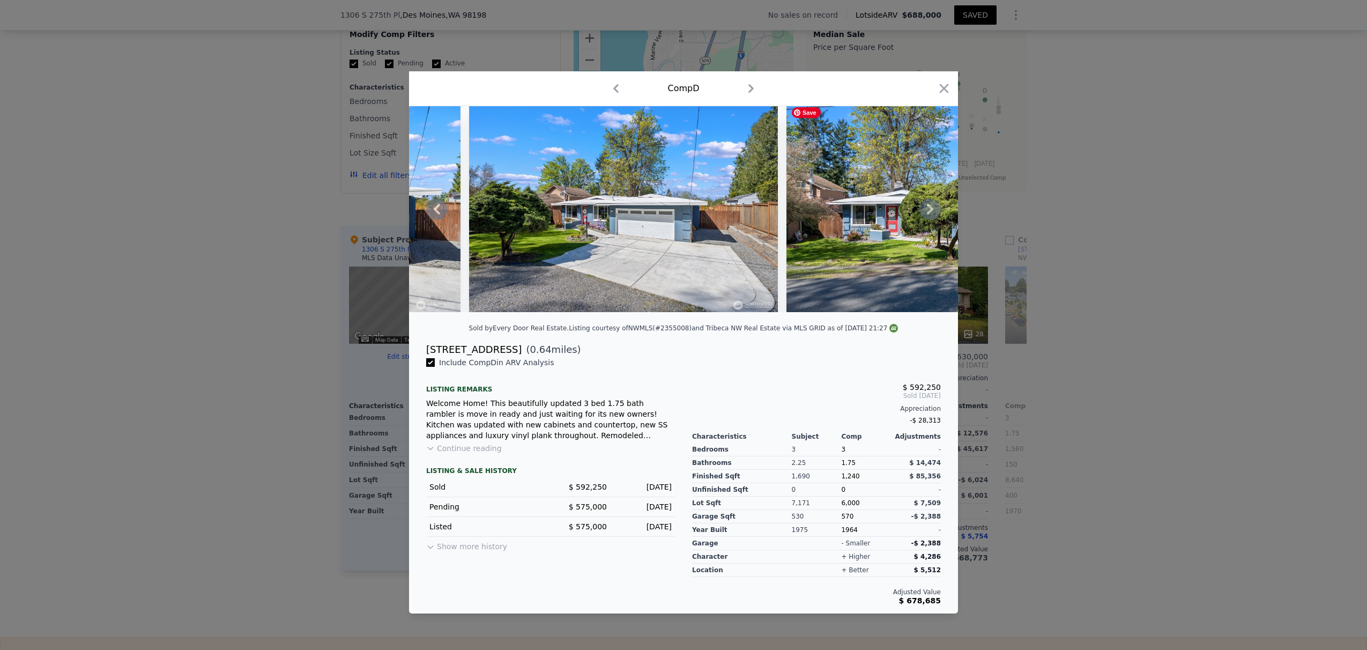
click at [900, 211] on icon at bounding box center [929, 208] width 21 height 21
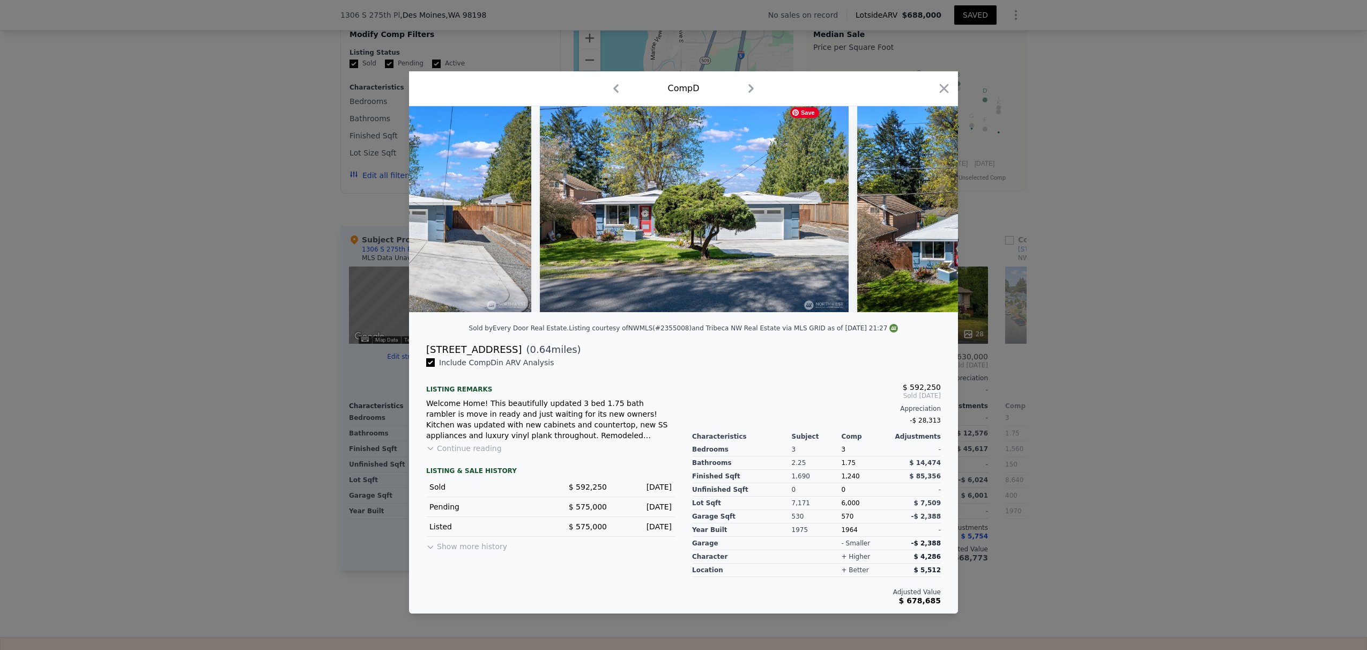
scroll to position [0, 515]
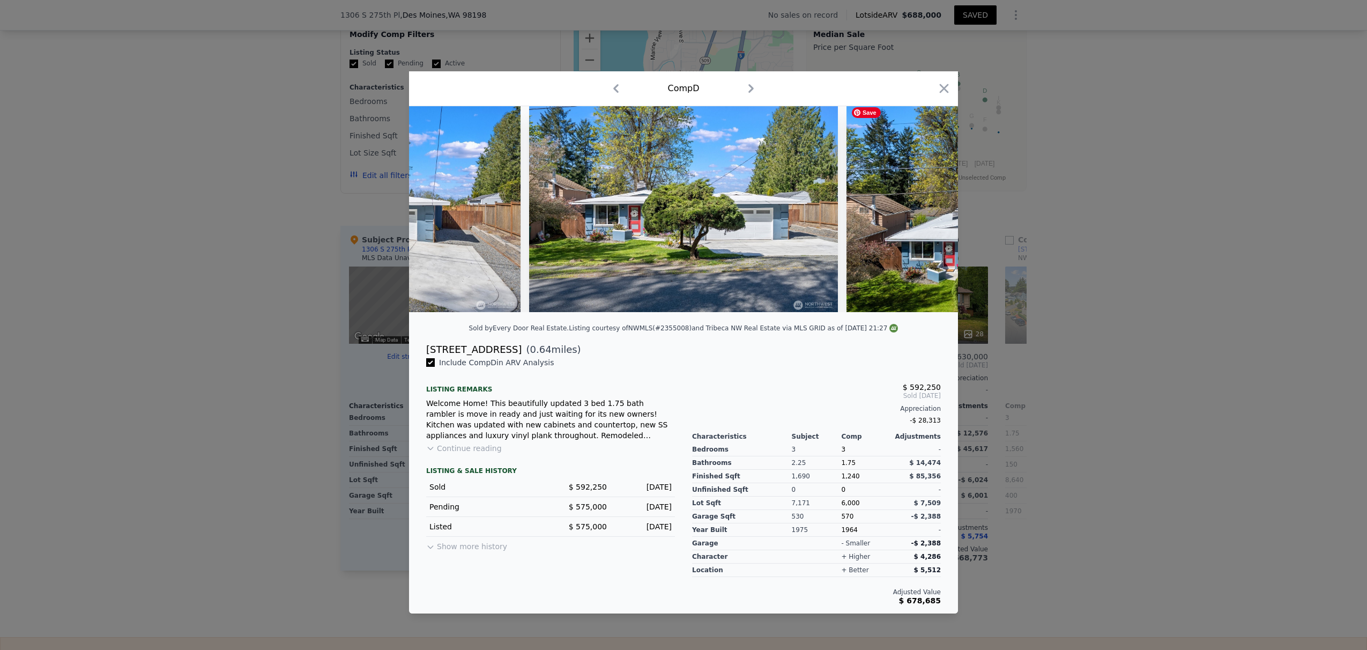
click at [900, 211] on div at bounding box center [683, 209] width 549 height 206
click at [900, 211] on icon at bounding box center [929, 208] width 21 height 21
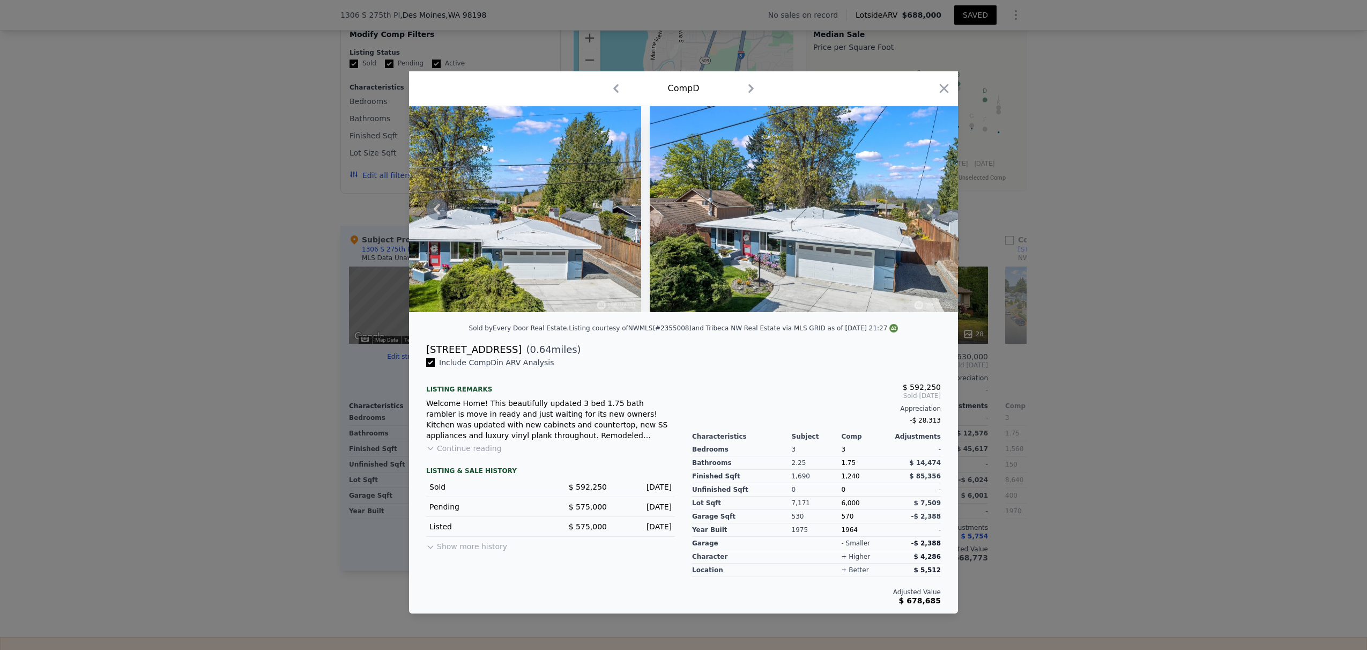
click at [900, 211] on icon at bounding box center [929, 208] width 21 height 21
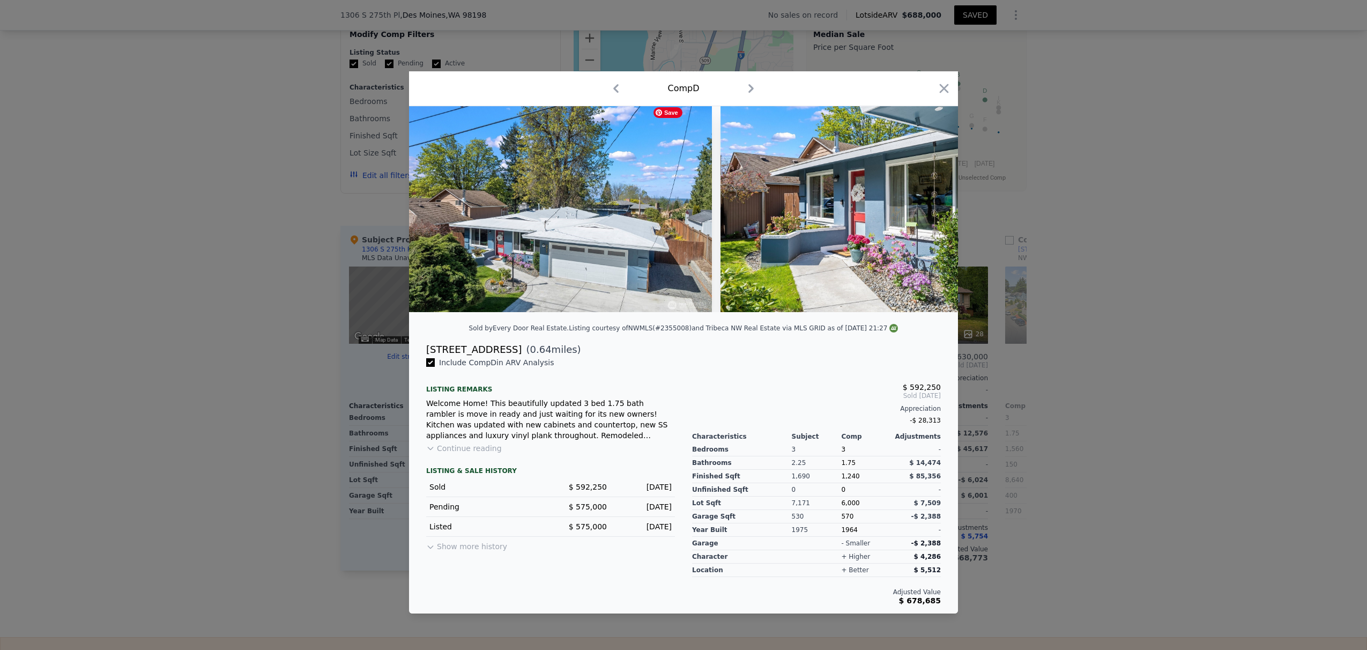
scroll to position [0, 1286]
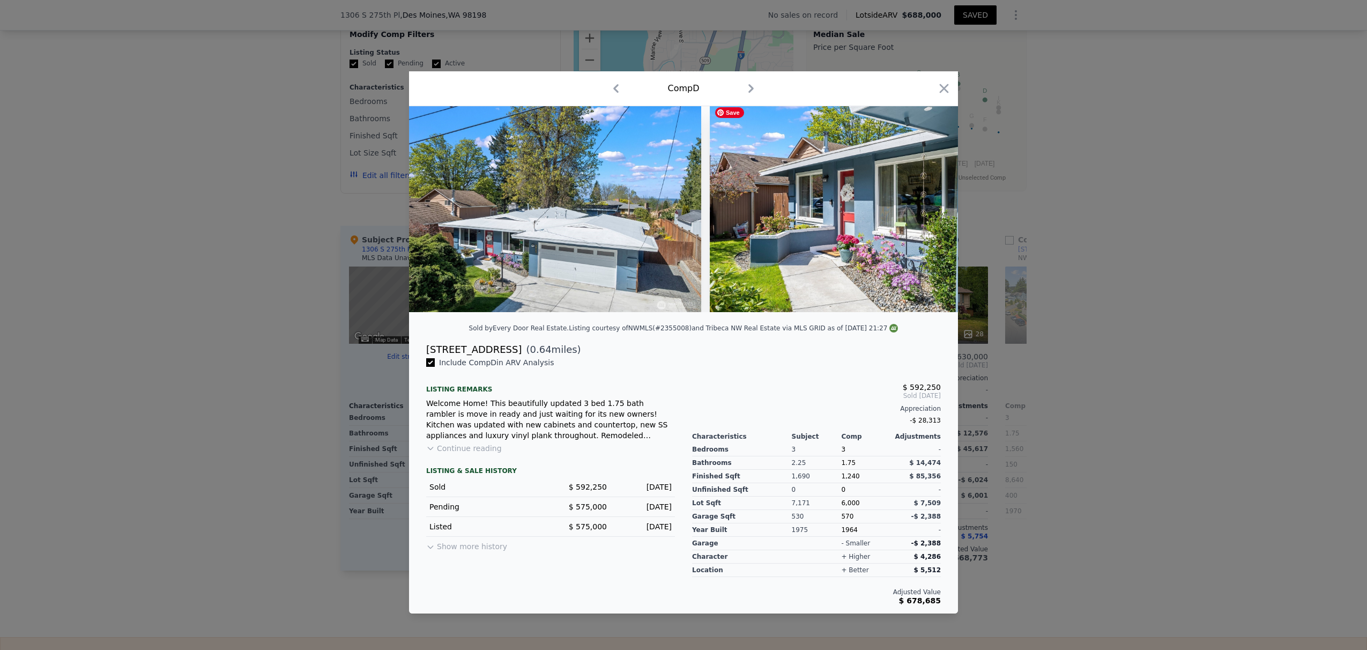
click at [900, 211] on div at bounding box center [683, 209] width 549 height 206
click at [900, 211] on icon at bounding box center [930, 209] width 6 height 11
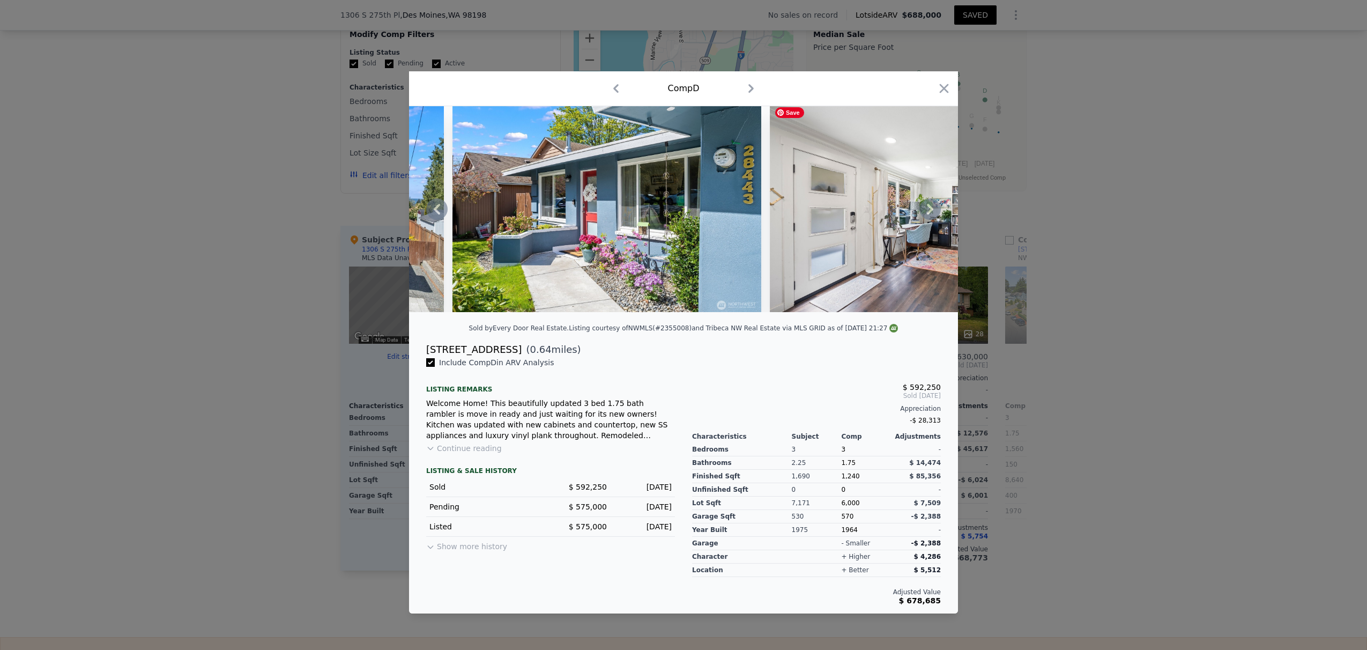
click at [900, 211] on icon at bounding box center [930, 209] width 6 height 11
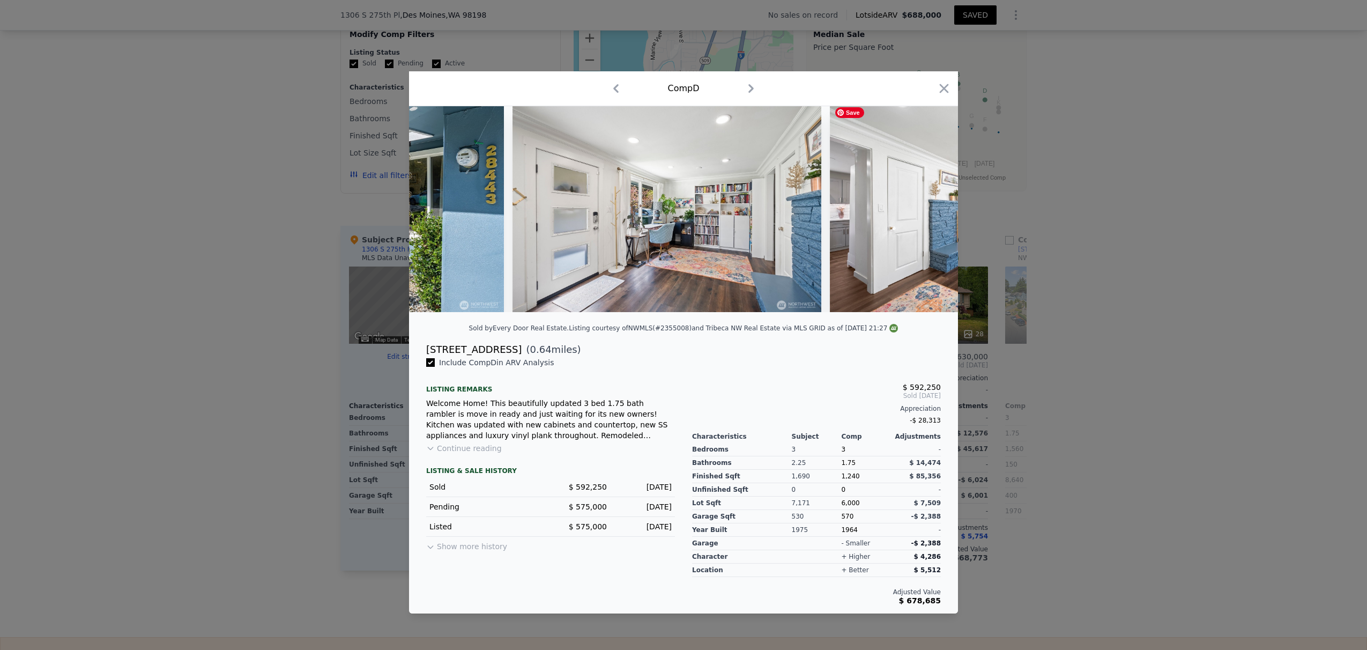
click at [900, 211] on img at bounding box center [984, 209] width 309 height 206
click at [900, 211] on icon at bounding box center [930, 209] width 6 height 11
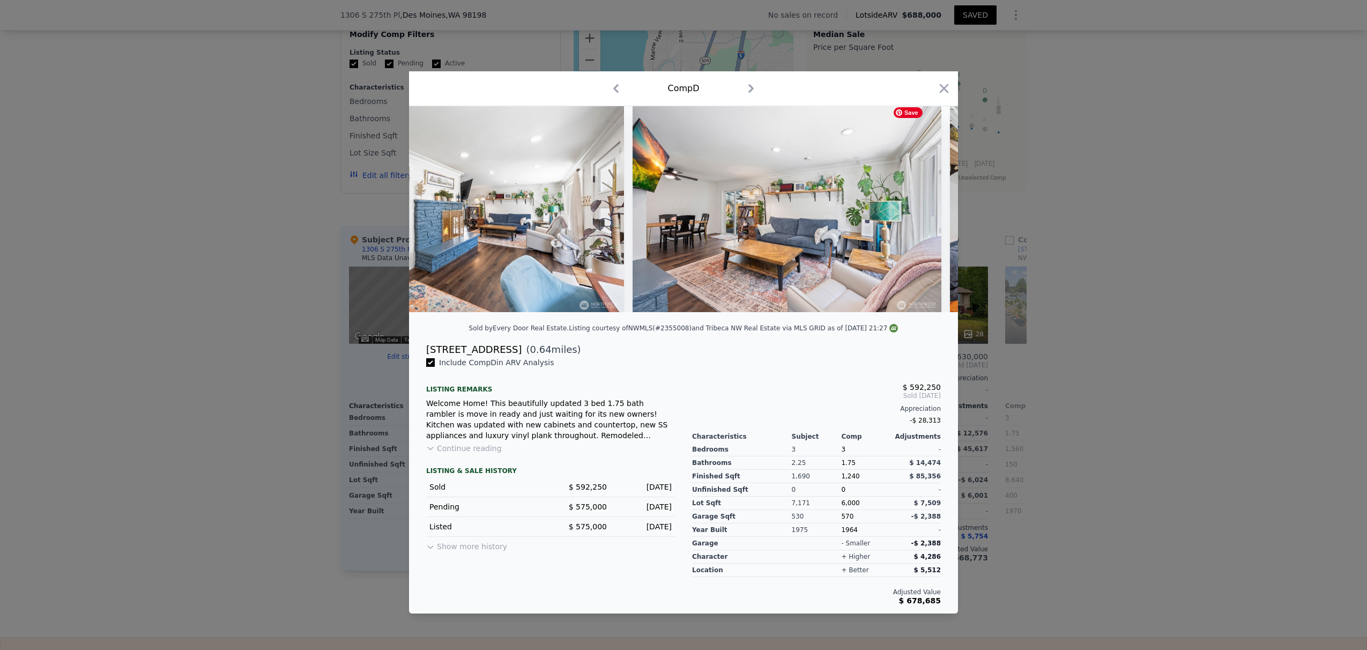
click at [900, 211] on div at bounding box center [683, 209] width 549 height 206
click at [900, 211] on icon at bounding box center [930, 209] width 6 height 11
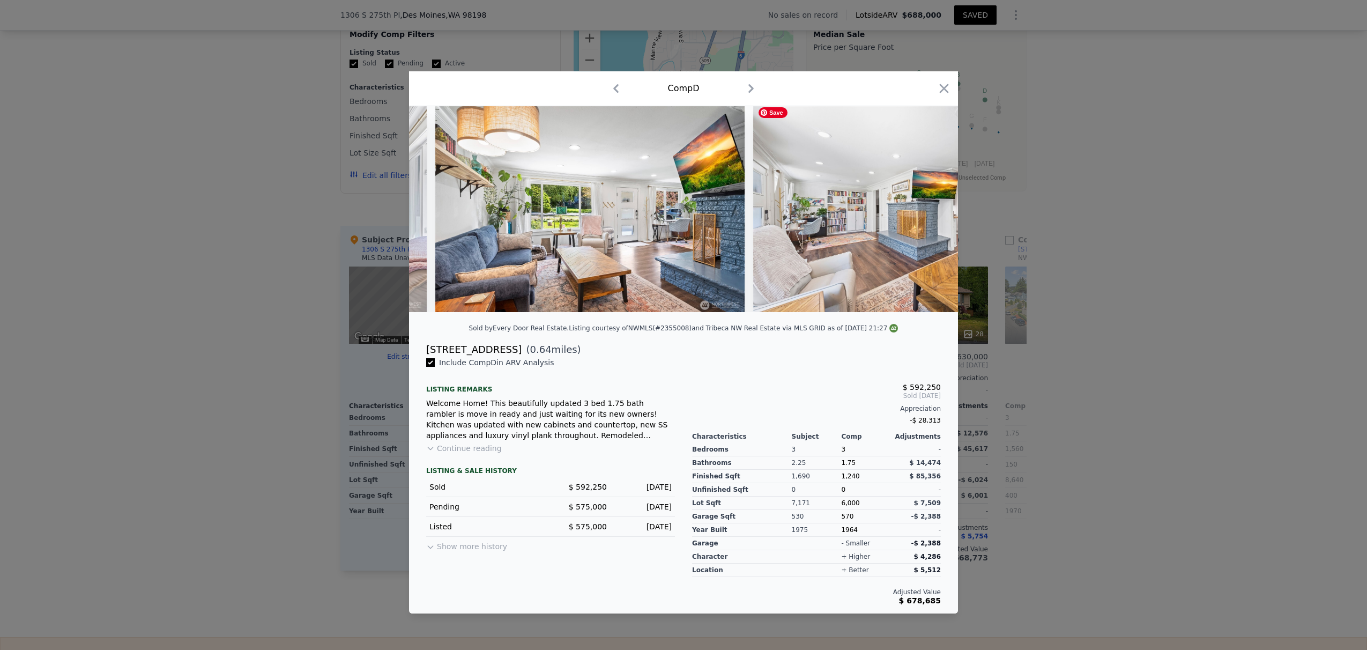
click at [900, 211] on div at bounding box center [683, 209] width 549 height 206
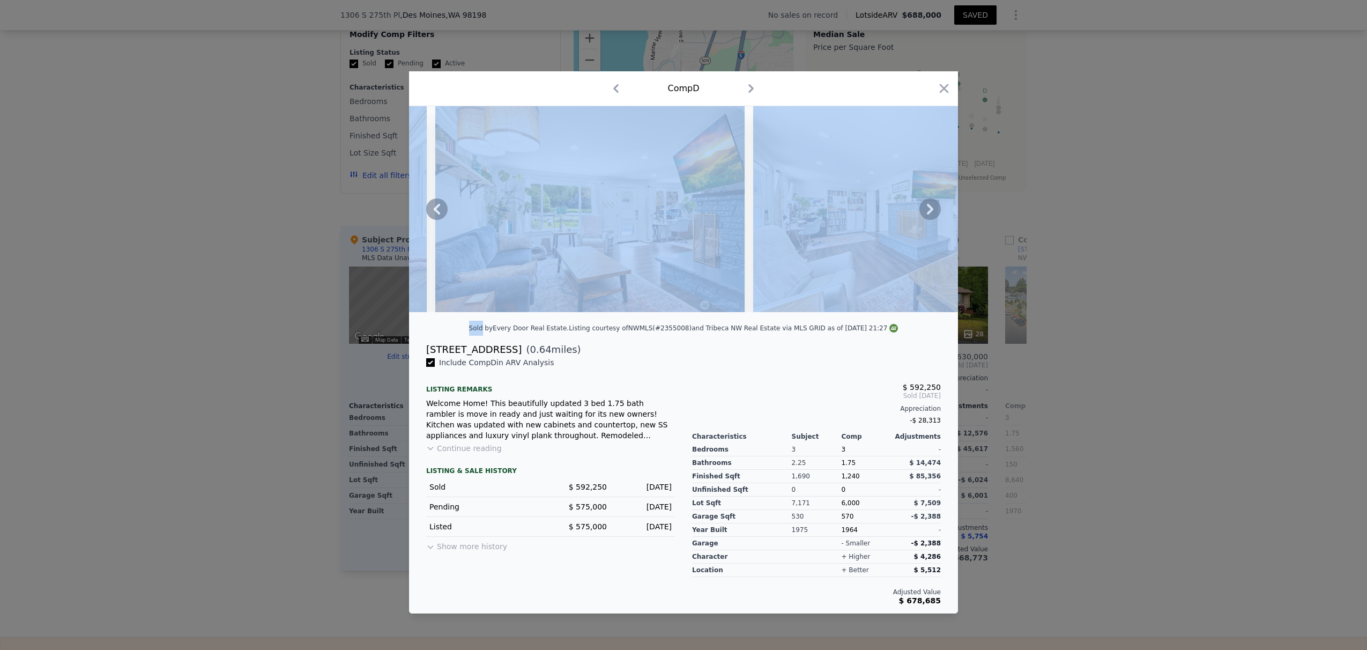
click at [900, 211] on icon at bounding box center [930, 209] width 6 height 11
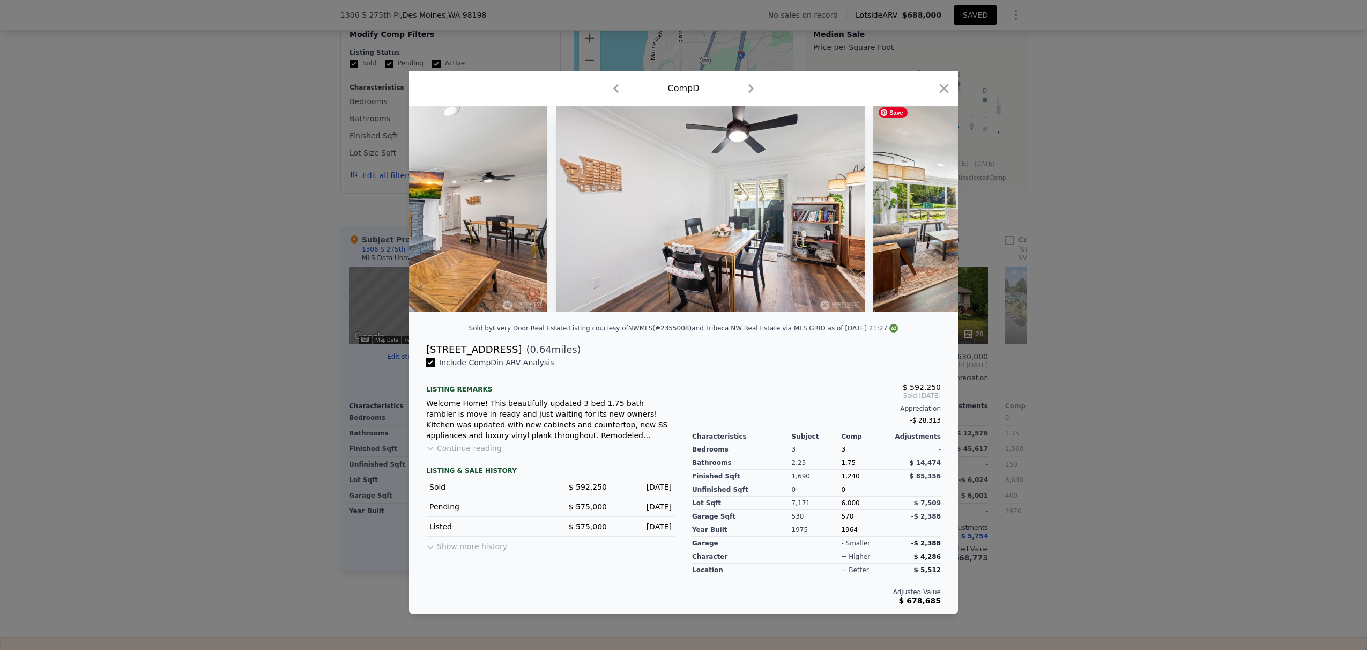
click at [900, 211] on img at bounding box center [1027, 209] width 309 height 206
click at [900, 210] on icon at bounding box center [929, 208] width 21 height 21
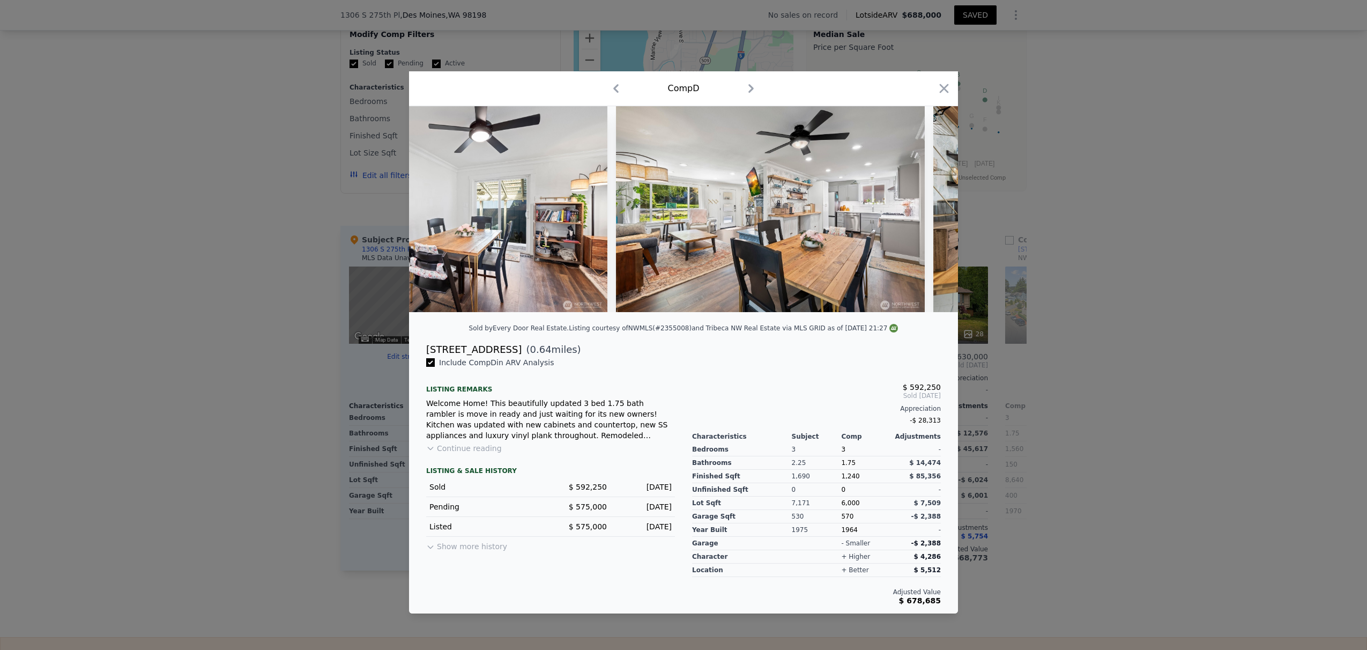
click at [900, 210] on div at bounding box center [683, 209] width 549 height 206
click at [900, 210] on icon at bounding box center [929, 208] width 21 height 21
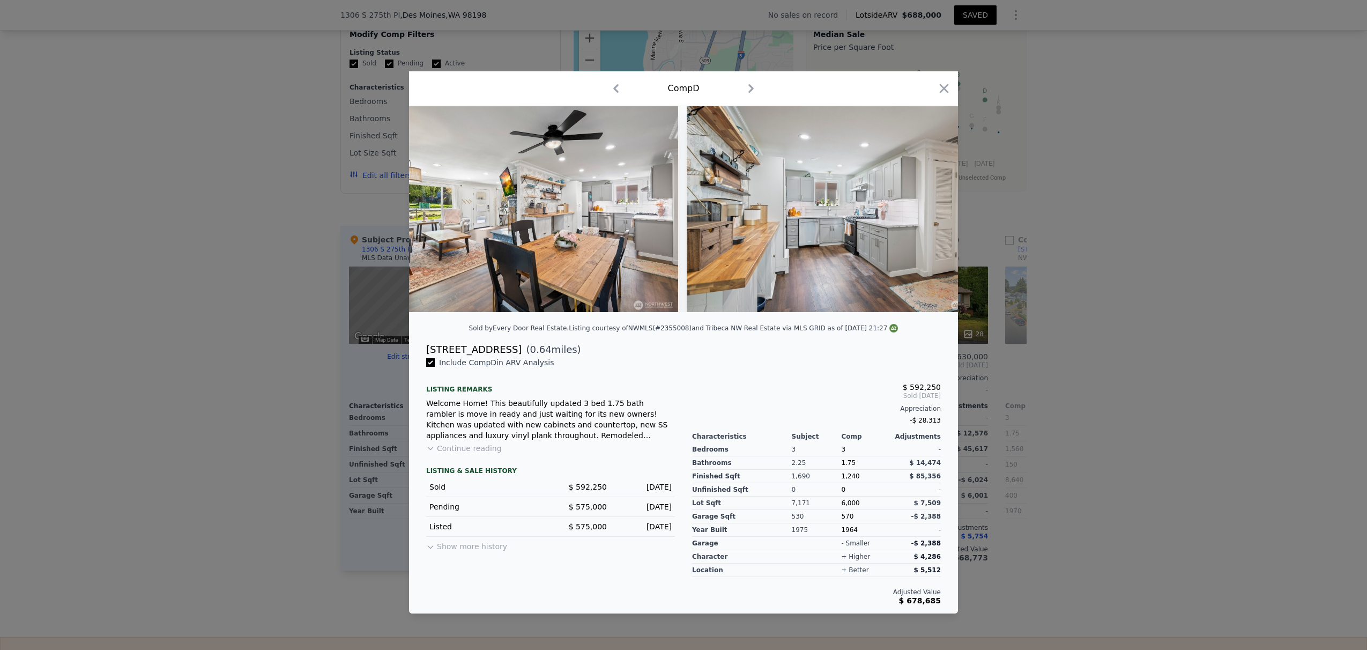
scroll to position [0, 3859]
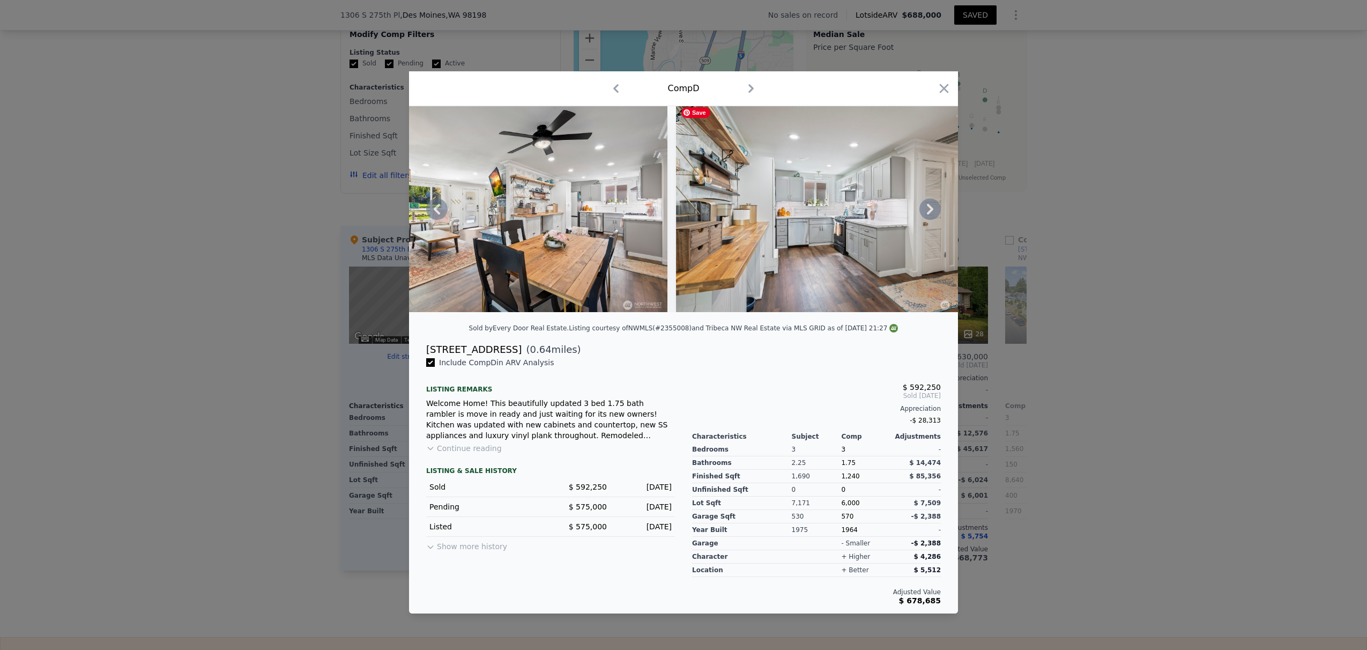
click at [900, 210] on div at bounding box center [683, 209] width 549 height 206
click at [900, 210] on icon at bounding box center [929, 208] width 21 height 21
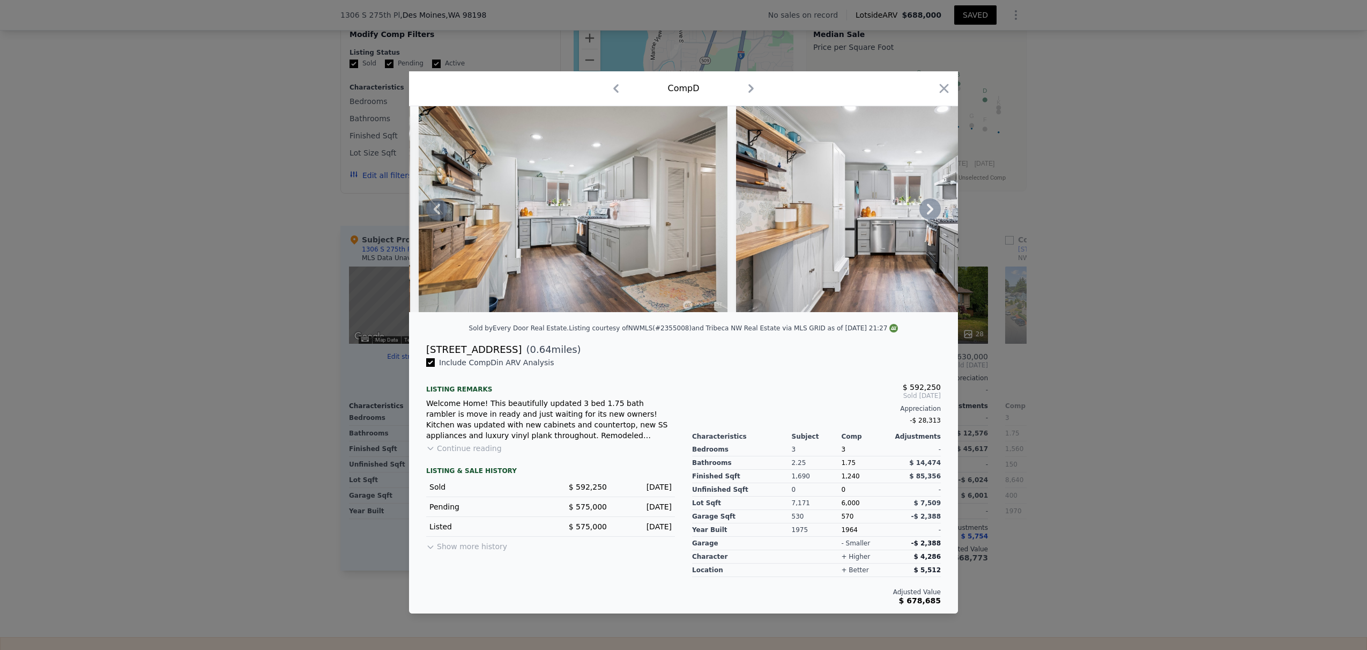
click at [900, 206] on icon at bounding box center [930, 209] width 6 height 11
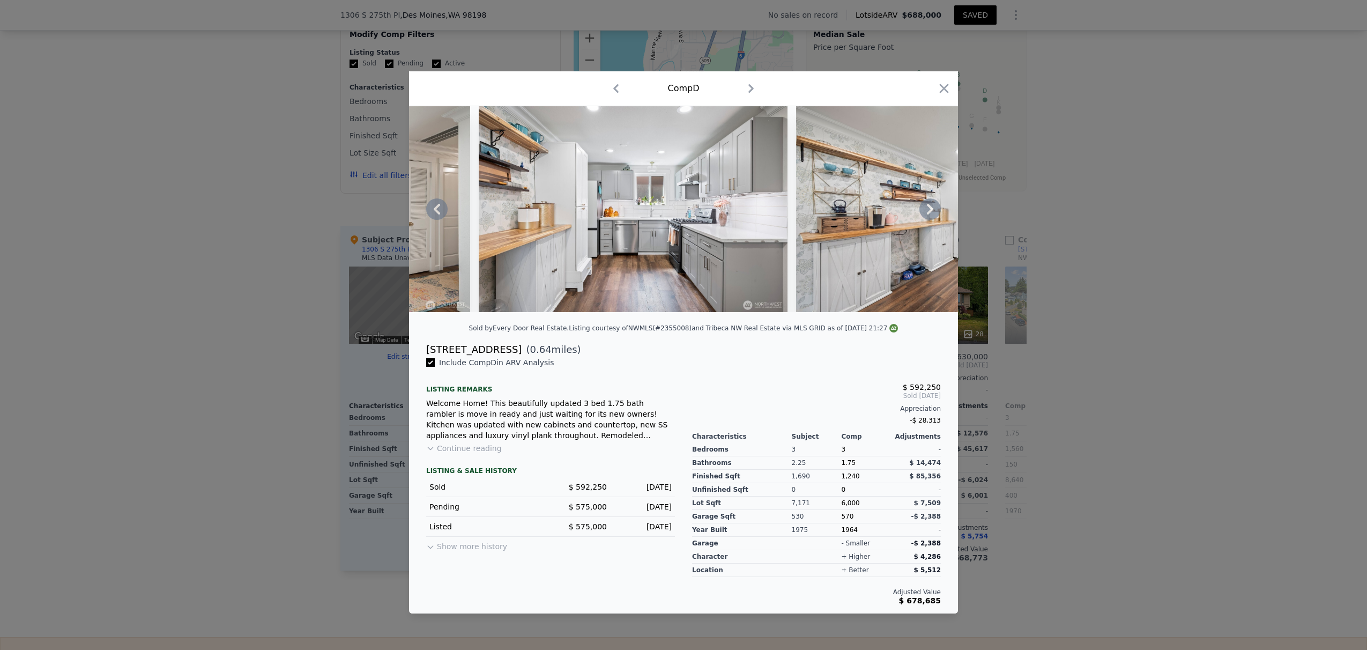
click at [900, 206] on icon at bounding box center [930, 209] width 6 height 11
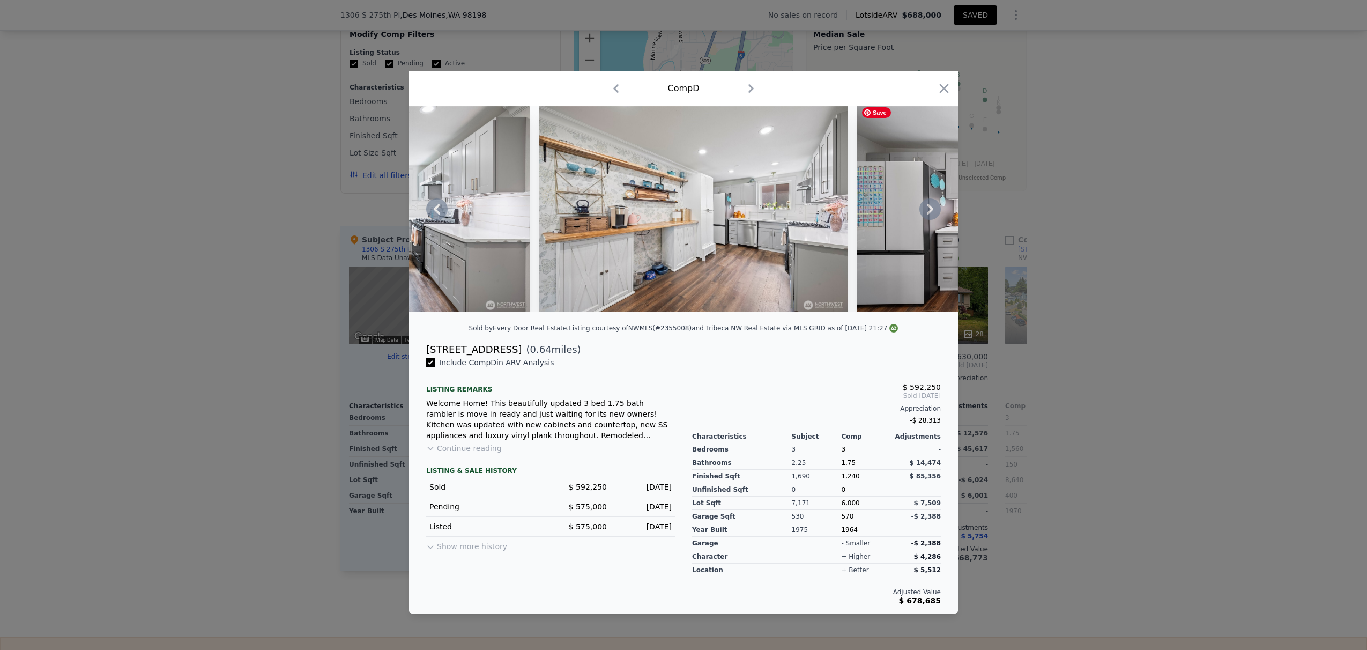
click at [900, 206] on icon at bounding box center [930, 209] width 6 height 11
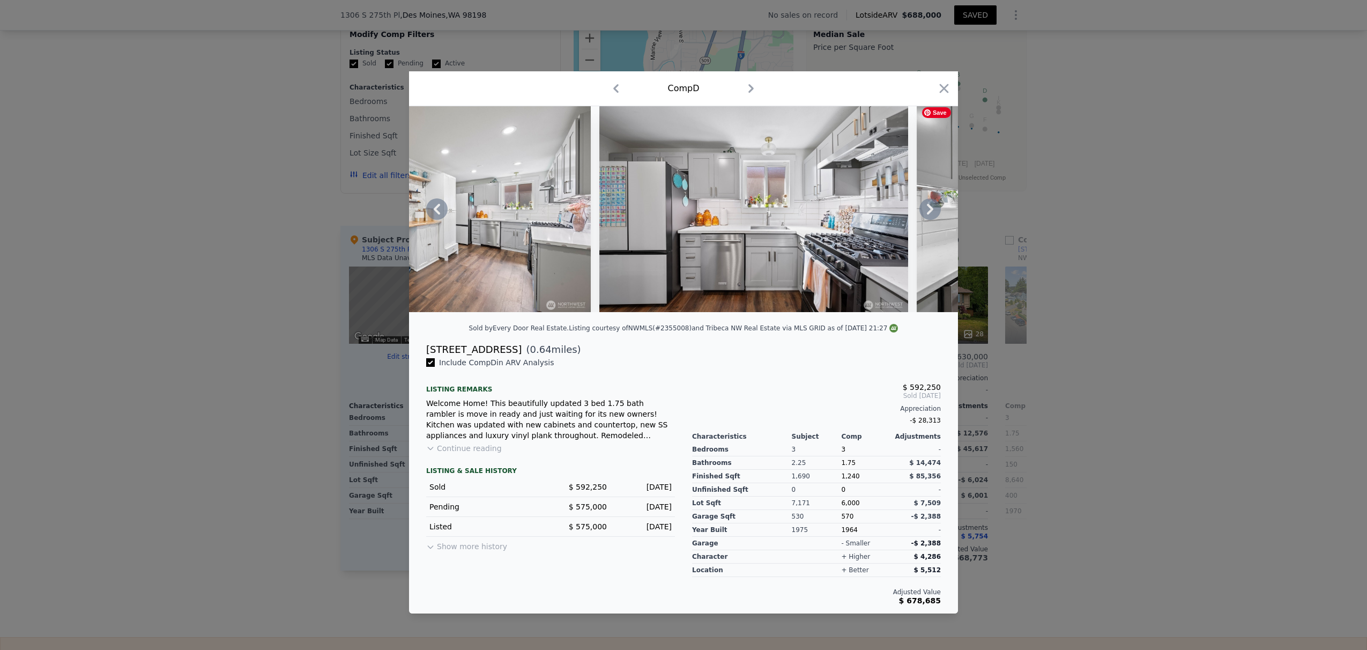
click at [900, 206] on icon at bounding box center [930, 209] width 6 height 11
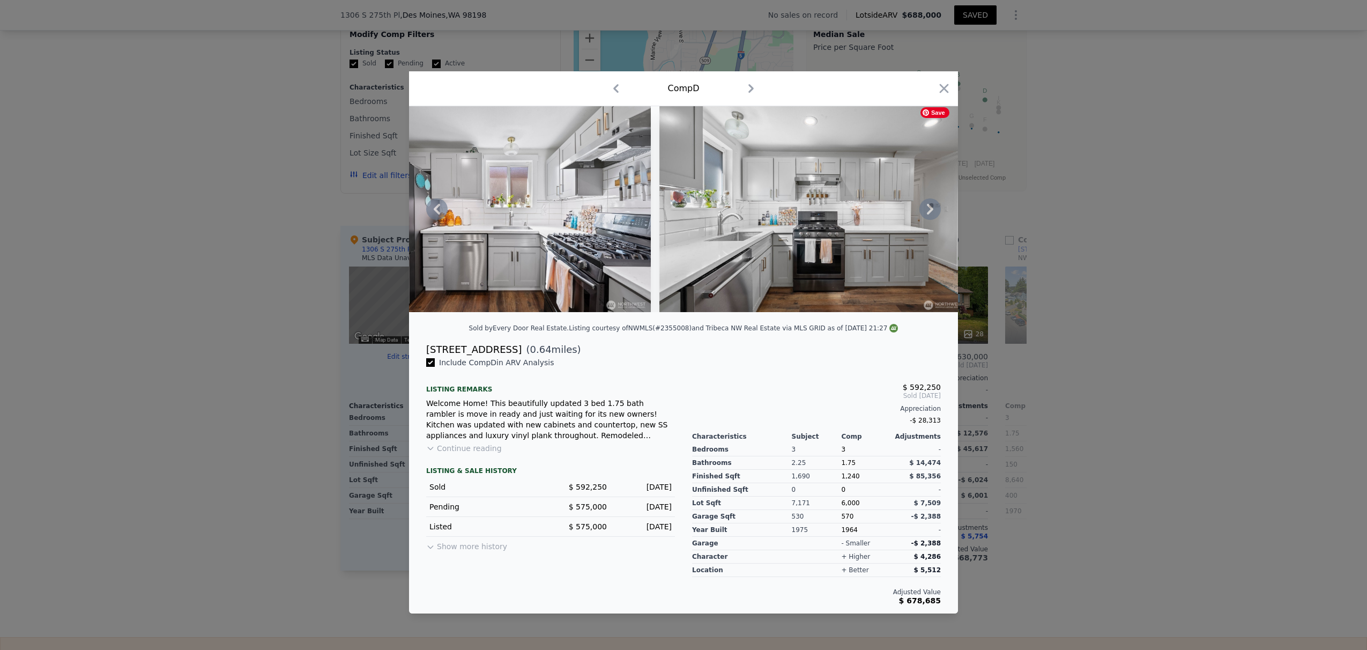
click at [900, 206] on div at bounding box center [683, 209] width 549 height 206
click at [900, 206] on icon at bounding box center [930, 209] width 6 height 11
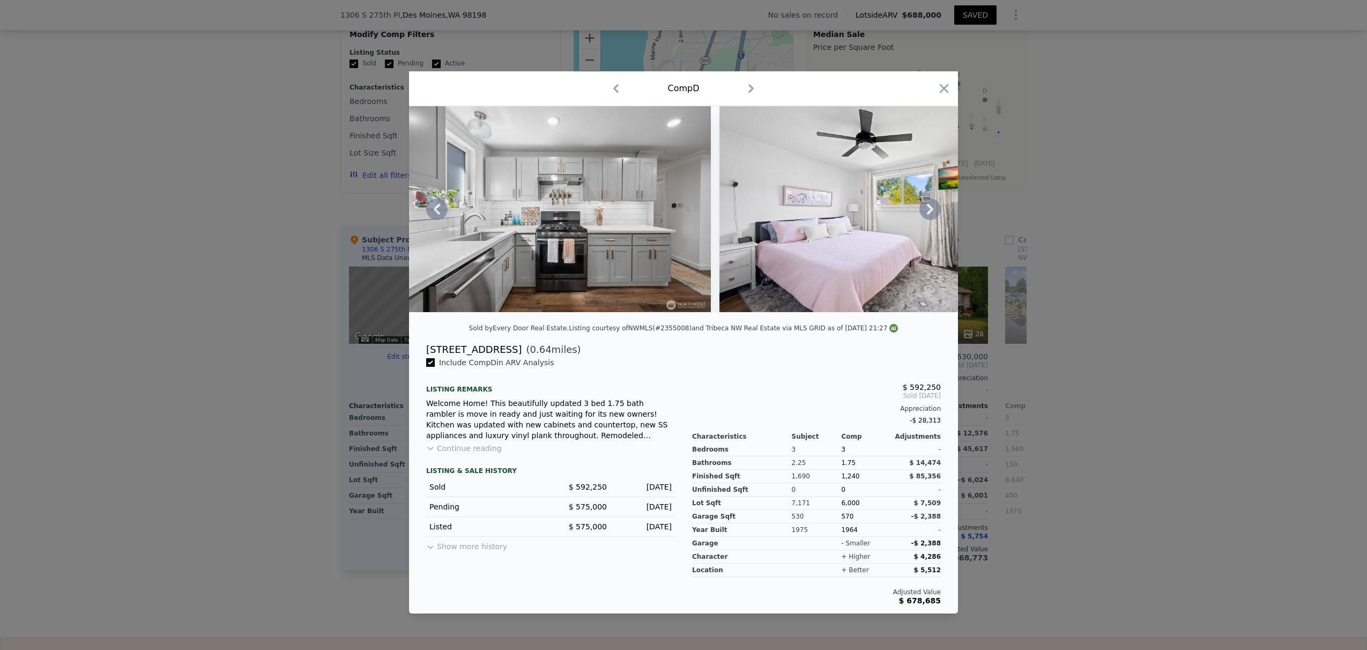
click at [900, 206] on icon at bounding box center [930, 209] width 6 height 11
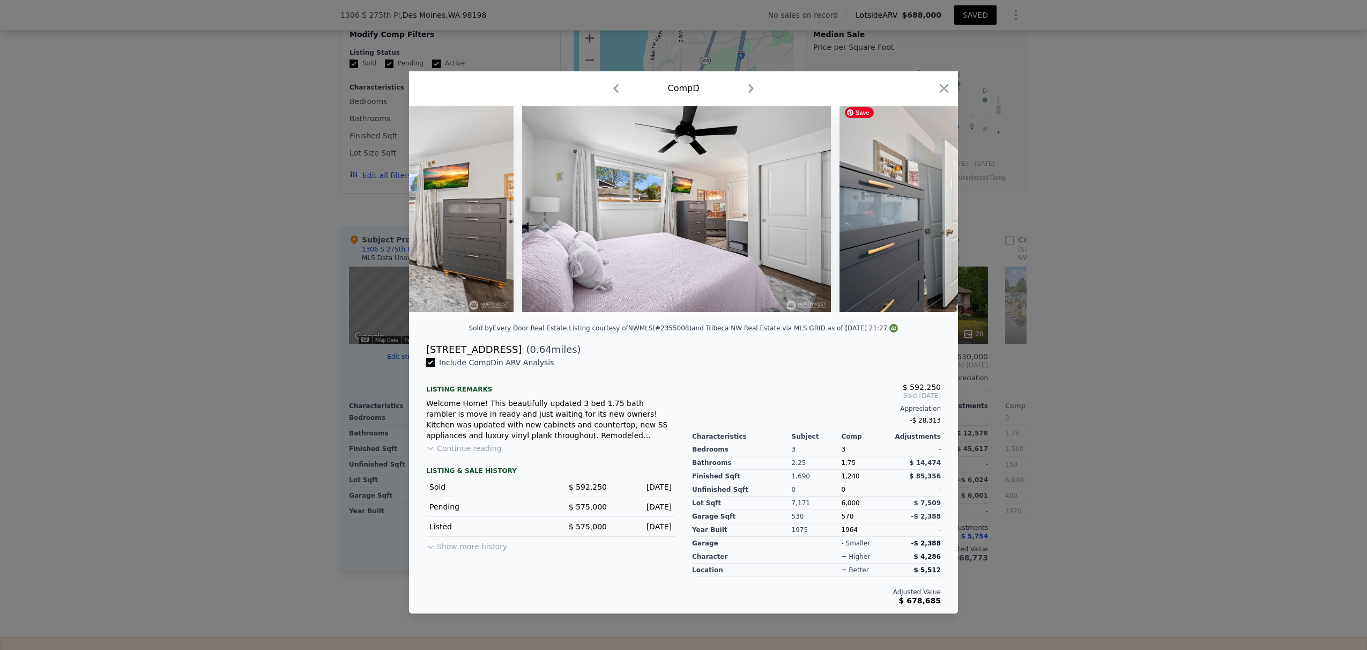
click at [900, 206] on div at bounding box center [683, 209] width 549 height 206
click at [900, 206] on icon at bounding box center [930, 209] width 6 height 11
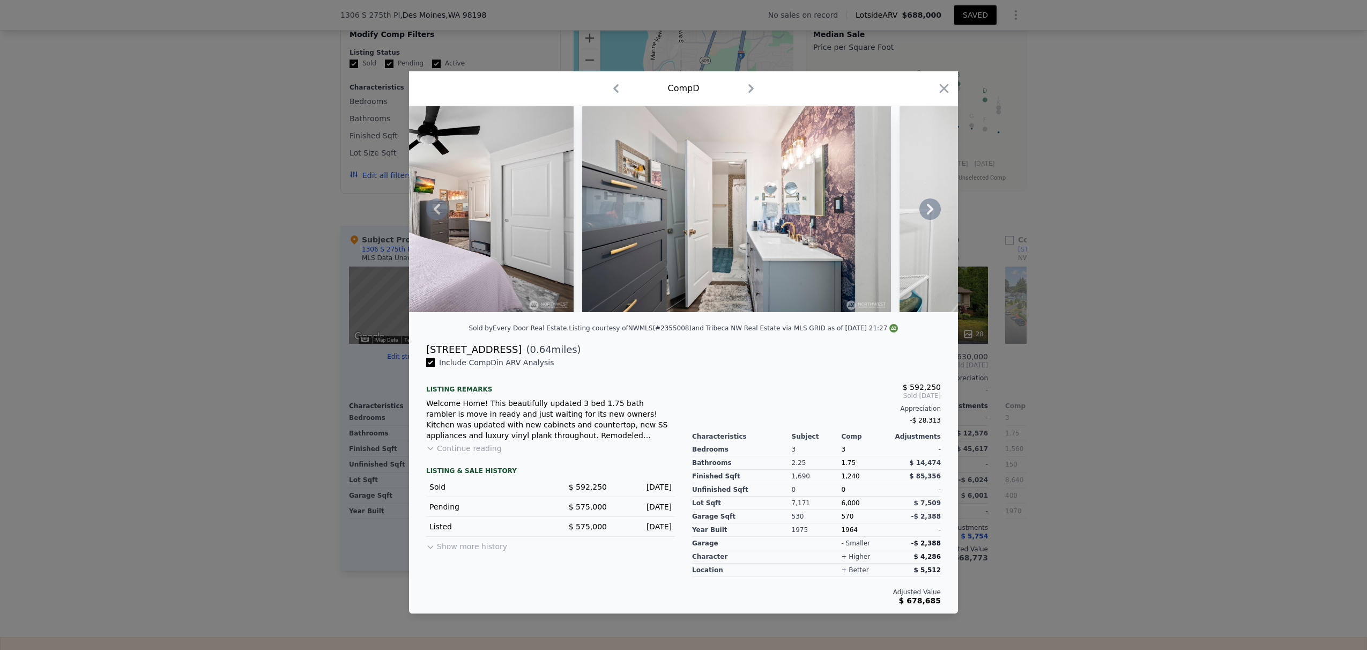
click at [900, 206] on icon at bounding box center [930, 209] width 6 height 11
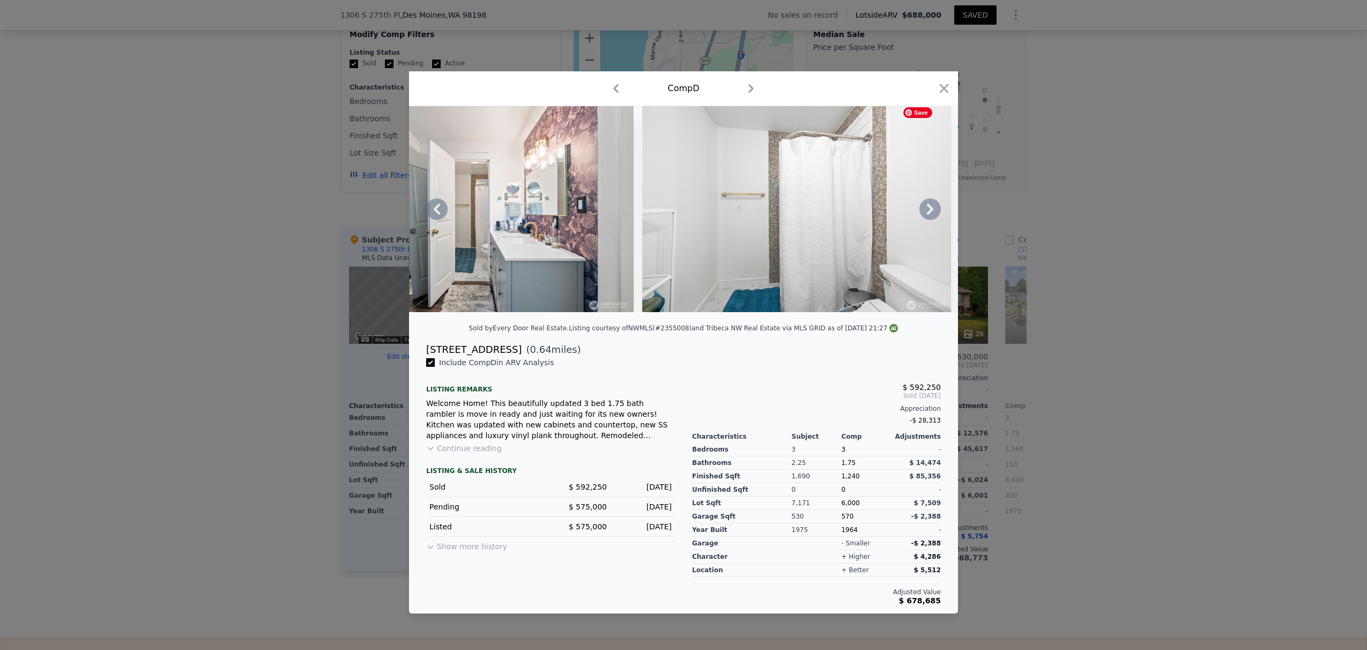
click at [900, 206] on div at bounding box center [683, 209] width 549 height 206
click at [900, 206] on icon at bounding box center [930, 209] width 6 height 11
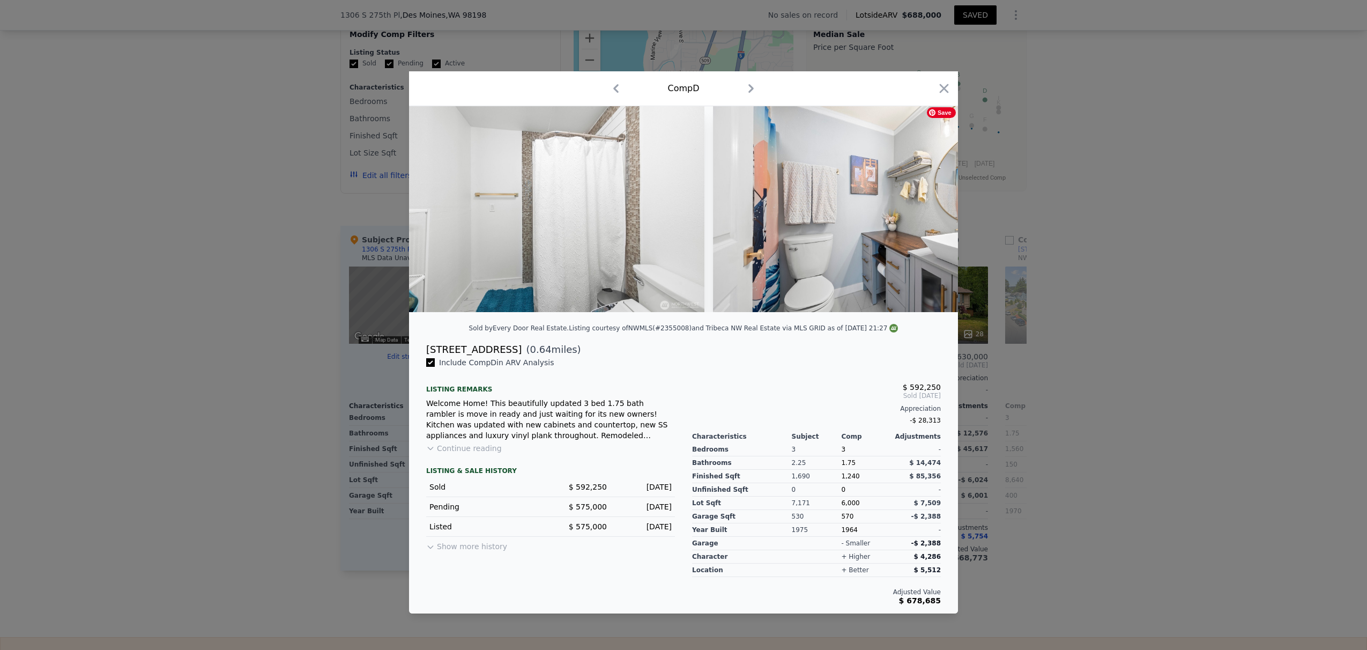
scroll to position [0, 6689]
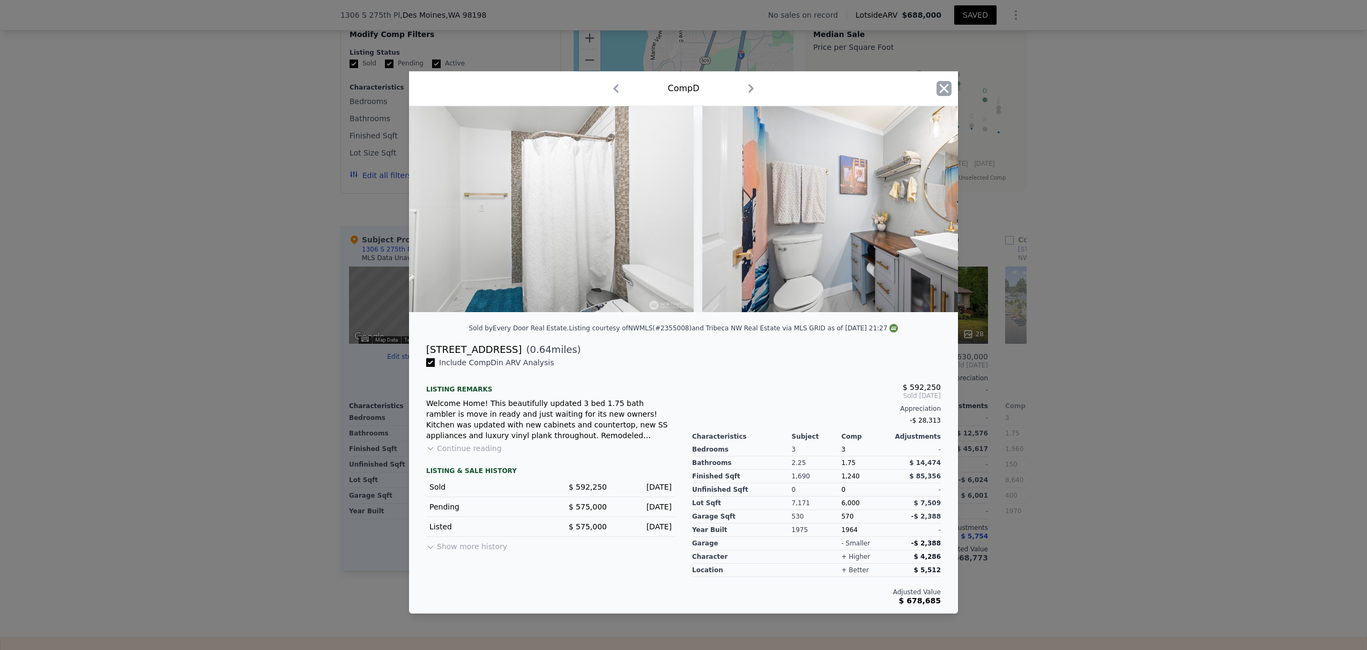
click at [900, 81] on icon "button" at bounding box center [943, 88] width 15 height 15
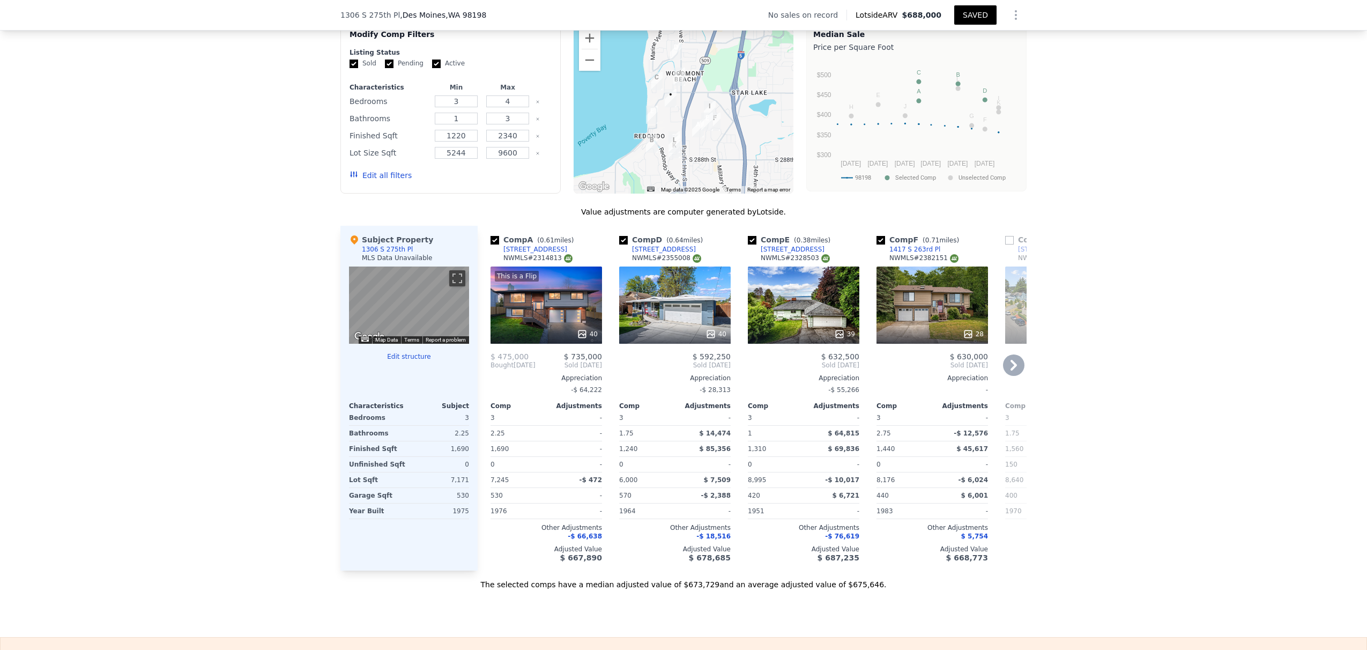
click at [788, 329] on div "39" at bounding box center [803, 304] width 111 height 77
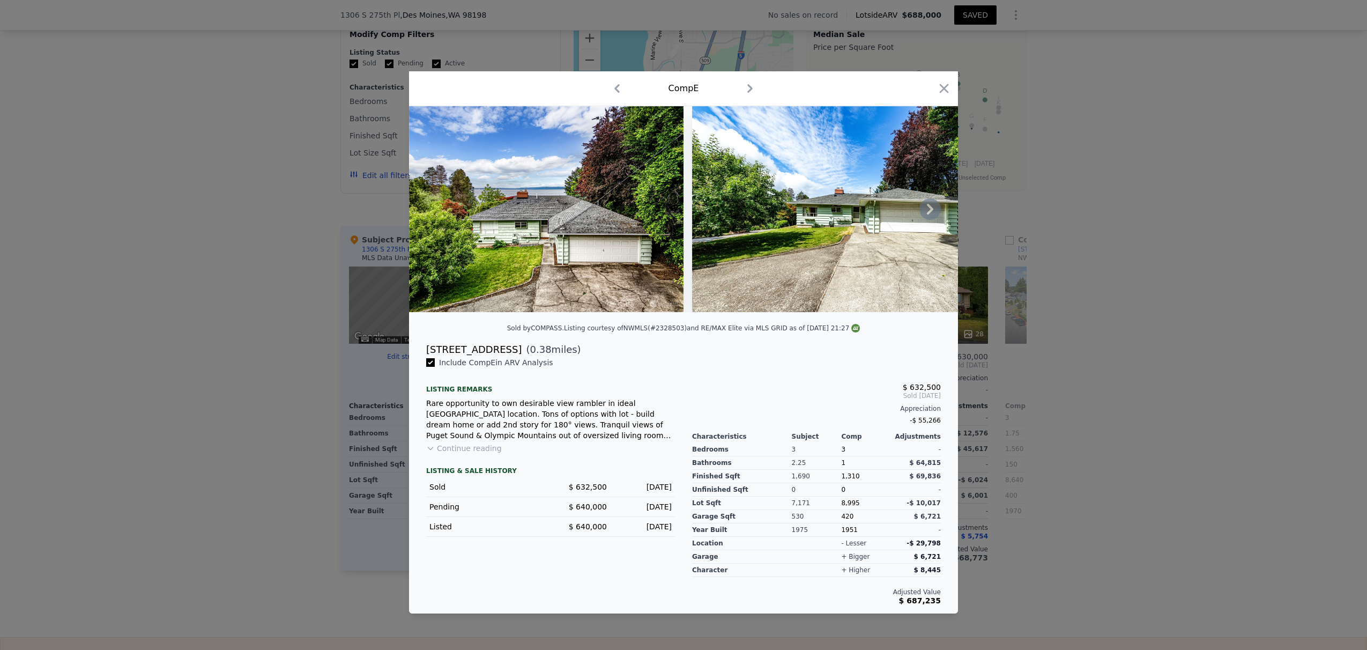
click at [900, 209] on icon at bounding box center [929, 208] width 21 height 21
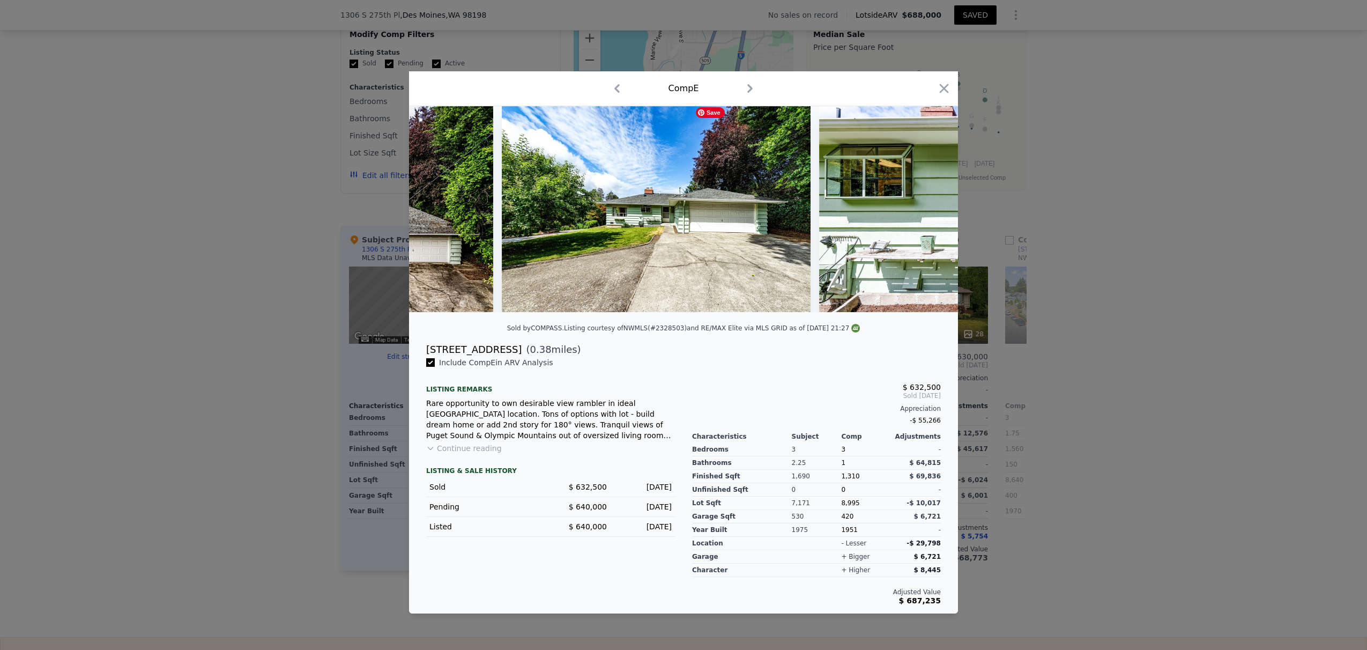
scroll to position [0, 257]
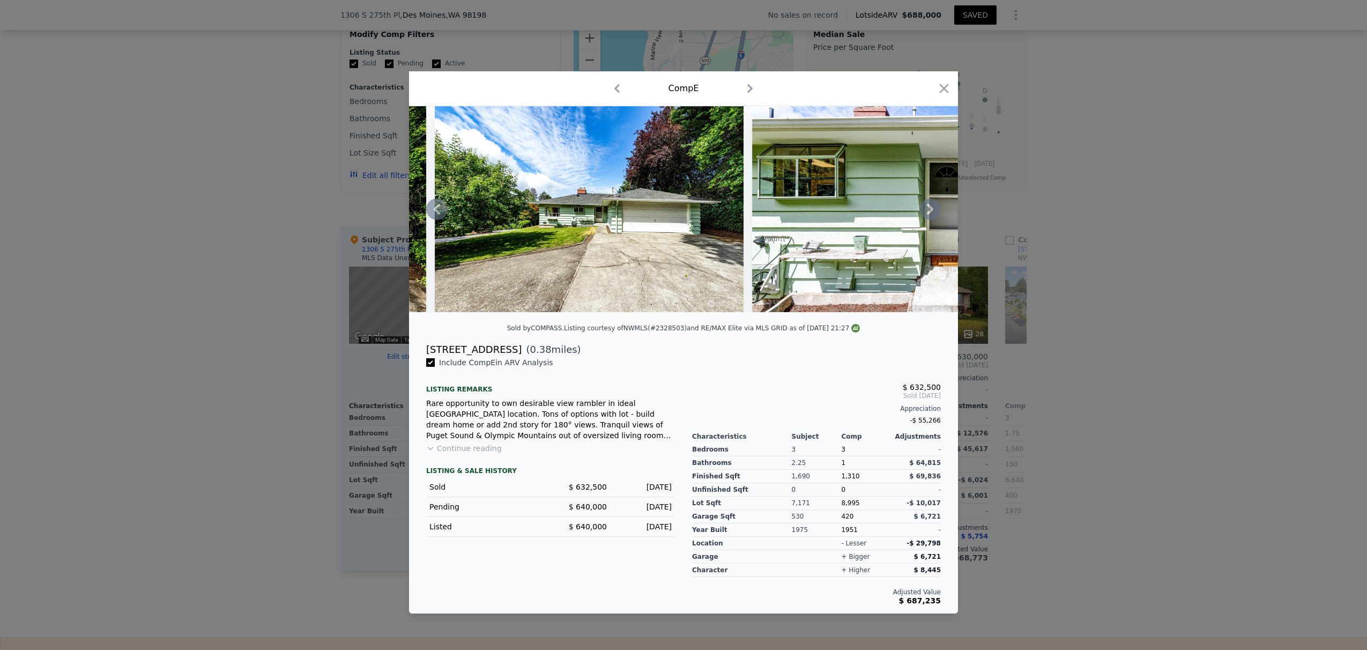
click at [900, 209] on icon at bounding box center [929, 208] width 21 height 21
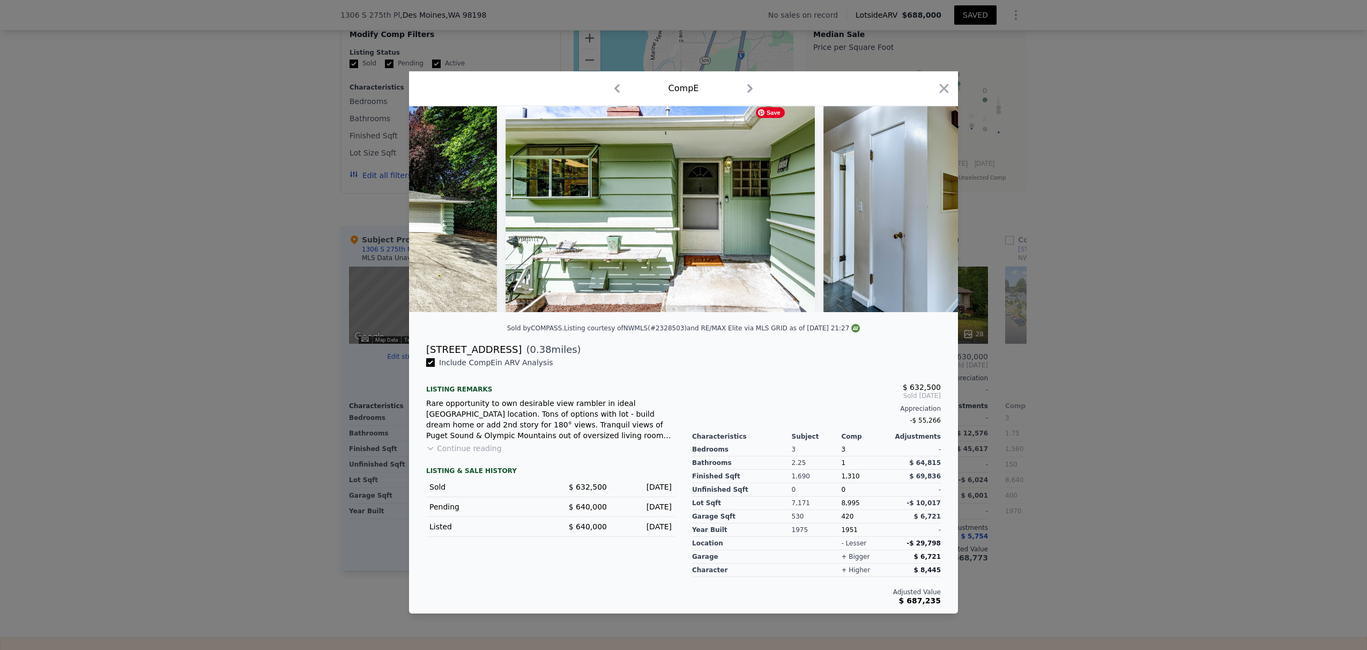
scroll to position [0, 515]
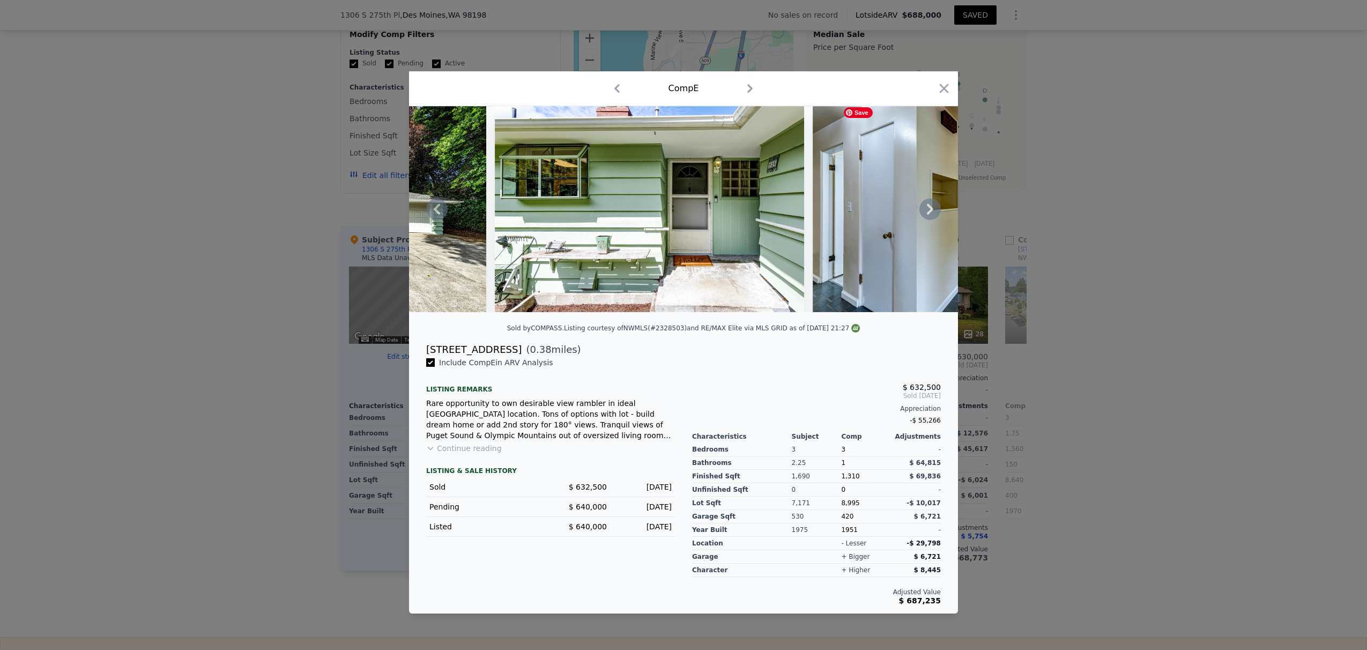
click at [900, 209] on div at bounding box center [683, 209] width 549 height 206
click at [900, 209] on icon at bounding box center [929, 208] width 21 height 21
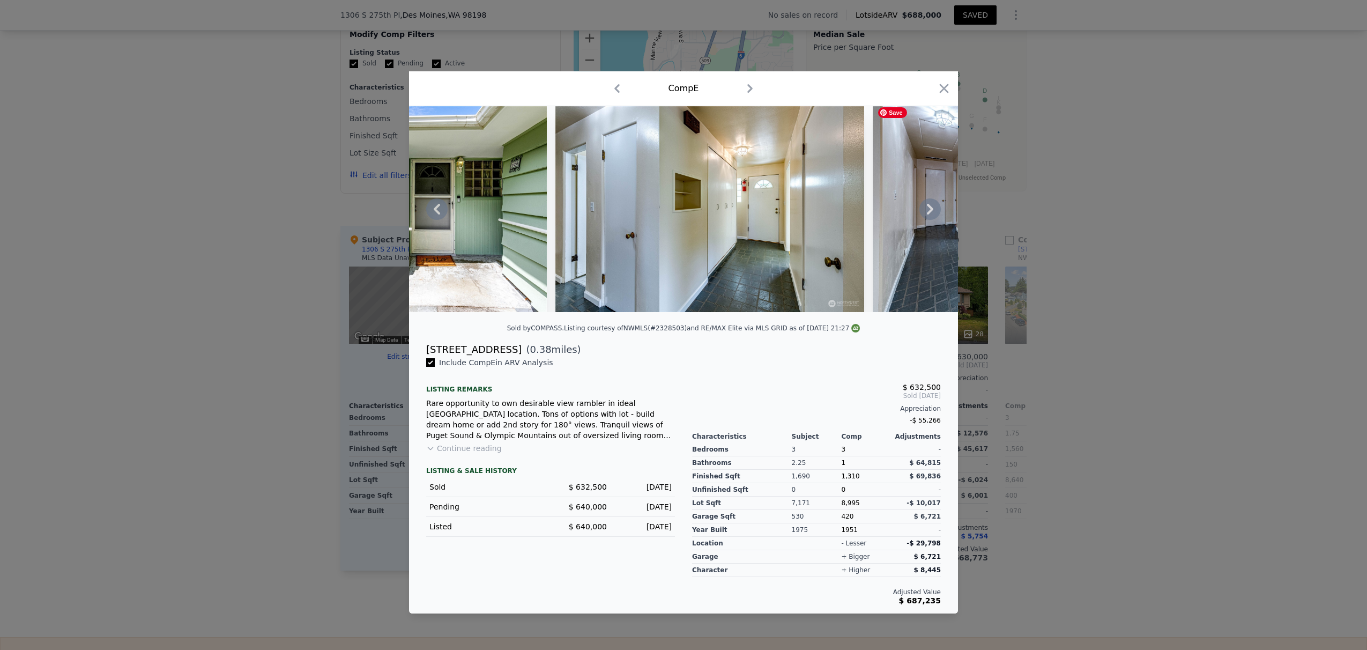
click at [900, 209] on icon at bounding box center [929, 208] width 21 height 21
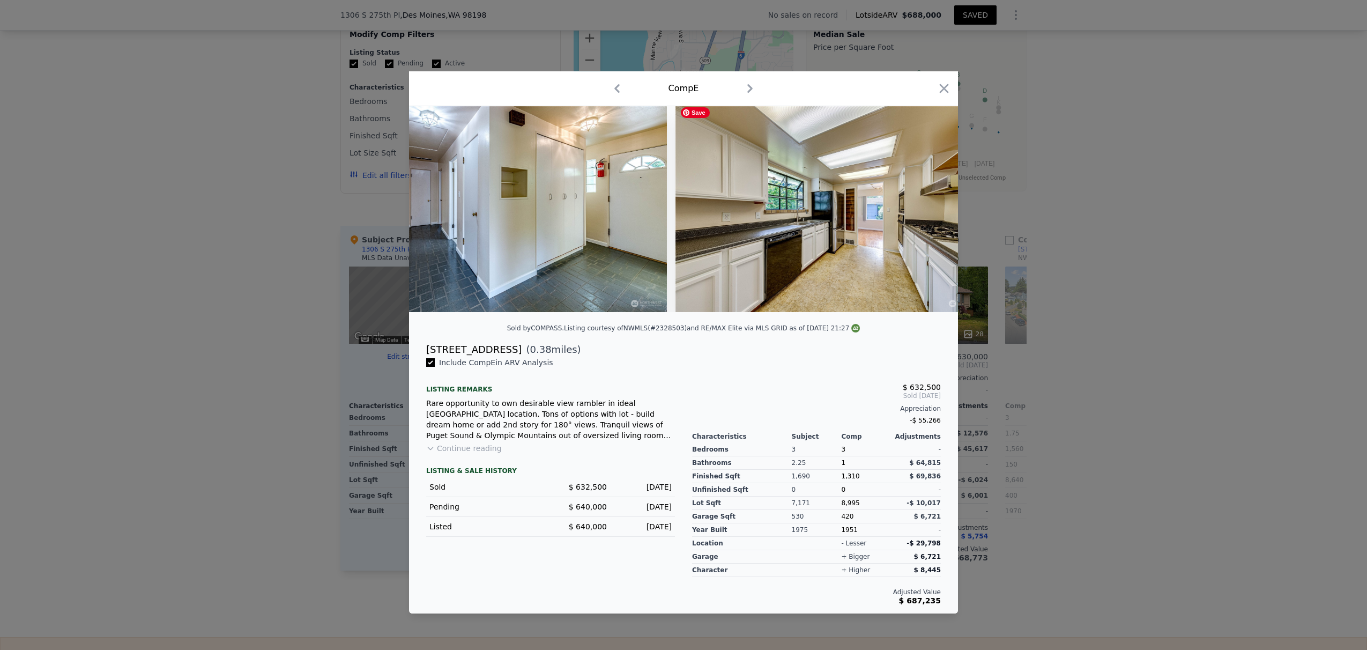
click at [900, 209] on img at bounding box center [829, 209] width 309 height 206
click at [900, 209] on icon at bounding box center [929, 208] width 21 height 21
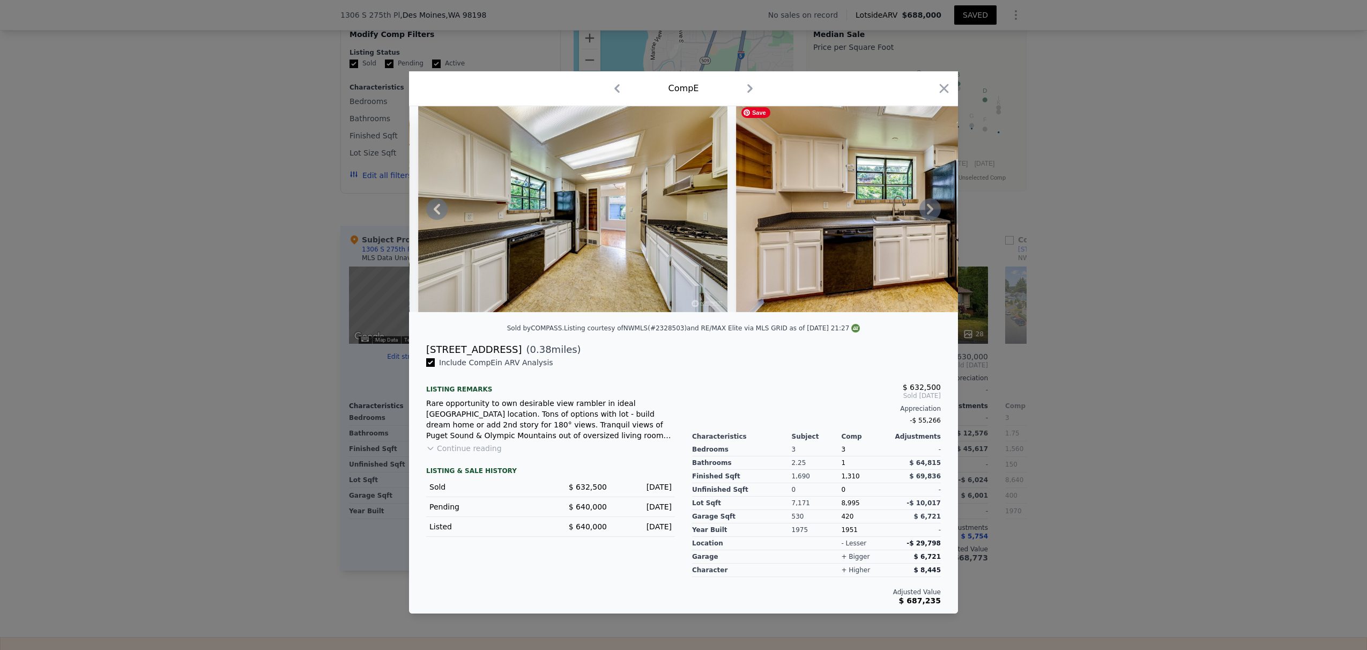
click at [900, 209] on icon at bounding box center [929, 208] width 21 height 21
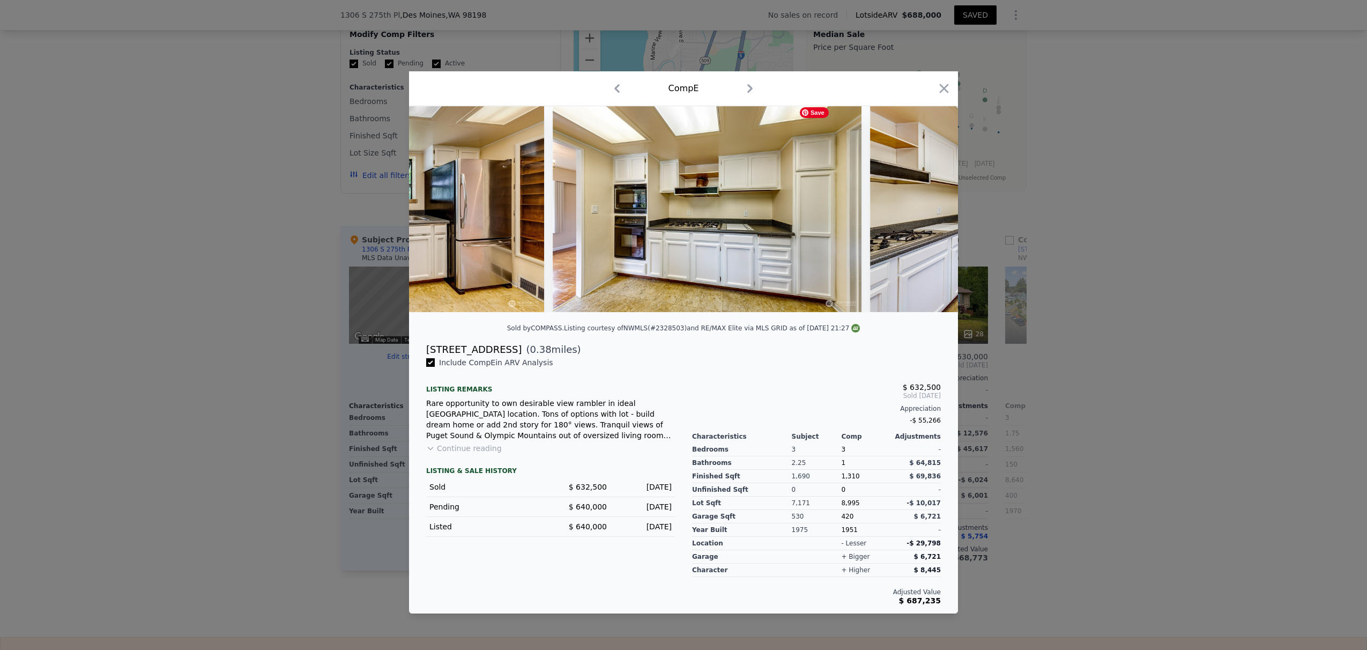
scroll to position [0, 2058]
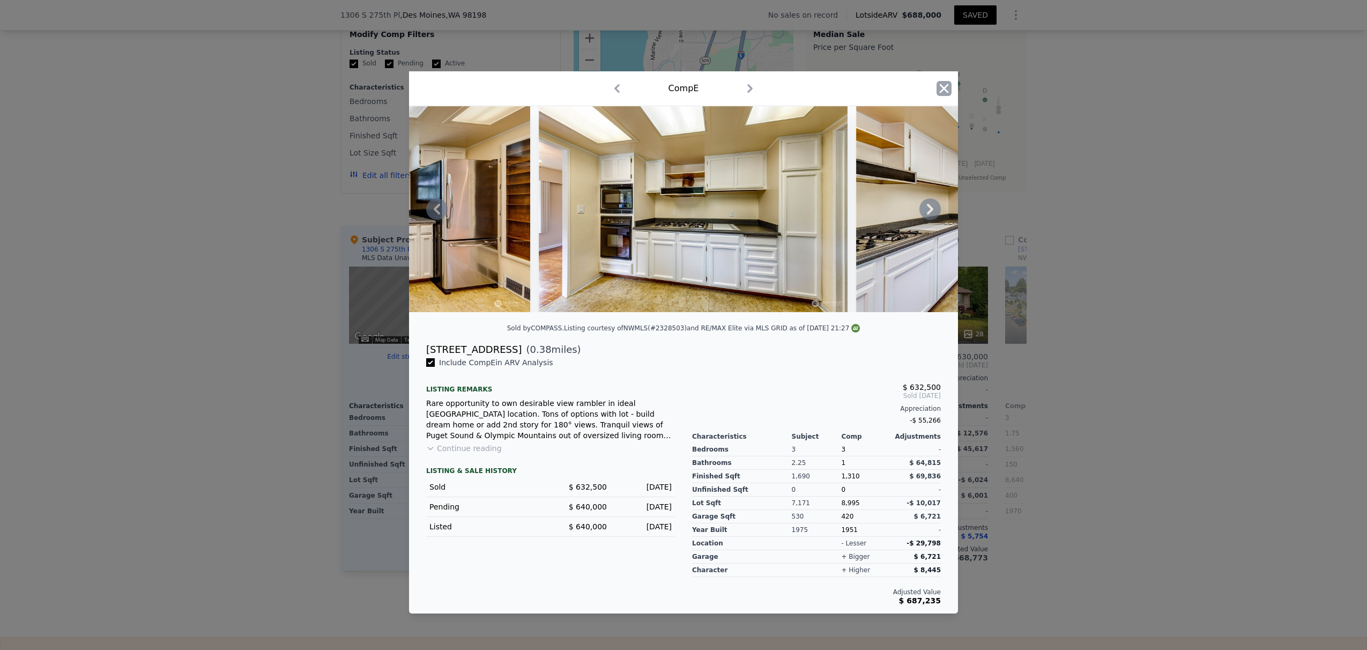
click at [900, 85] on icon "button" at bounding box center [943, 88] width 15 height 15
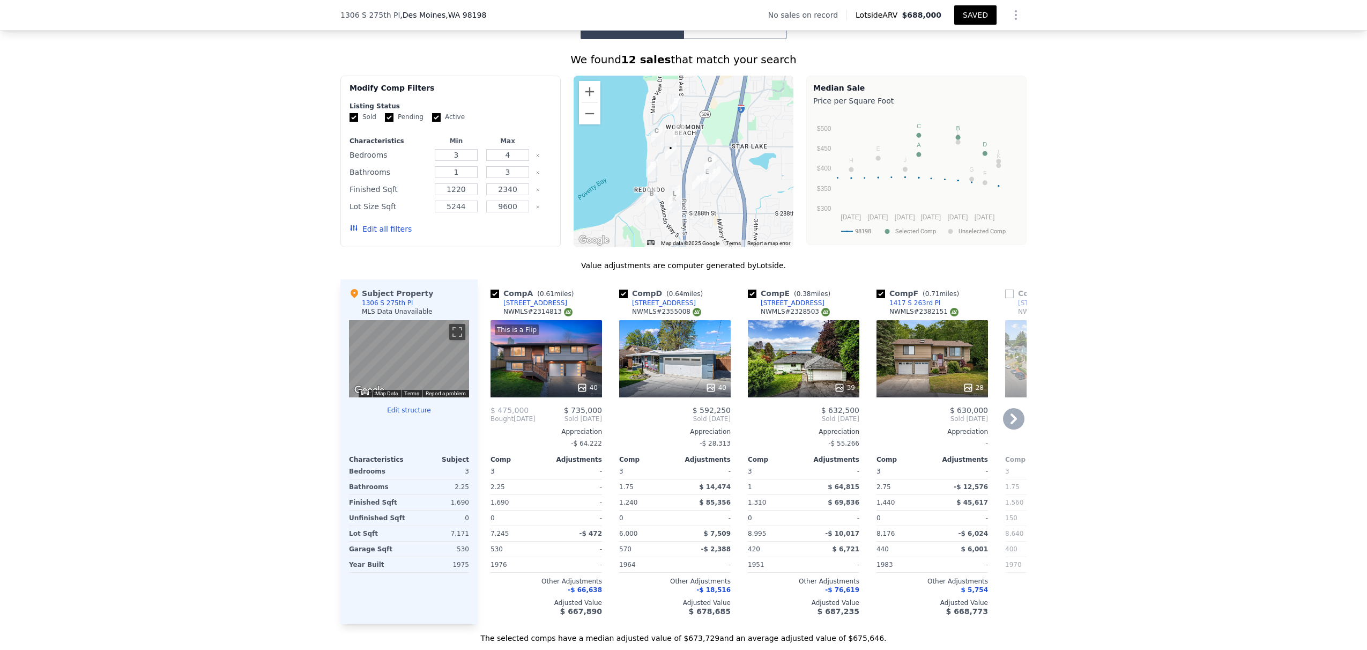
scroll to position [836, 0]
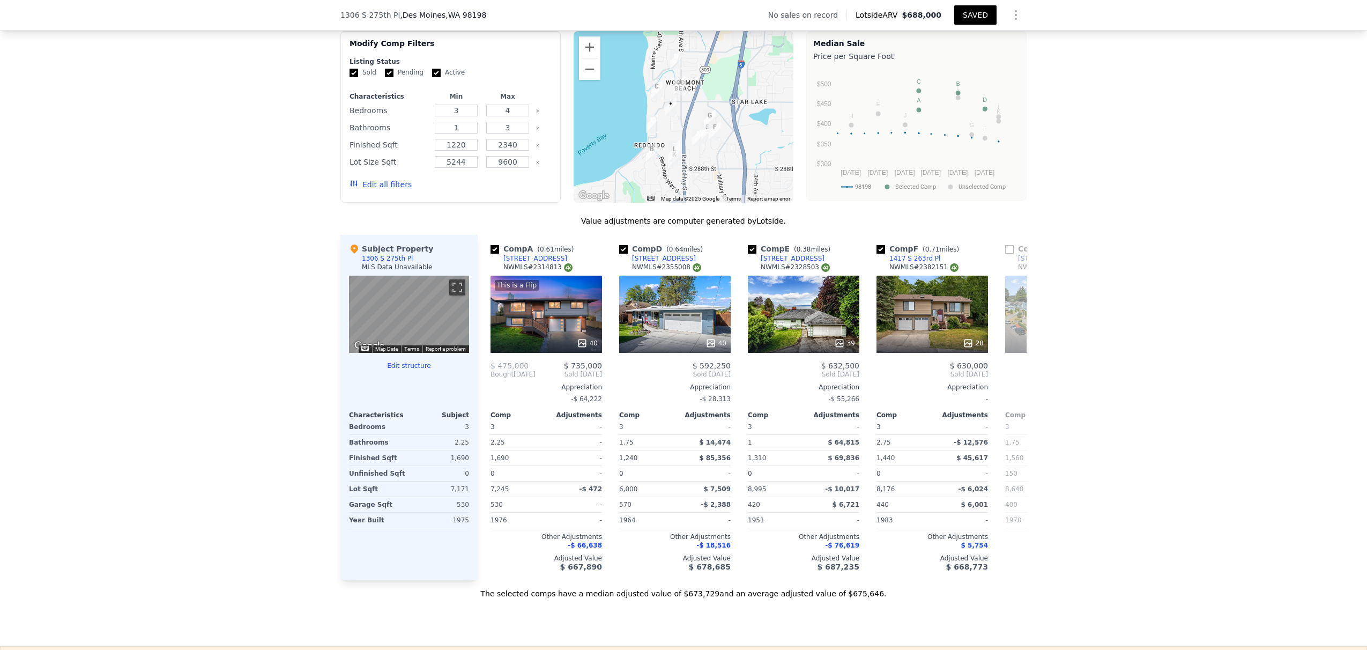
click at [900, 13] on button "SAVED" at bounding box center [975, 14] width 42 height 19
click at [900, 16] on span "$688,000" at bounding box center [922, 15] width 40 height 9
click at [900, 14] on icon "Show Options" at bounding box center [1015, 15] width 13 height 13
click at [900, 96] on div "We found 12 sales that match your search Filters Map Prices Modify Comp Filters…" at bounding box center [683, 297] width 1367 height 604
click at [896, 16] on span "Lotside ARV" at bounding box center [878, 15] width 46 height 11
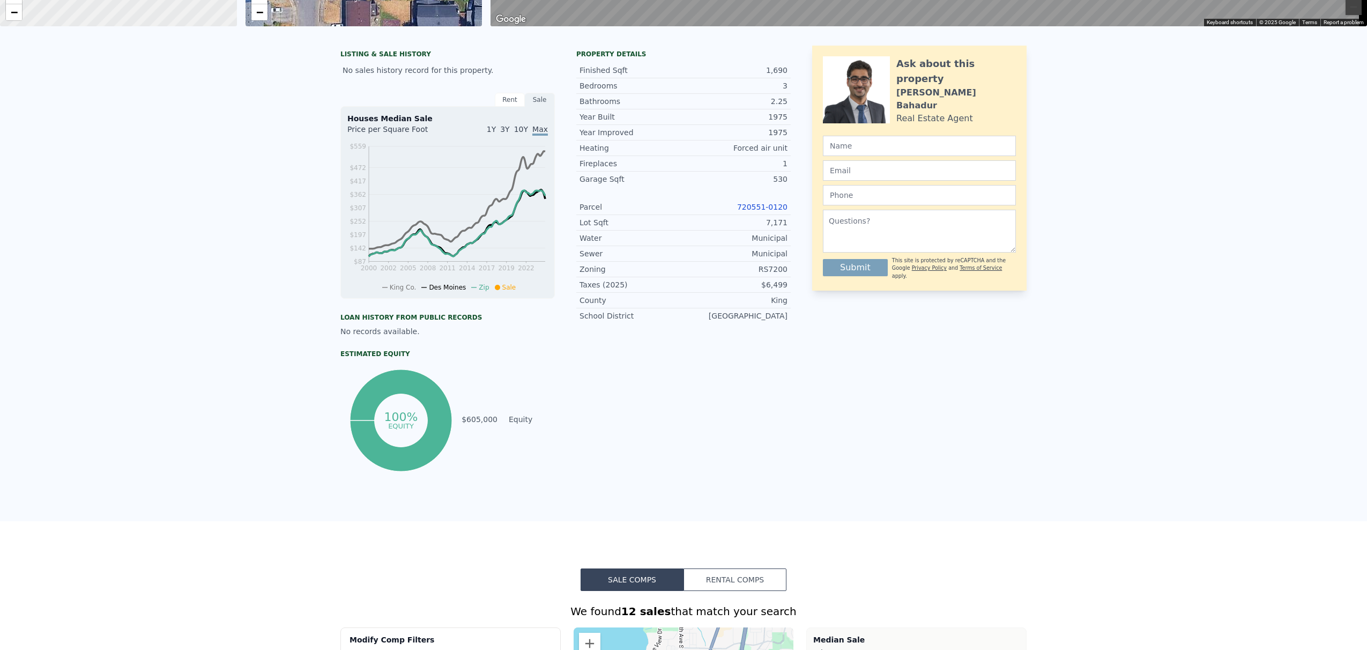
scroll to position [0, 0]
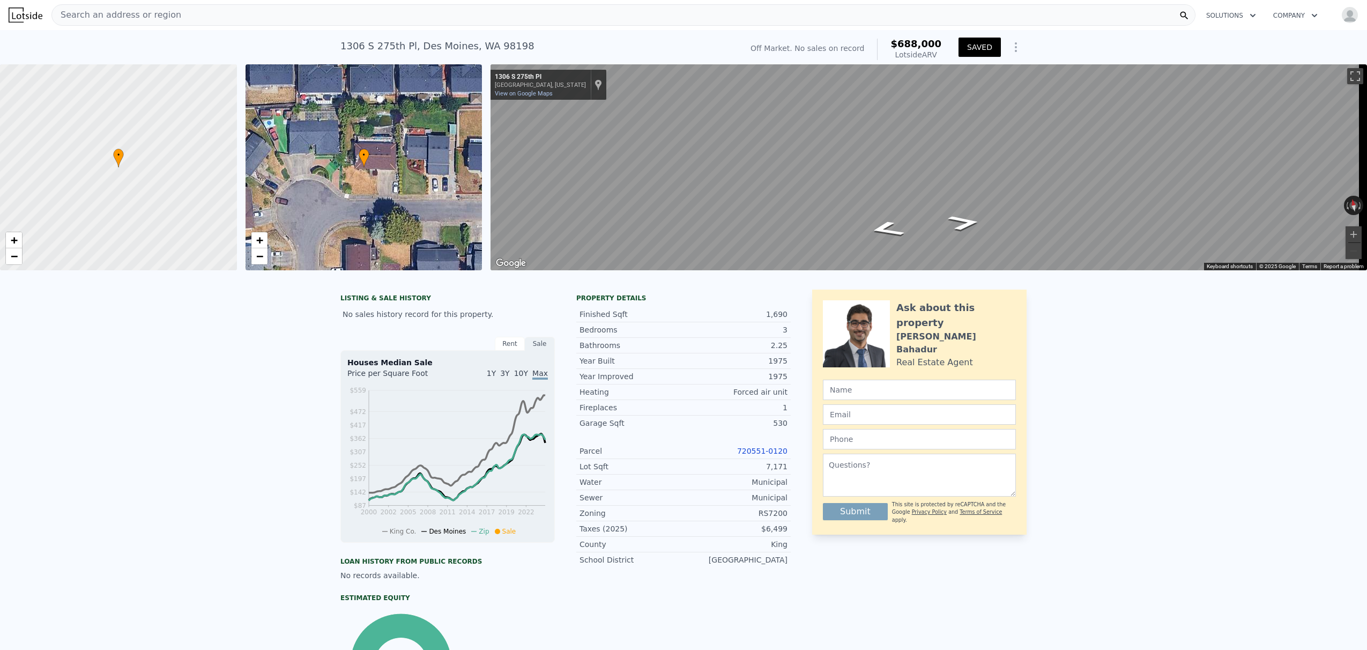
click at [900, 48] on button "SAVED" at bounding box center [979, 47] width 42 height 19
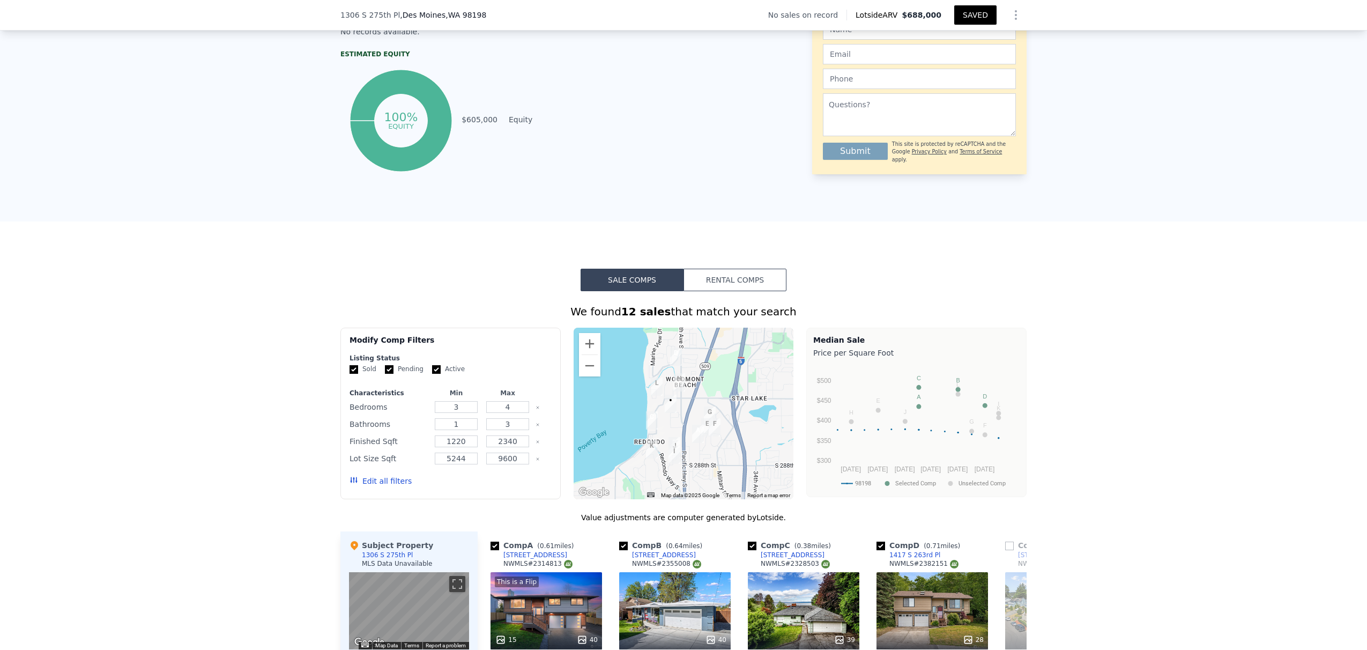
scroll to position [547, 0]
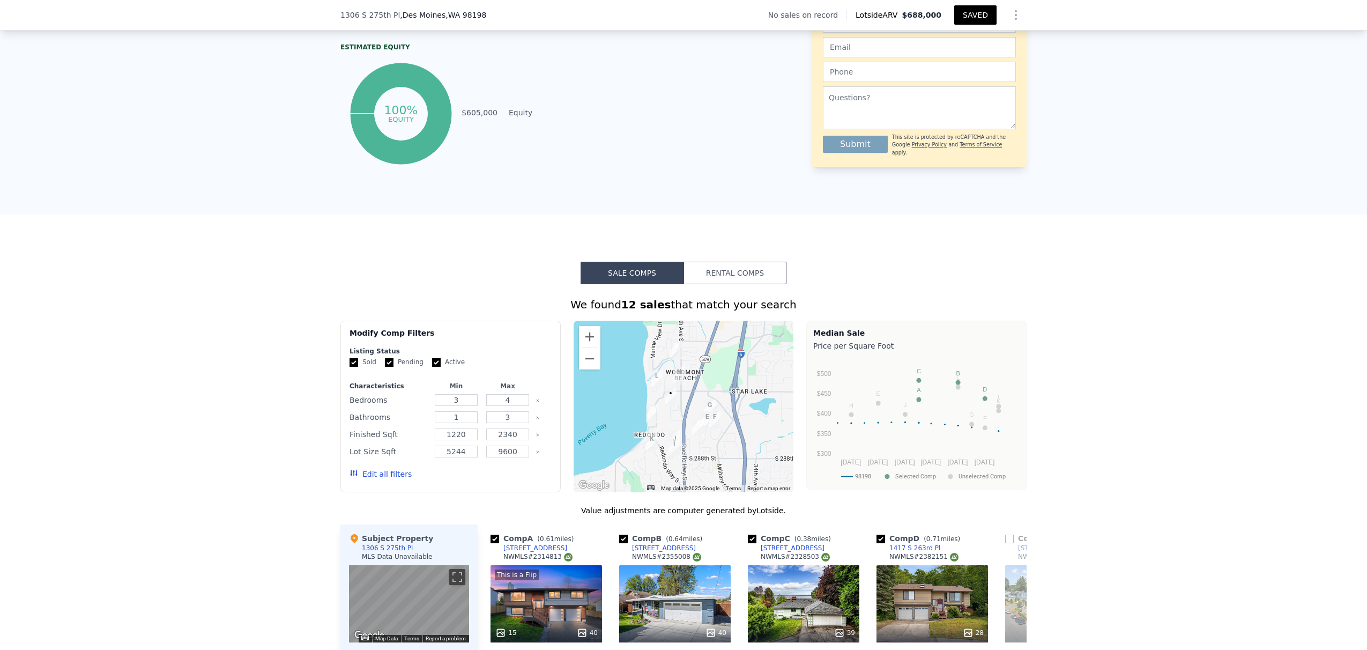
click at [900, 16] on button "SAVED" at bounding box center [975, 14] width 42 height 19
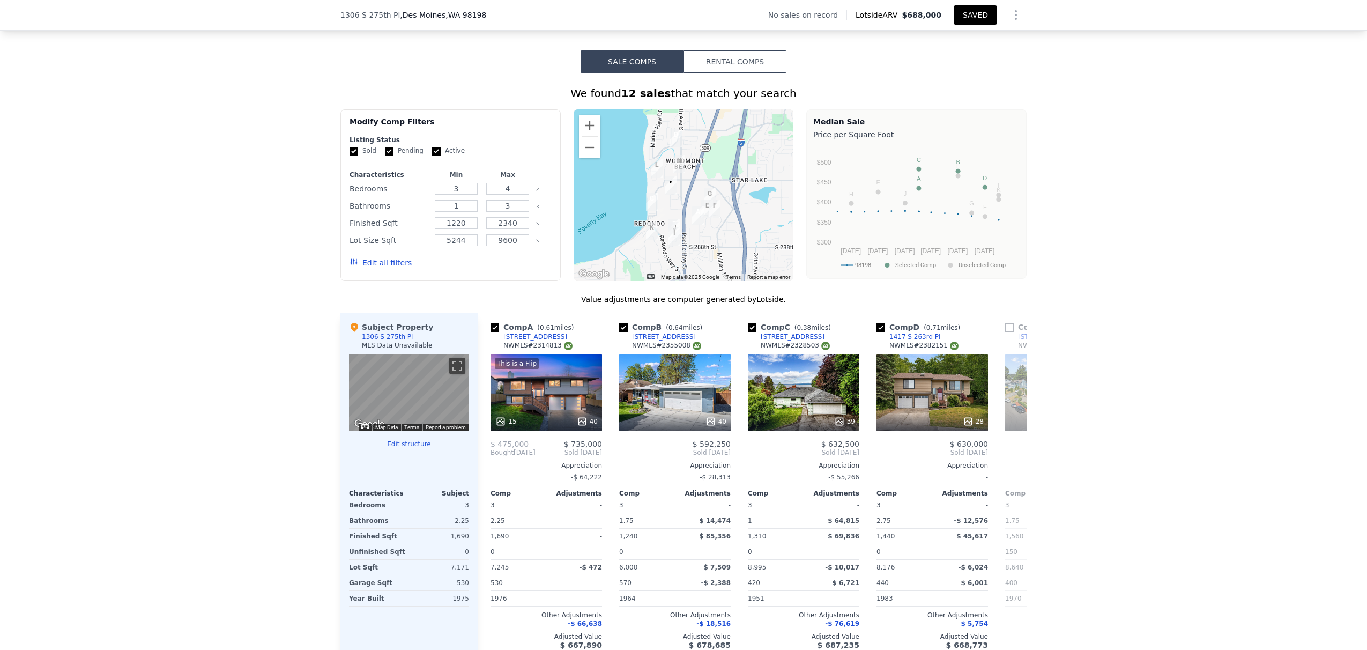
scroll to position [785, 0]
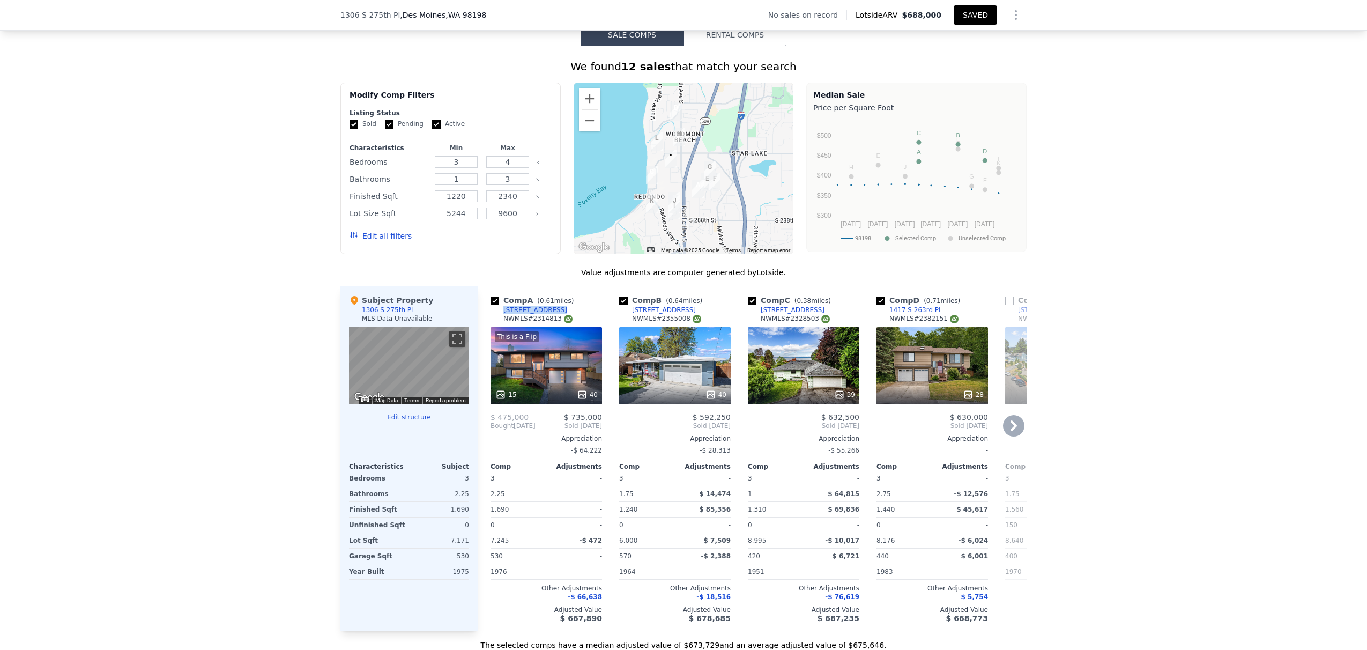
drag, startPoint x: 556, startPoint y: 318, endPoint x: 500, endPoint y: 316, distance: 56.3
click at [500, 316] on div "Comp A ( 0.61 miles) [STREET_ADDRESS] # 2314813" at bounding box center [545, 311] width 111 height 32
copy div "[STREET_ADDRESS]"
